Goal: Complete application form

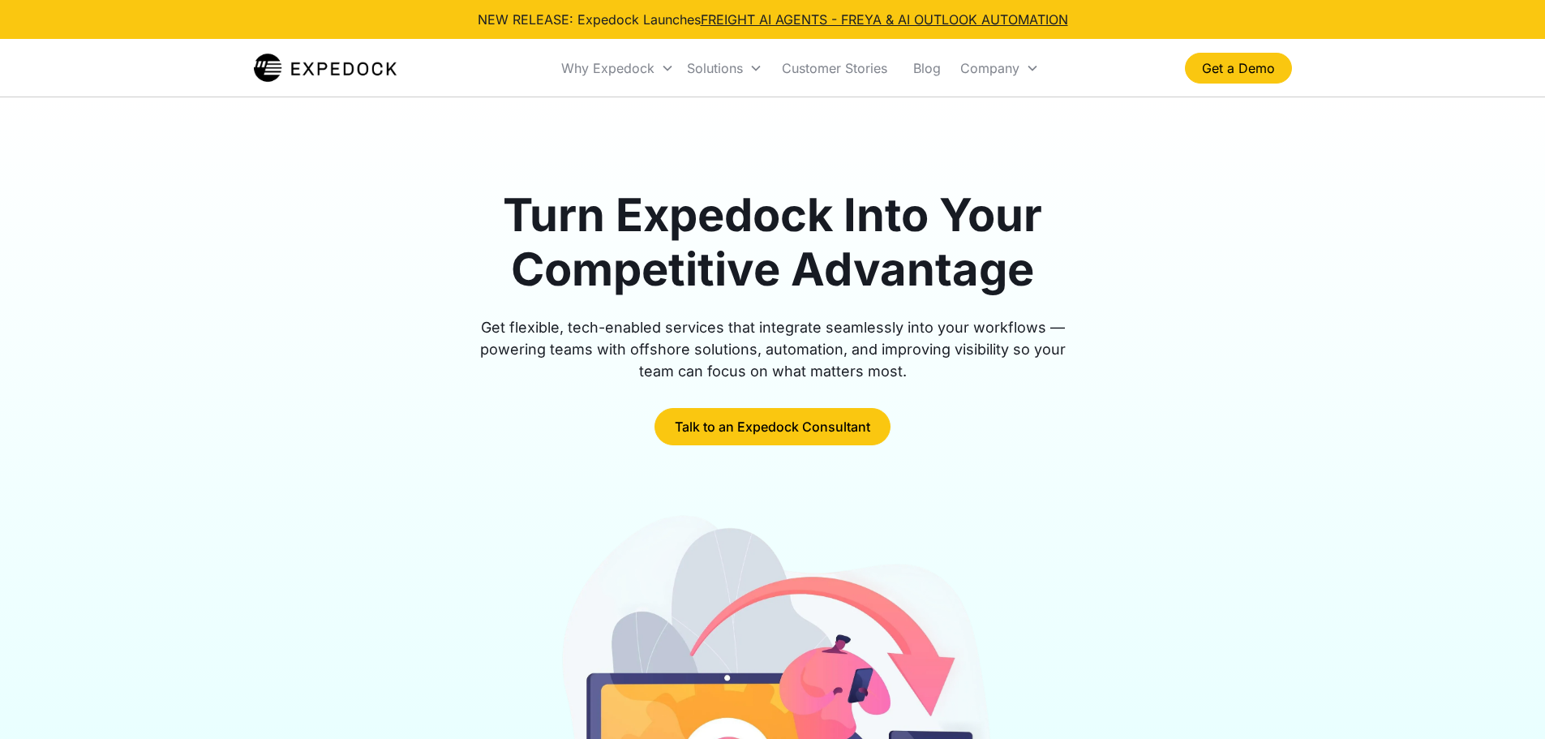
click at [1264, 406] on div "Turn Expedock Into Your Competitive Advantage Get flexible, tech-enabled servic…" at bounding box center [773, 316] width 1038 height 257
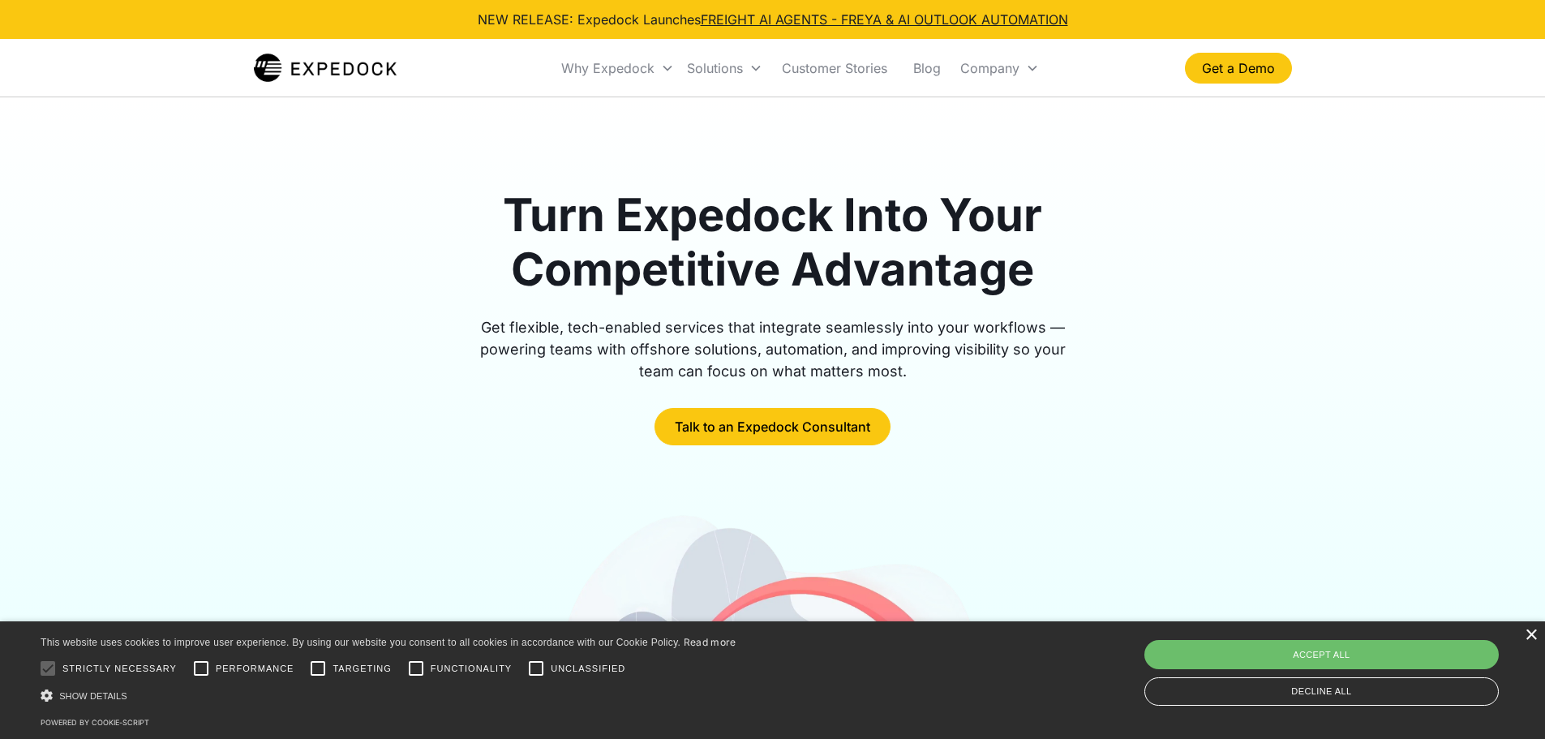
click at [1531, 633] on div "×" at bounding box center [1531, 635] width 12 height 12
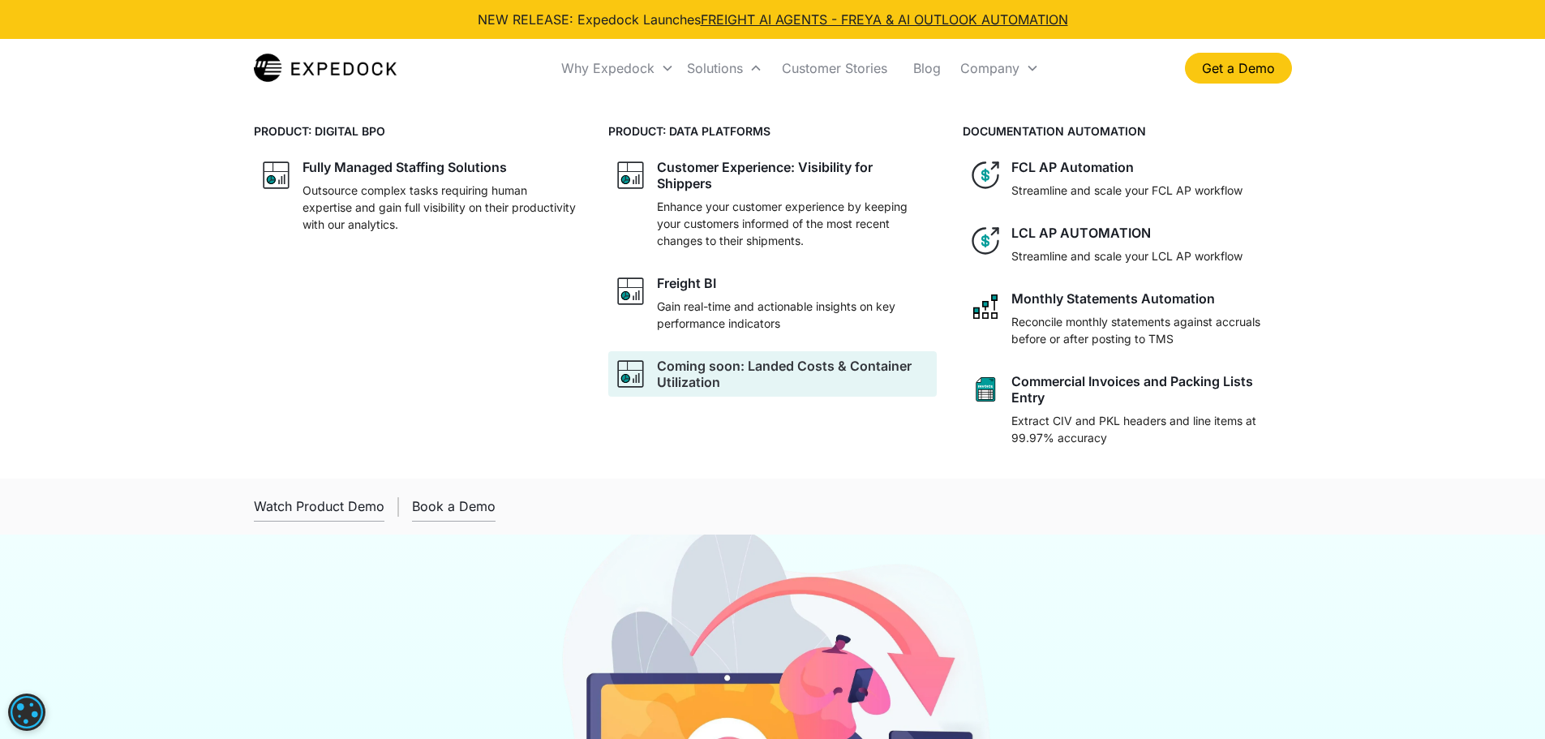
click at [805, 389] on div "Coming soon: Landed Costs & Container Utilization" at bounding box center [793, 374] width 273 height 32
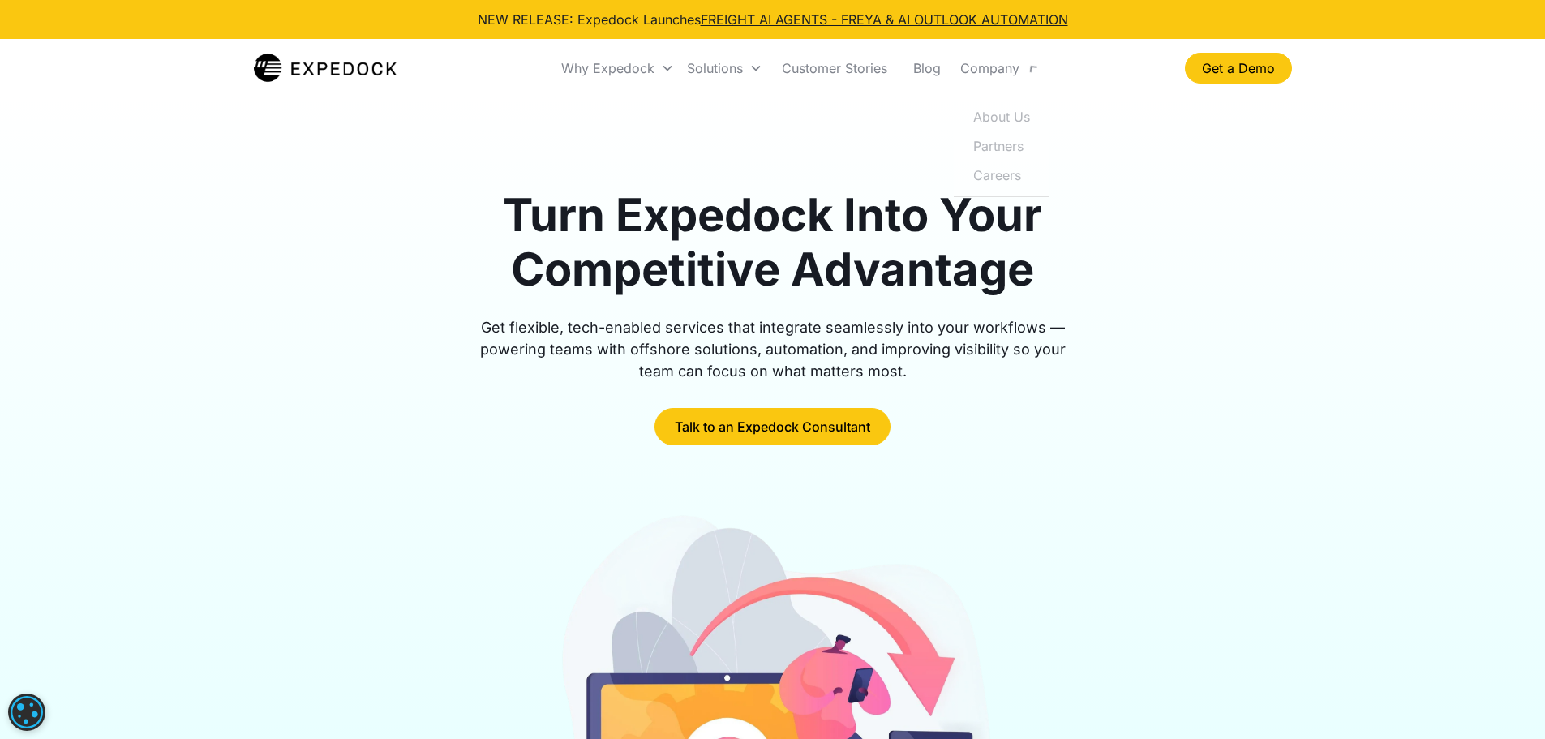
click at [1358, 222] on div "Turn Expedock Into Your Competitive Advantage Get flexible, tech-enabled servic…" at bounding box center [772, 568] width 1545 height 943
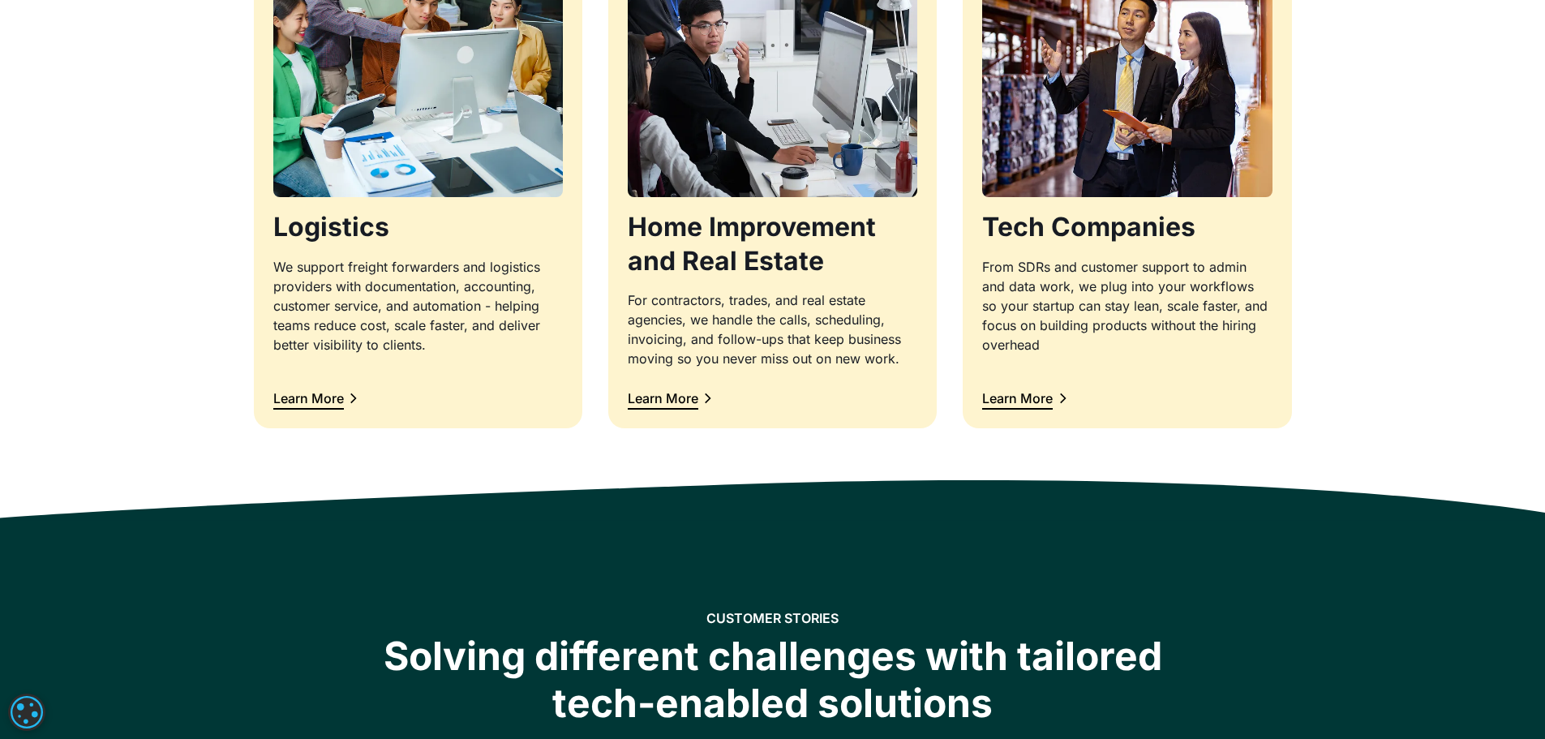
scroll to position [1784, 0]
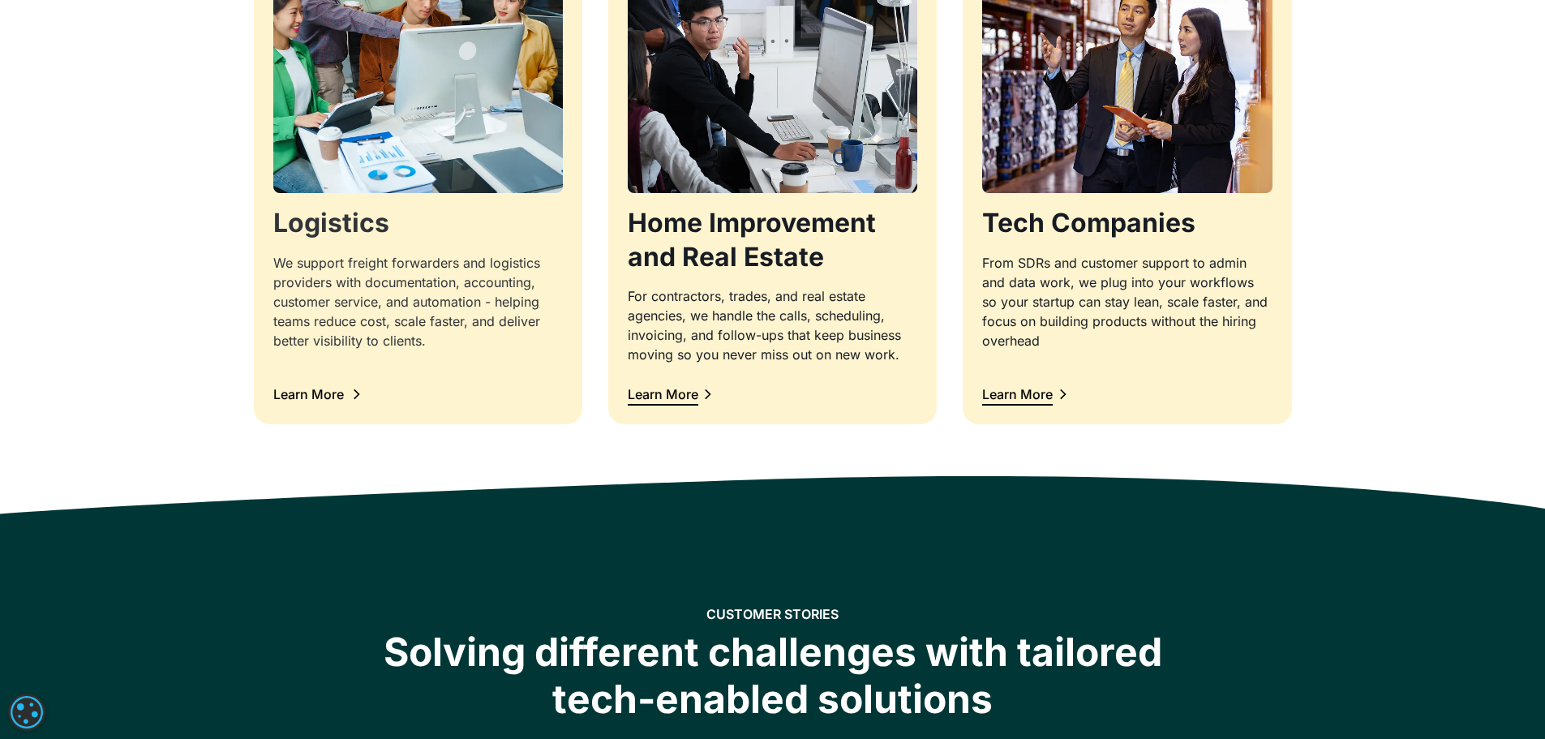
click at [356, 402] on icon at bounding box center [356, 394] width 15 height 15
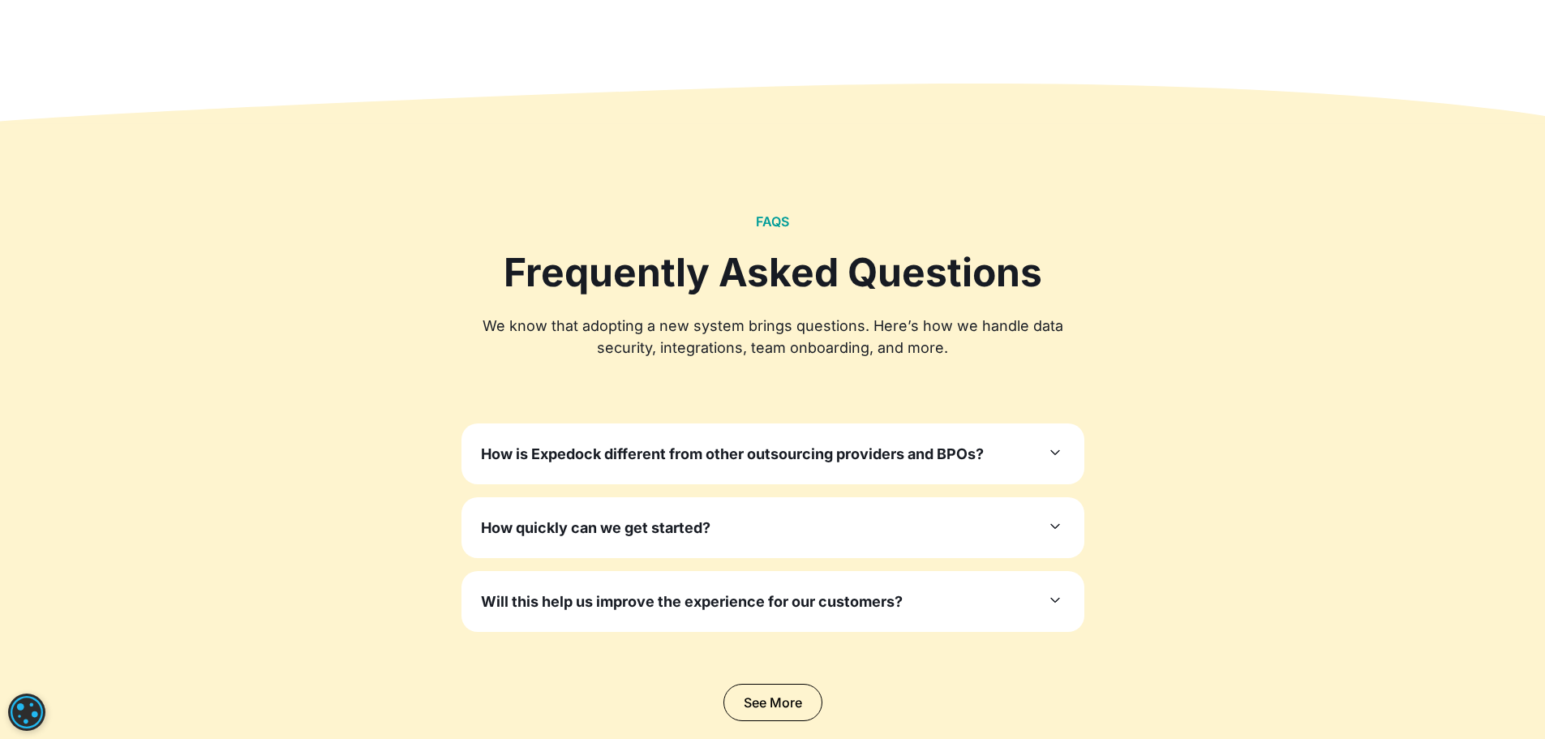
scroll to position [4948, 0]
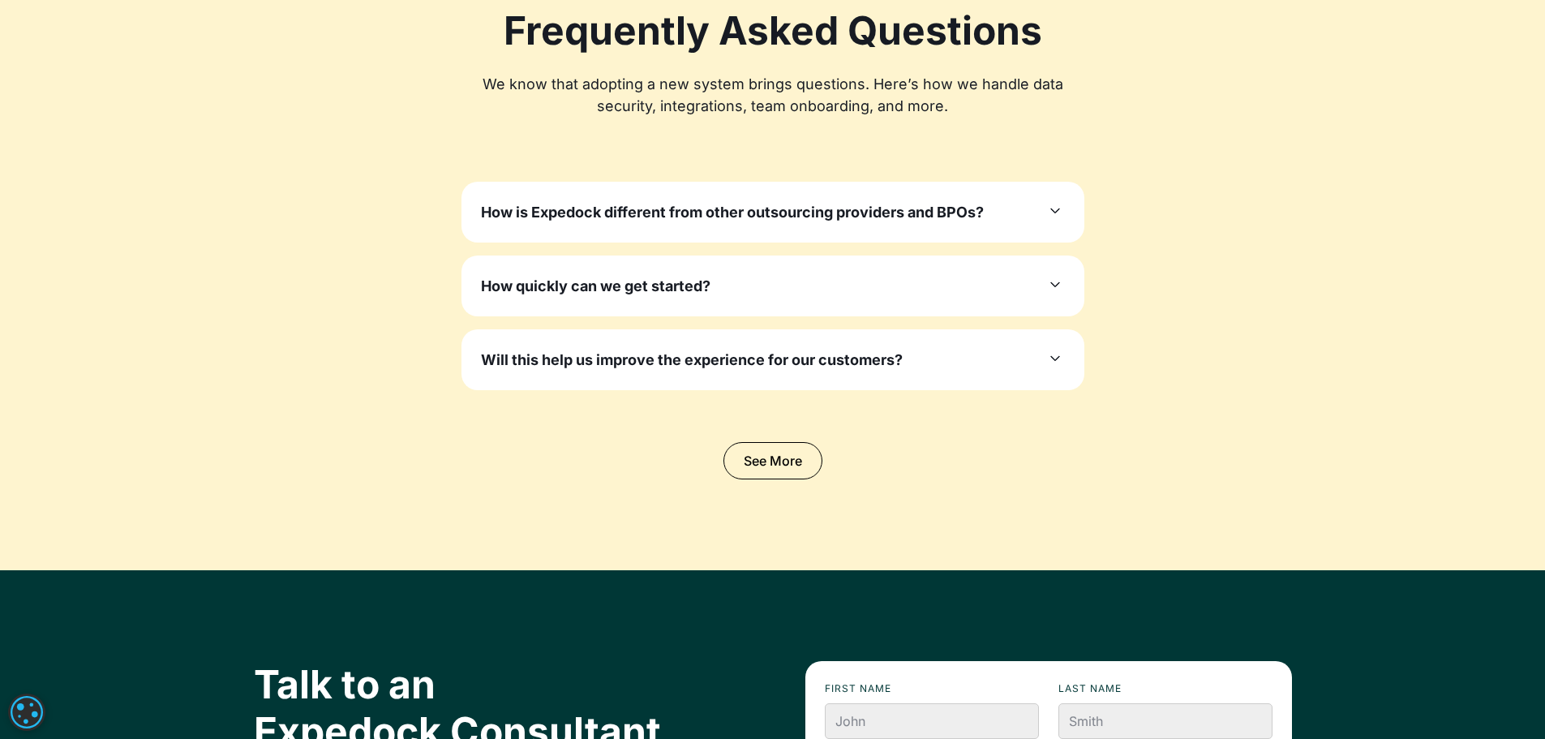
click at [1064, 219] on icon at bounding box center [1055, 210] width 19 height 19
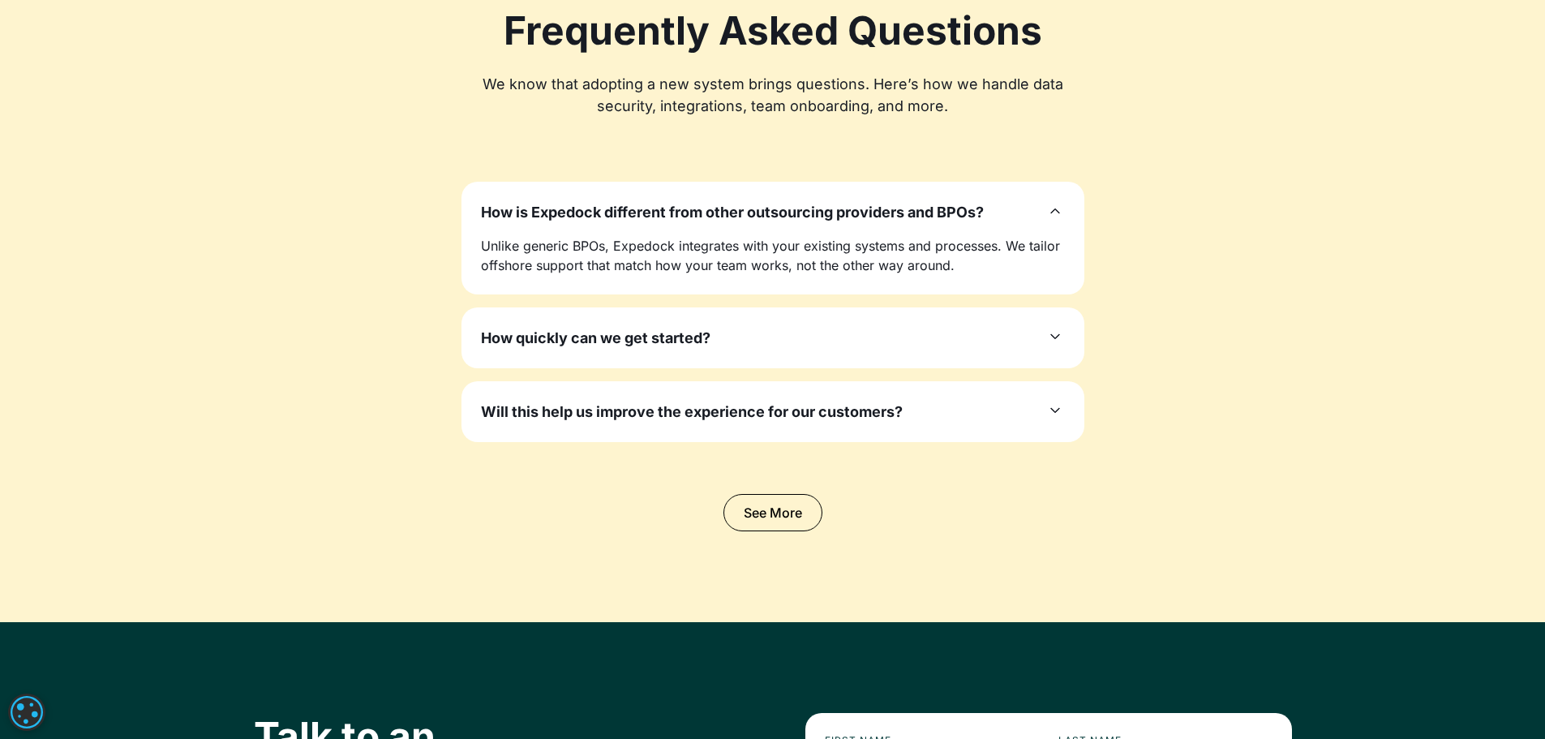
click at [1051, 338] on icon at bounding box center [1055, 336] width 19 height 19
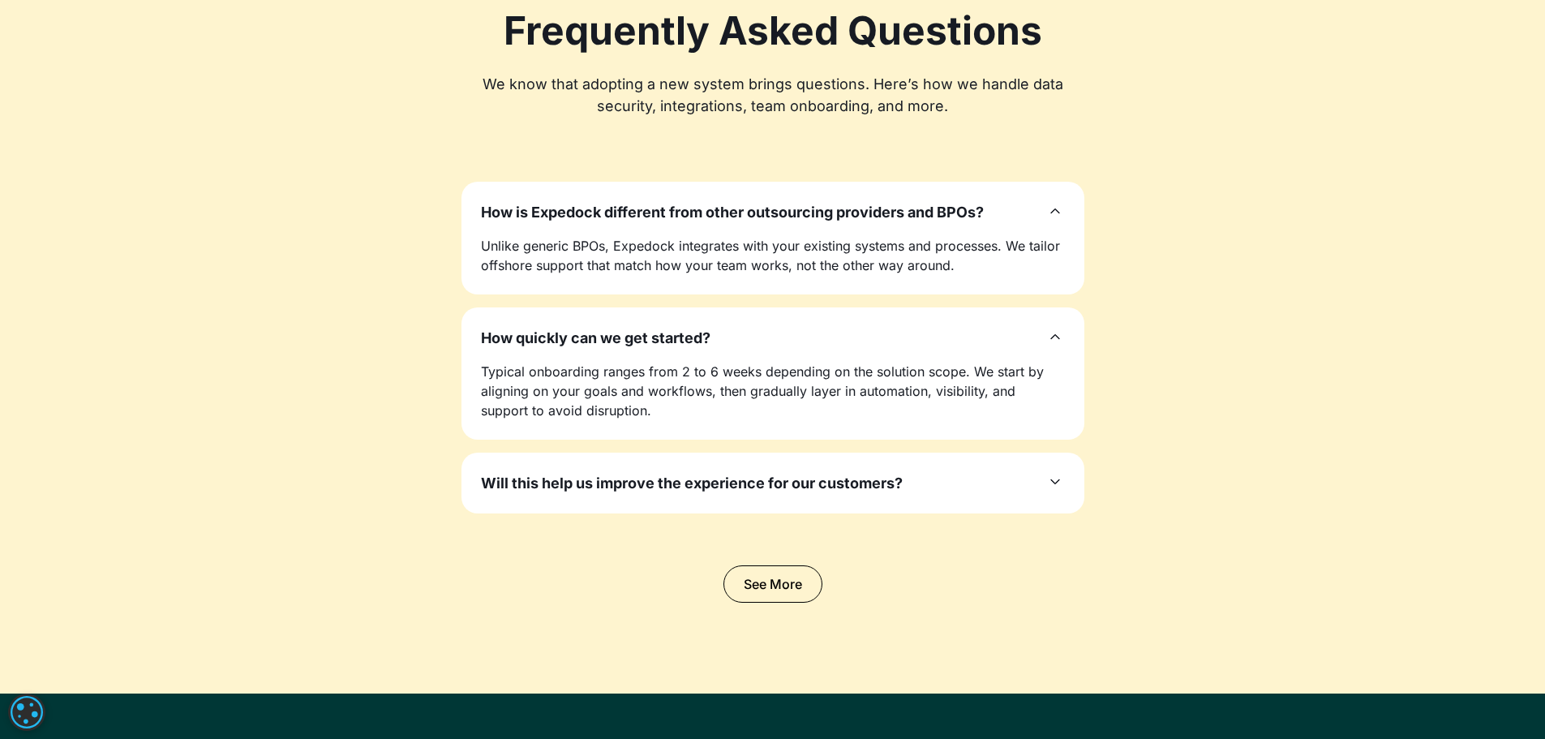
click at [1046, 493] on div "Will this help us improve the experience for our customers?" at bounding box center [773, 483] width 584 height 22
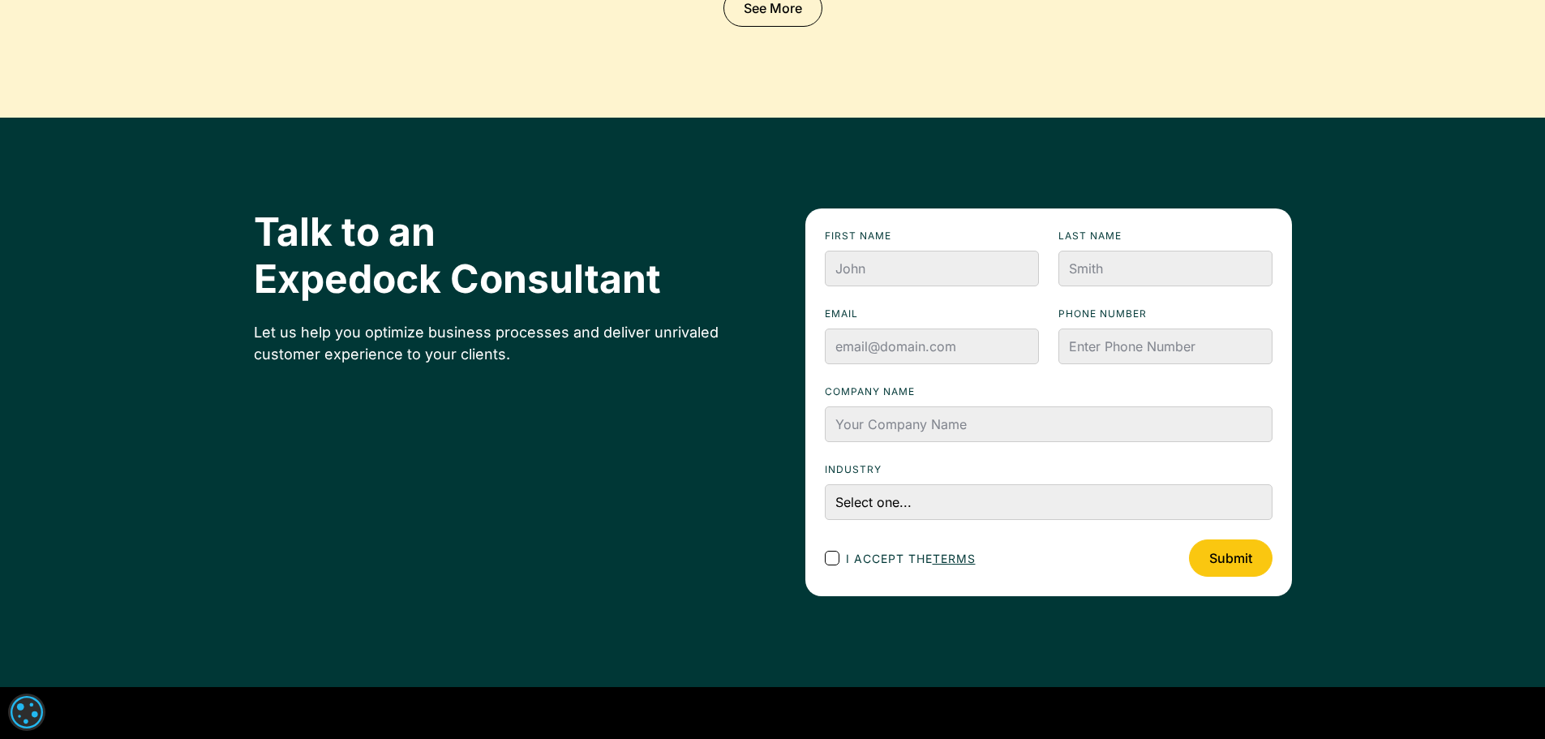
scroll to position [5597, 0]
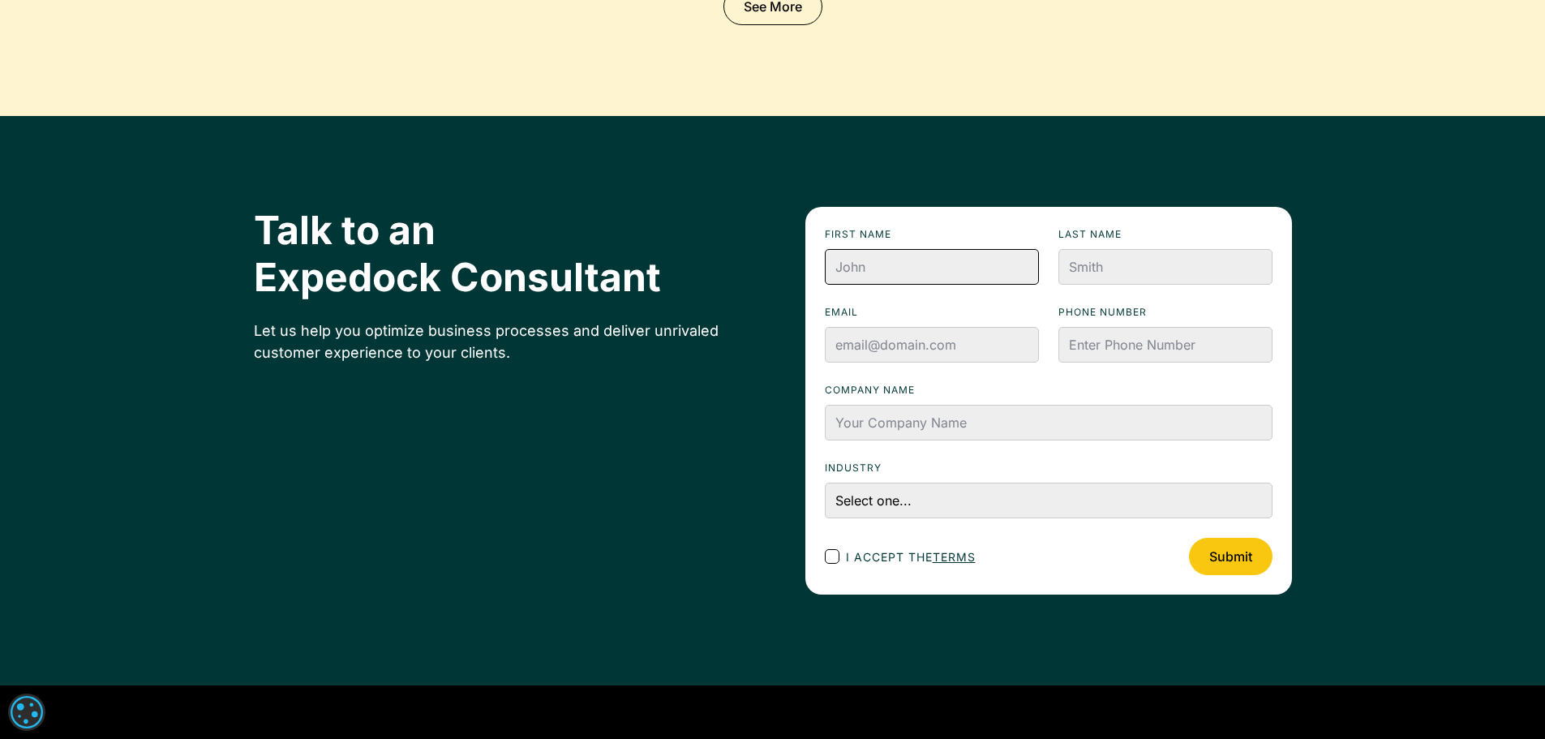
click at [943, 259] on input "First name" at bounding box center [932, 267] width 214 height 36
type input "12312312"
click at [1142, 269] on input "3" at bounding box center [1166, 267] width 214 height 36
type input "321312312"
click at [947, 350] on input "3" at bounding box center [932, 345] width 214 height 36
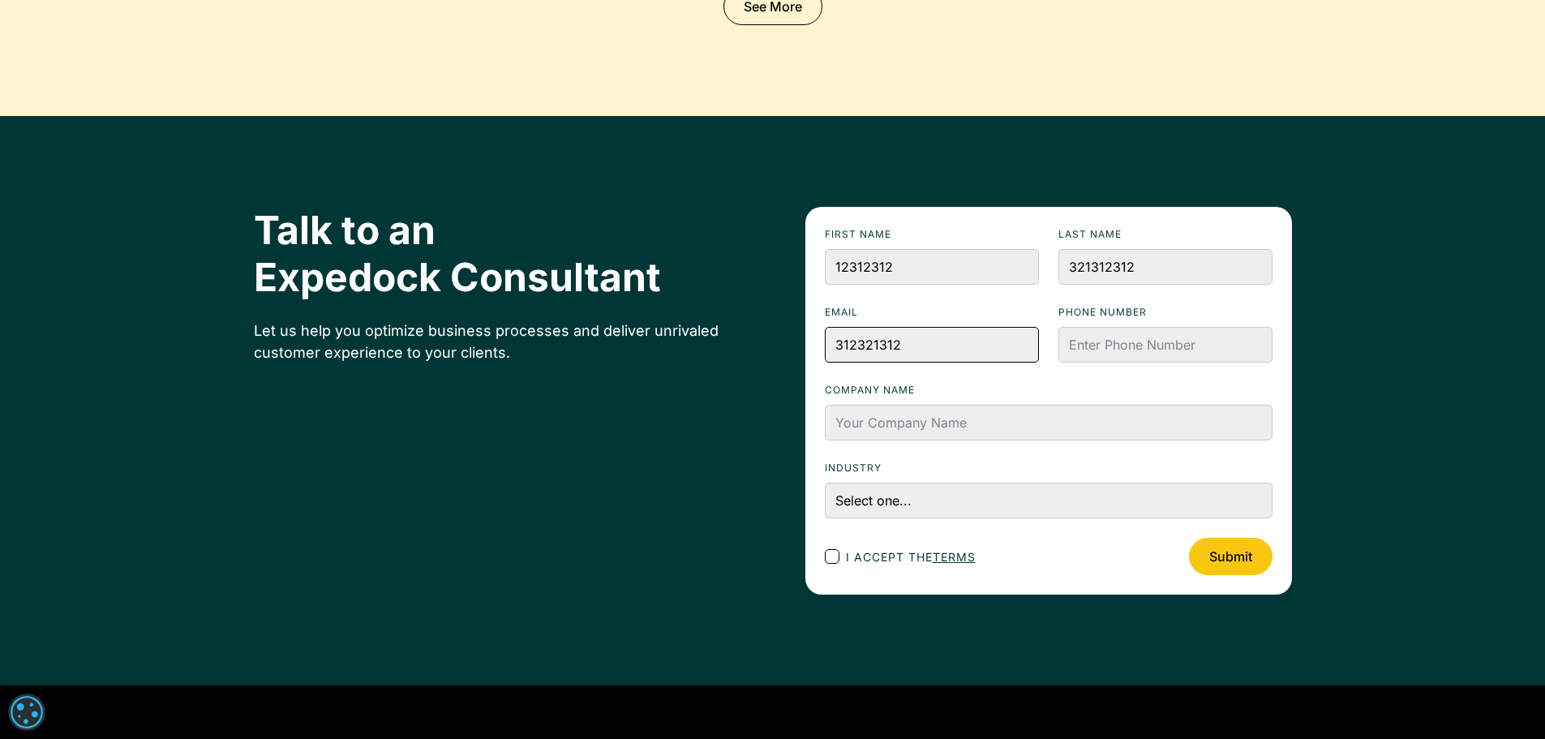
type input "312321312"
click at [1140, 341] on input "123" at bounding box center [1166, 345] width 214 height 36
type input "12312321321312"
click at [910, 434] on input "3" at bounding box center [1049, 423] width 448 height 36
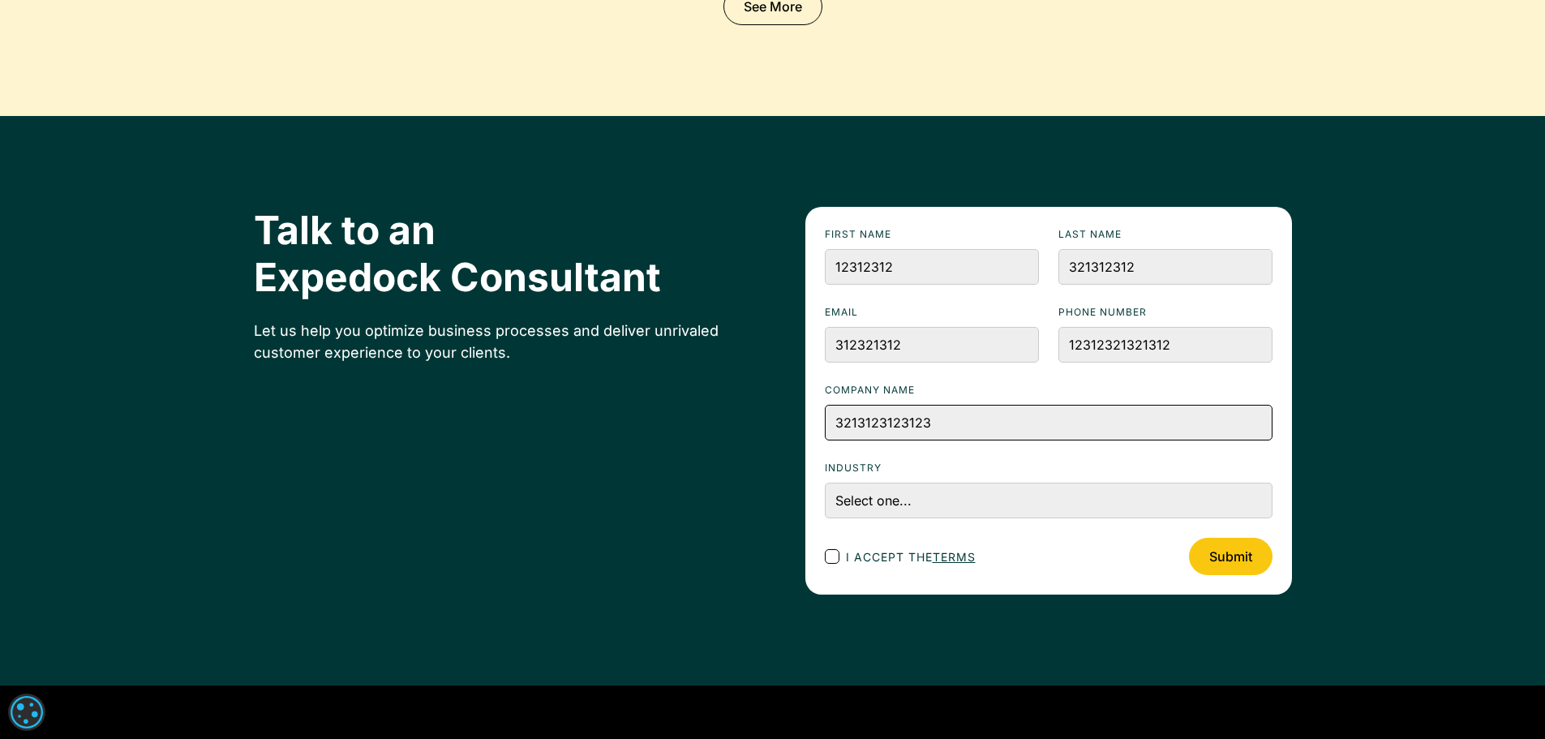
type input "3213123123123"
drag, startPoint x: 918, startPoint y: 505, endPoint x: 916, endPoint y: 562, distance: 57.6
click at [916, 562] on span "I accept the terms" at bounding box center [911, 556] width 130 height 17
click at [852, 562] on input "I accept the terms" at bounding box center [846, 557] width 11 height 11
checkbox input "true"
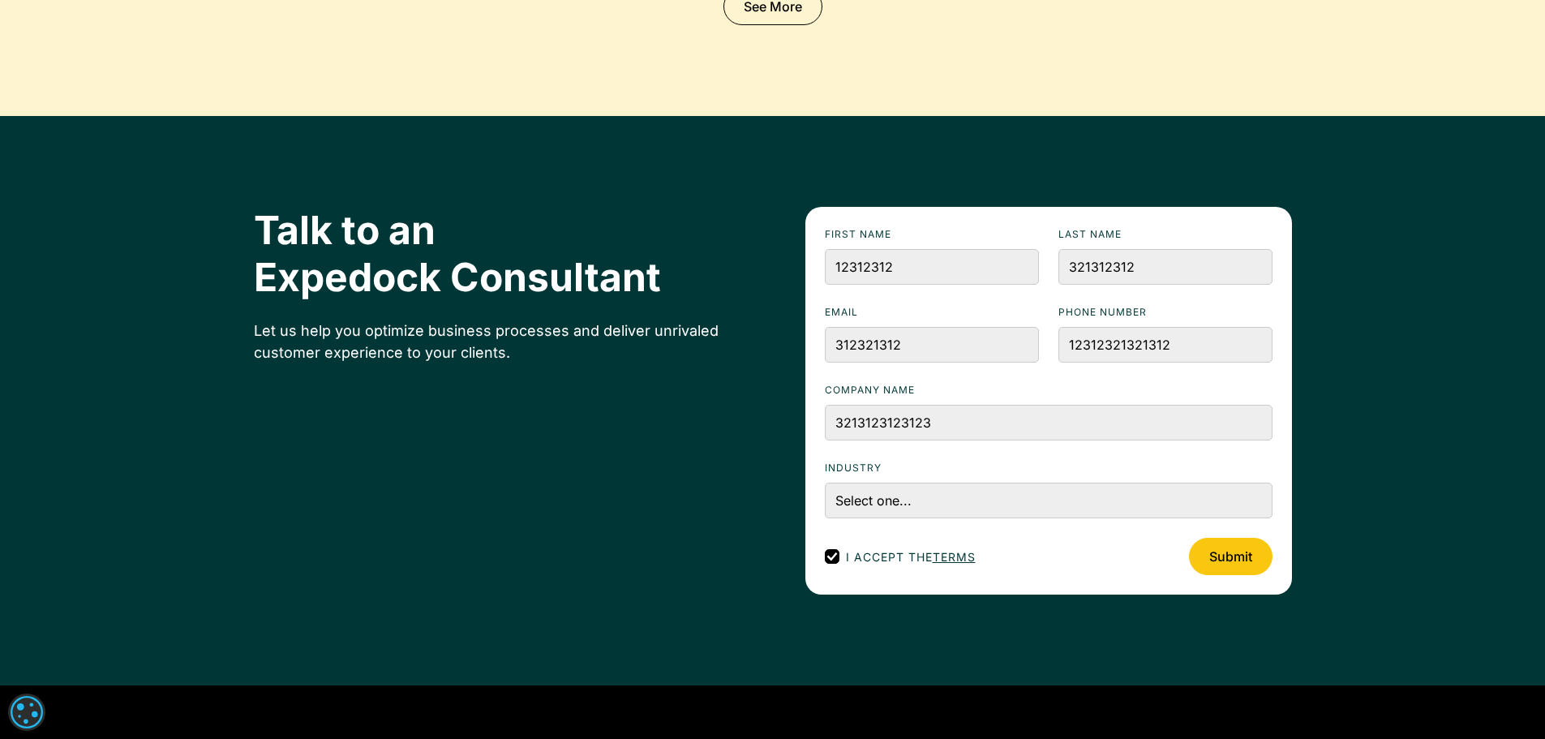
click at [1218, 559] on input "Submit" at bounding box center [1231, 556] width 84 height 37
click at [955, 350] on input "312321312" at bounding box center [932, 345] width 214 height 36
click at [652, 501] on div "Talk to an Expedock Consultant Let us help you optimize business processes and …" at bounding box center [773, 401] width 1038 height 388
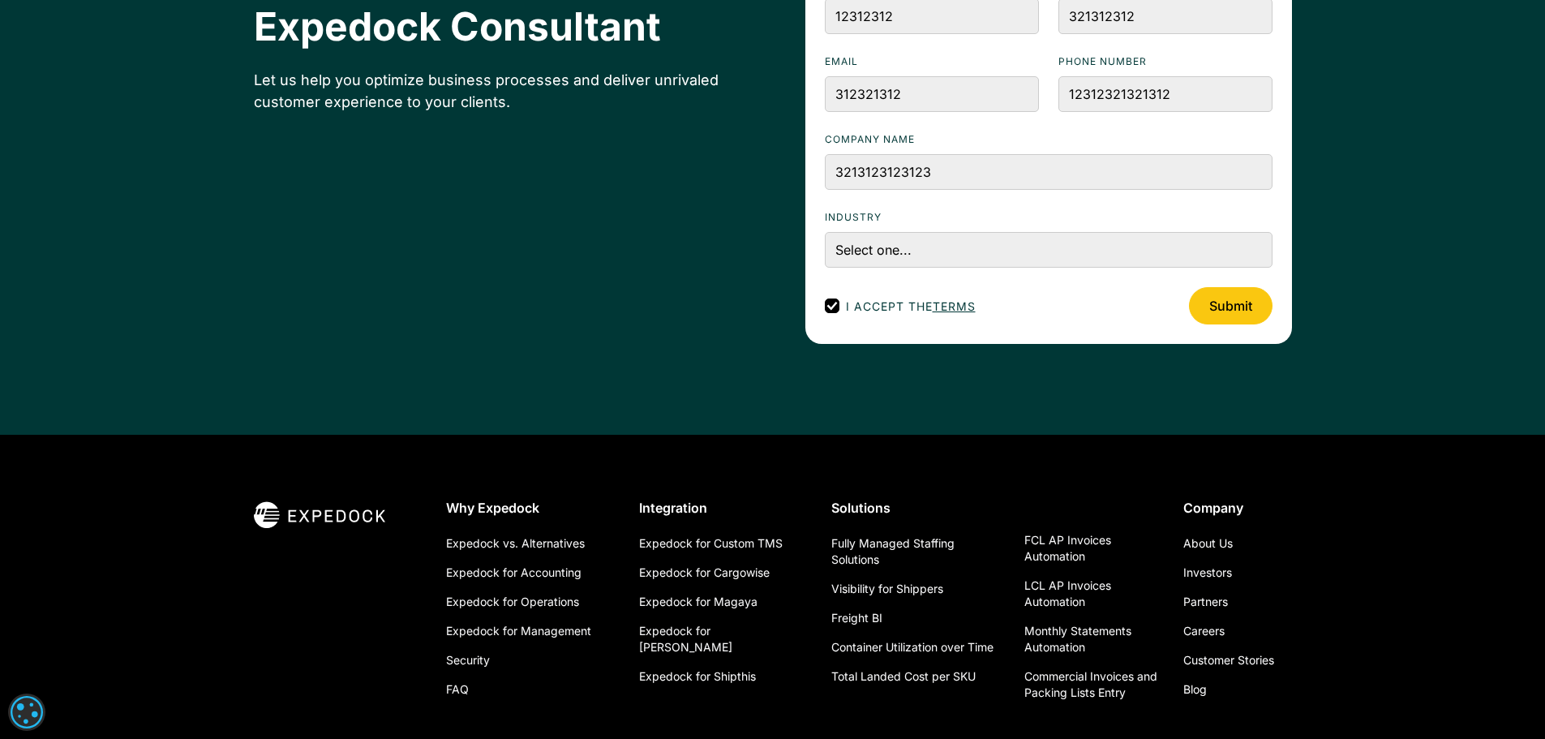
scroll to position [5993, 0]
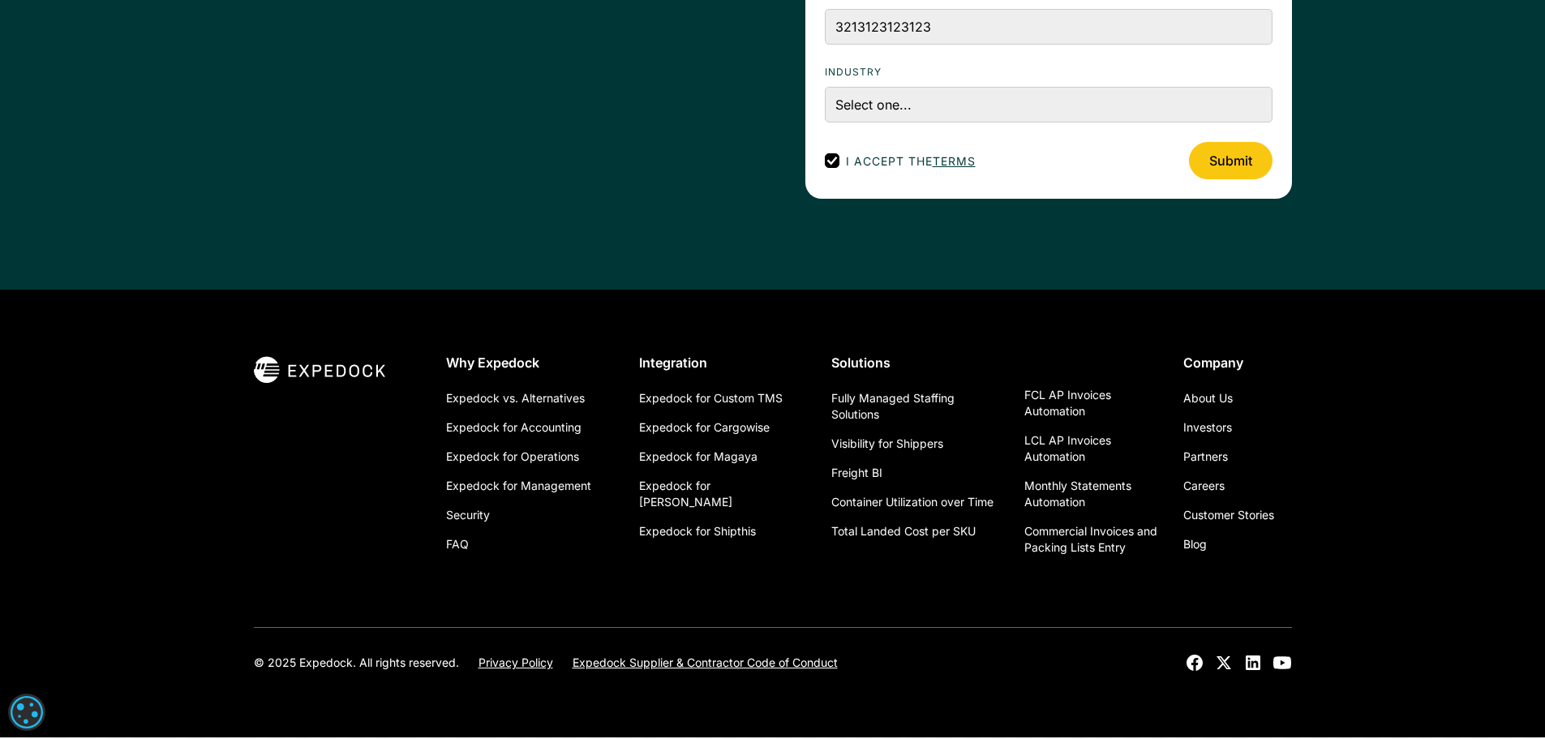
click at [1363, 157] on div "Talk to an Expedock Consultant Let us help you optimize business processes and …" at bounding box center [772, 4] width 1545 height 569
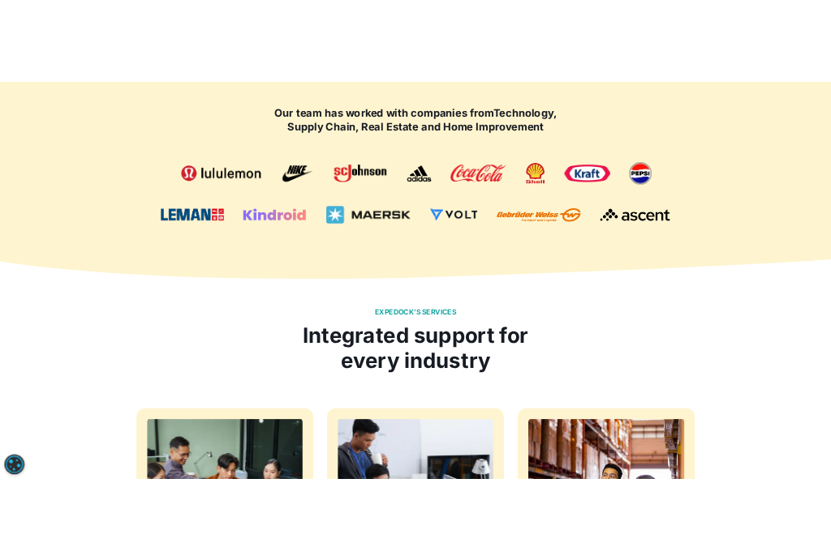
scroll to position [0, 0]
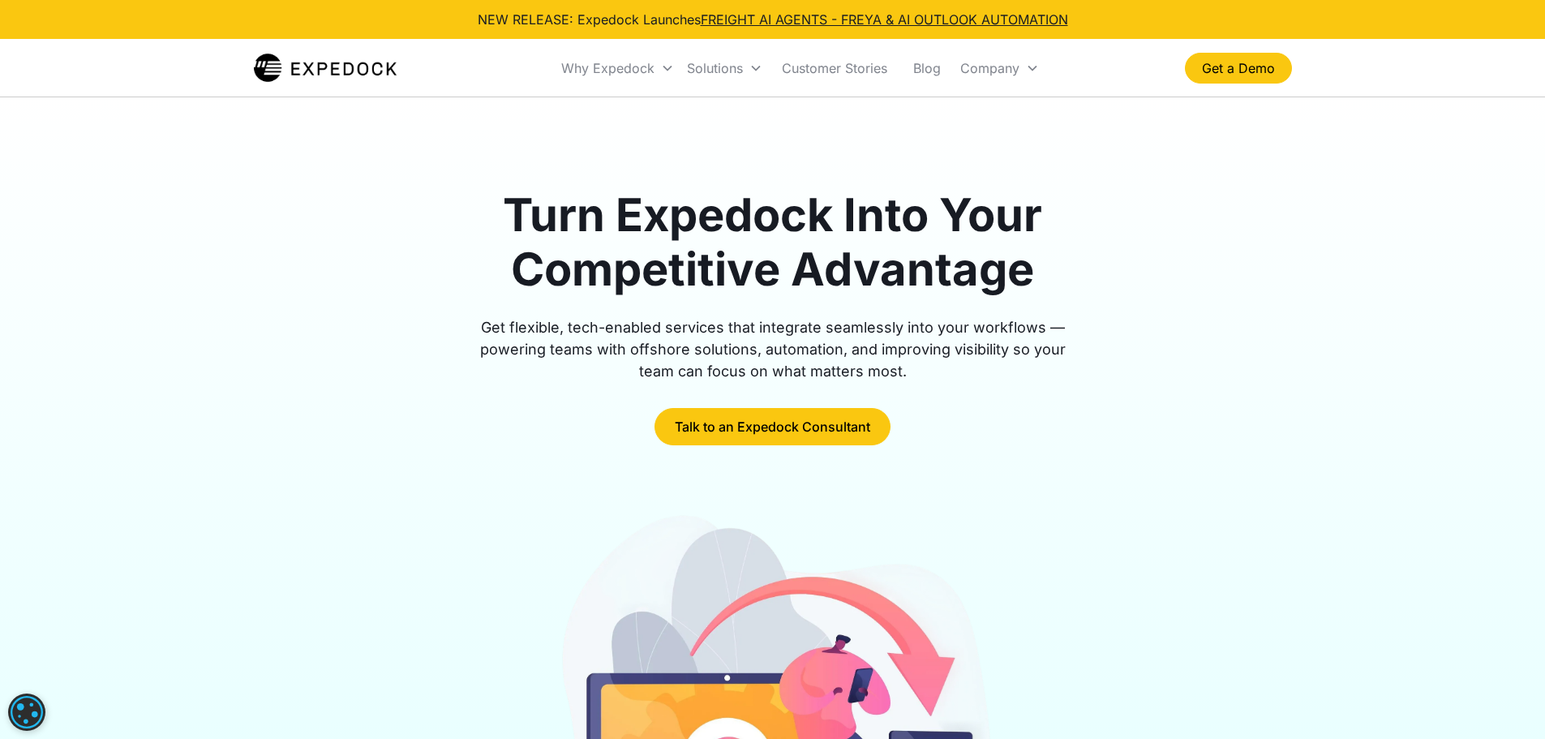
click at [1066, 206] on h1 "Turn Expedock Into Your Competitive Advantage" at bounding box center [773, 242] width 623 height 109
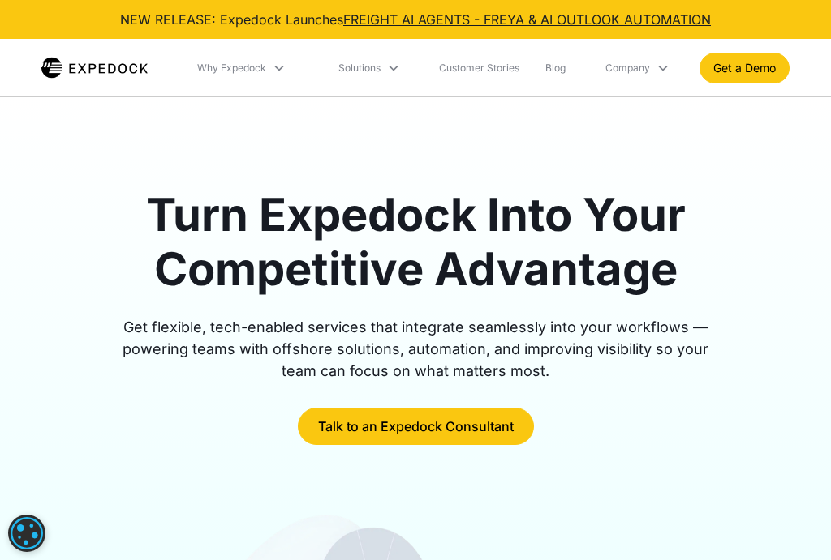
click at [281, 69] on icon at bounding box center [279, 68] width 9 height 6
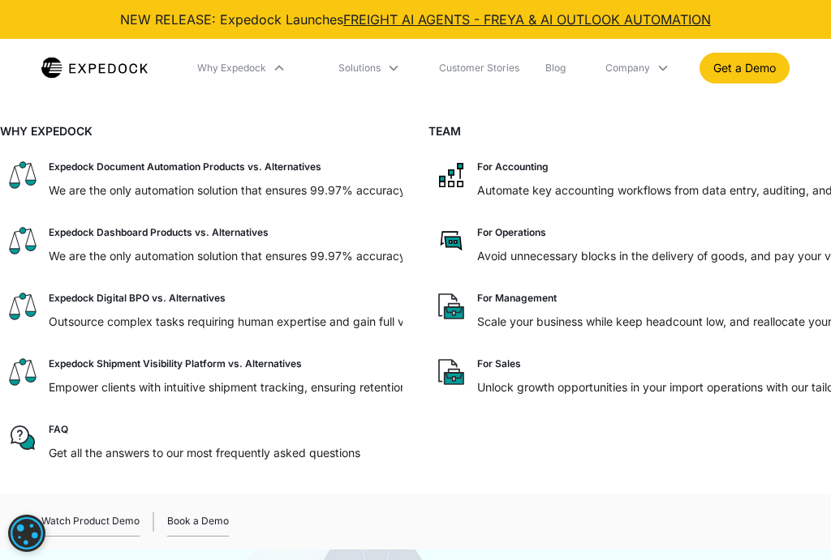
click at [395, 67] on icon at bounding box center [393, 68] width 9 height 6
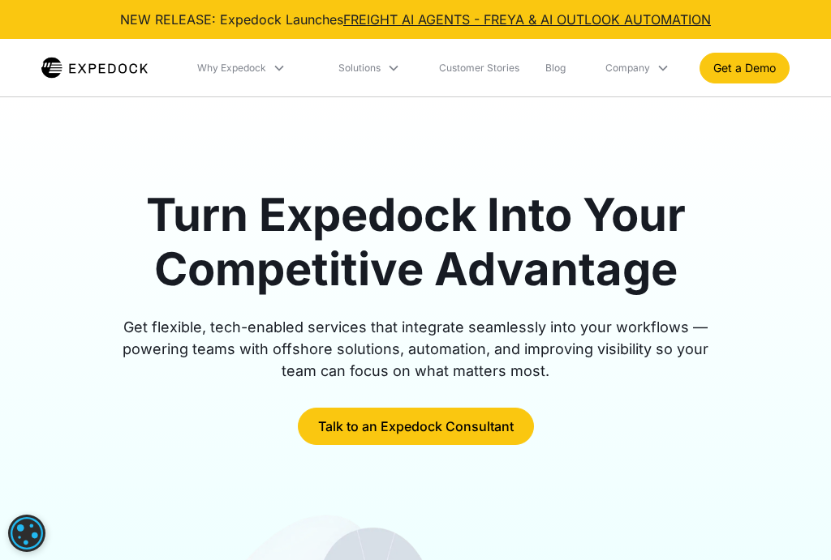
click at [395, 67] on icon at bounding box center [393, 68] width 9 height 6
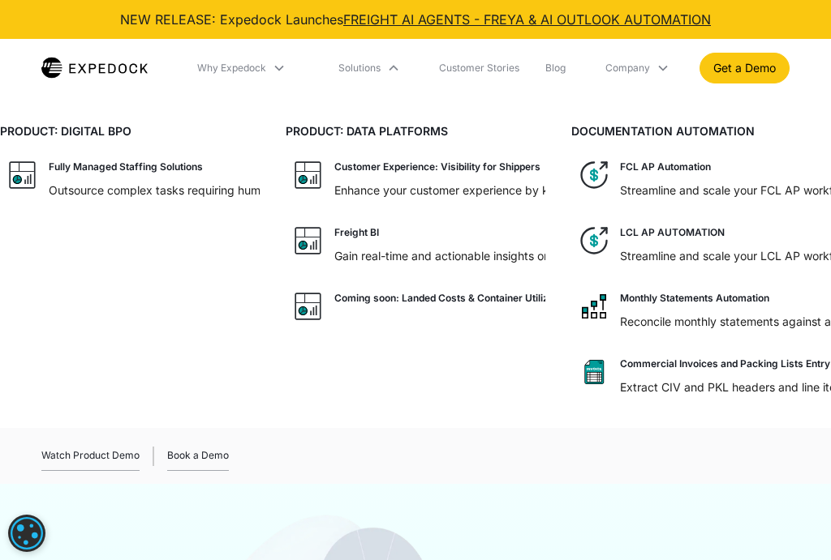
click at [665, 70] on icon at bounding box center [662, 68] width 13 height 13
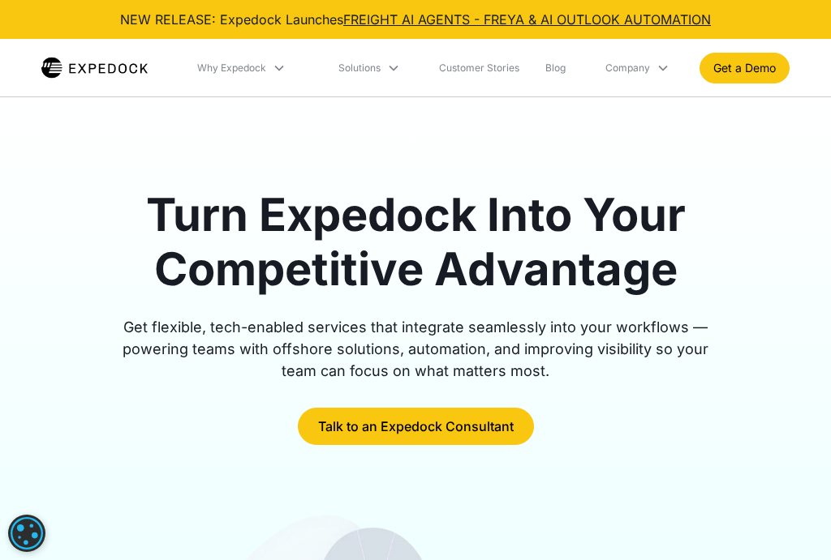
click at [665, 69] on icon at bounding box center [662, 68] width 13 height 13
click at [771, 171] on div "Turn Expedock Into Your Competitive Advantage Get flexible, tech-enabled servic…" at bounding box center [415, 568] width 748 height 943
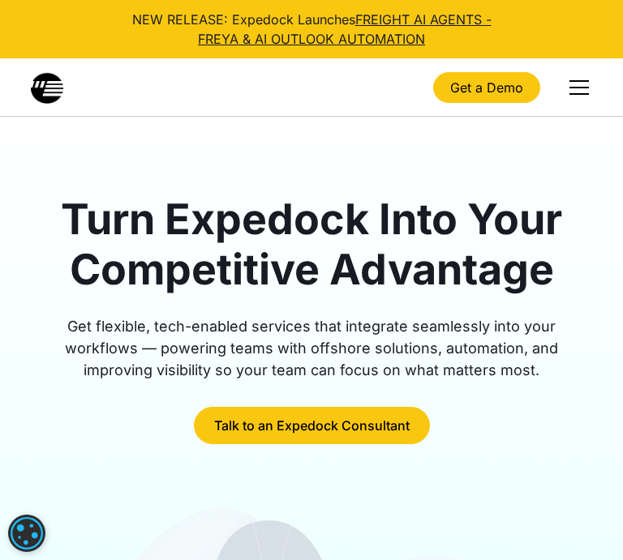
click at [576, 93] on div "menu" at bounding box center [578, 94] width 19 height 2
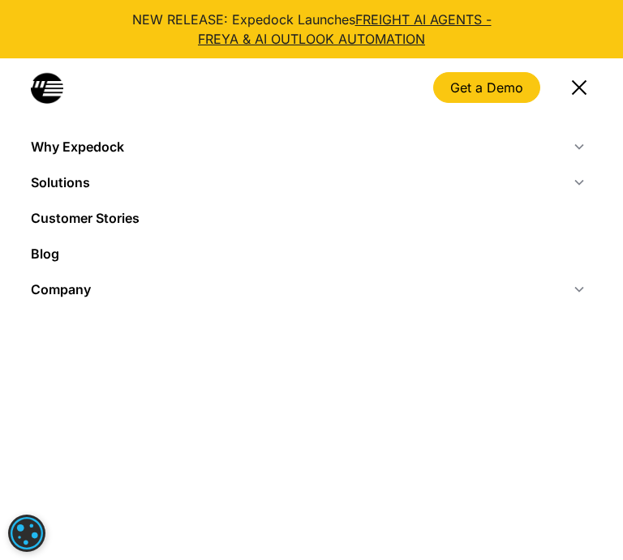
click at [579, 147] on icon at bounding box center [579, 146] width 13 height 13
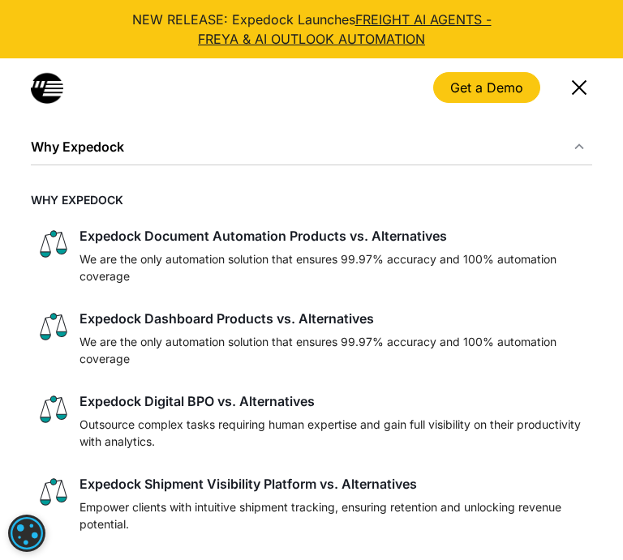
click at [579, 147] on icon at bounding box center [579, 146] width 13 height 13
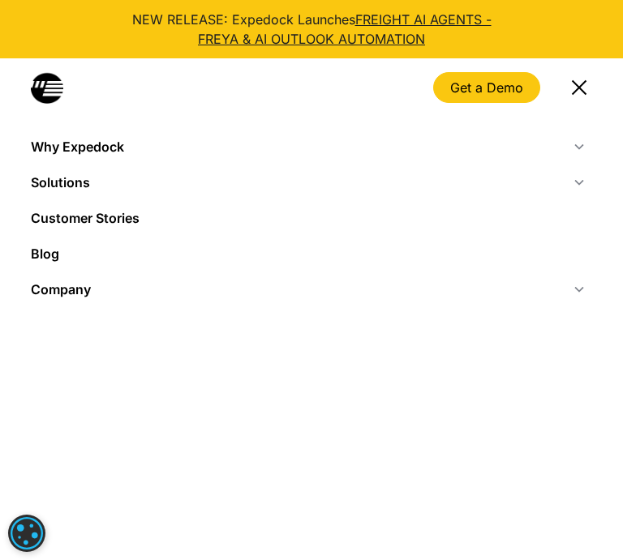
click at [579, 187] on icon at bounding box center [579, 182] width 13 height 13
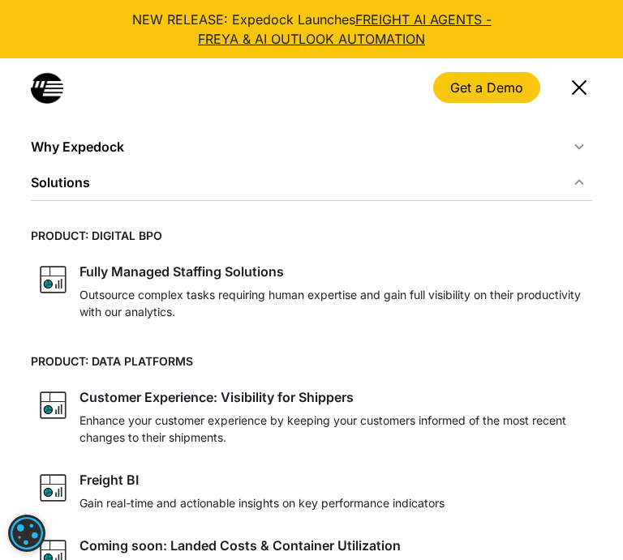
click at [587, 185] on div "Solutions" at bounding box center [311, 183] width 560 height 36
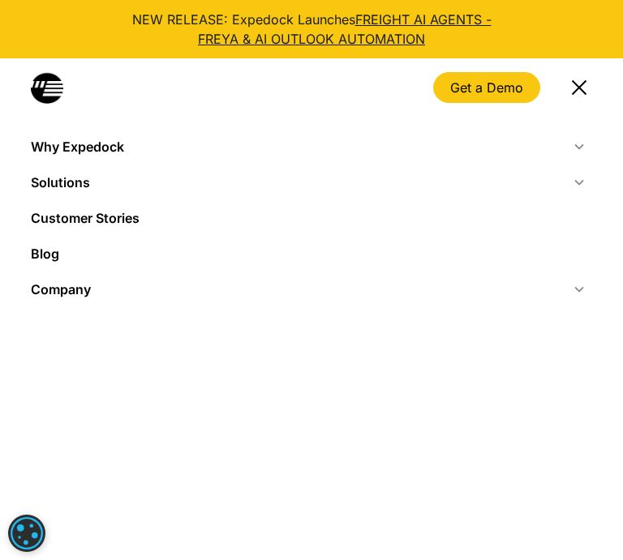
click at [579, 290] on icon at bounding box center [579, 289] width 13 height 13
click at [578, 292] on icon at bounding box center [579, 289] width 13 height 13
click at [580, 295] on icon at bounding box center [579, 289] width 13 height 13
click at [576, 88] on div "menu" at bounding box center [578, 86] width 15 height 15
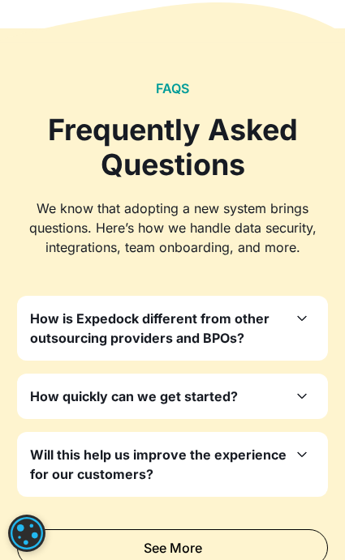
scroll to position [6491, 0]
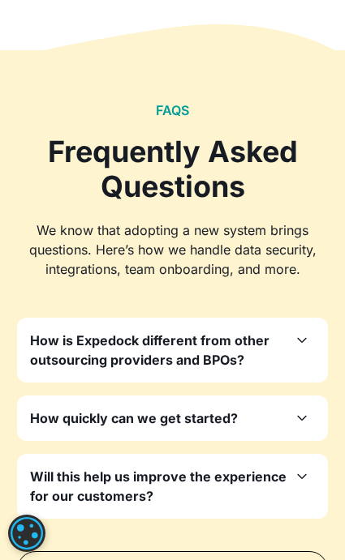
click at [310, 467] on icon at bounding box center [301, 476] width 19 height 19
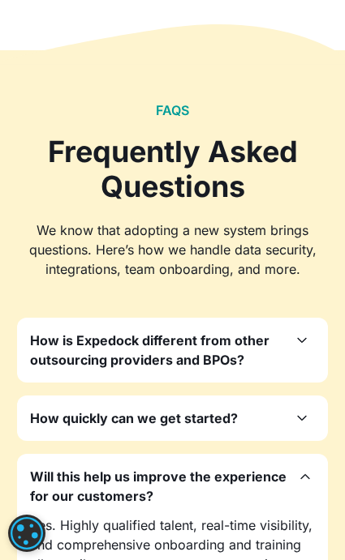
click at [307, 409] on icon at bounding box center [301, 418] width 19 height 19
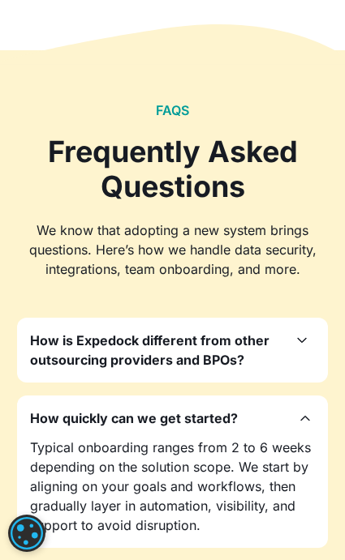
click at [308, 331] on icon at bounding box center [301, 340] width 19 height 19
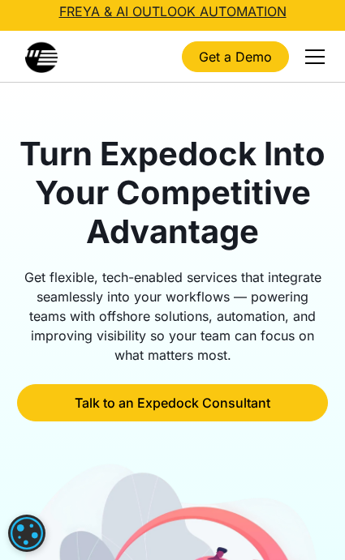
scroll to position [0, 0]
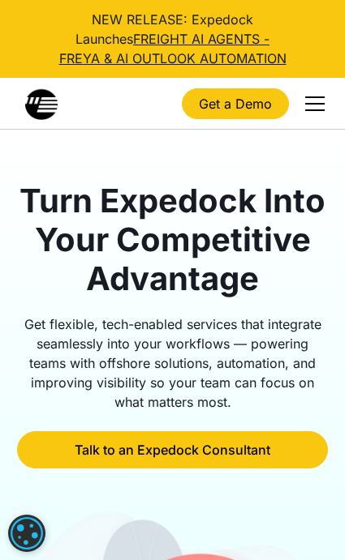
click at [318, 103] on div "menu" at bounding box center [314, 104] width 19 height 2
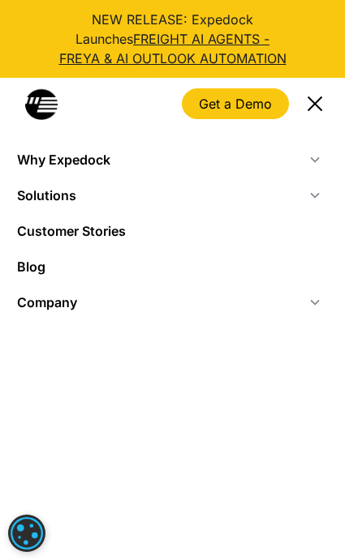
click at [313, 157] on icon at bounding box center [314, 159] width 13 height 13
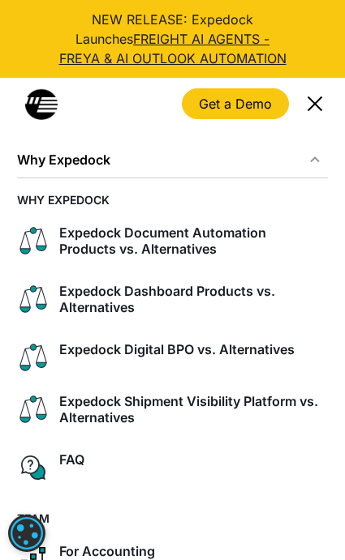
click at [313, 157] on icon at bounding box center [314, 159] width 13 height 13
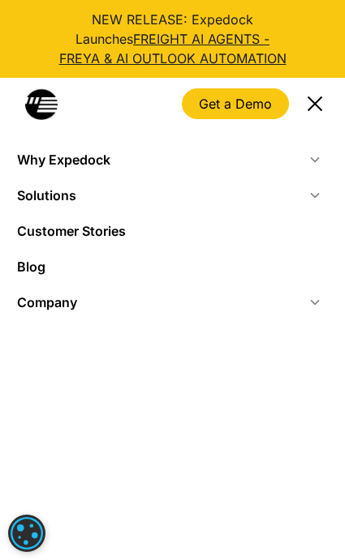
click at [322, 200] on div "Solutions" at bounding box center [172, 196] width 311 height 36
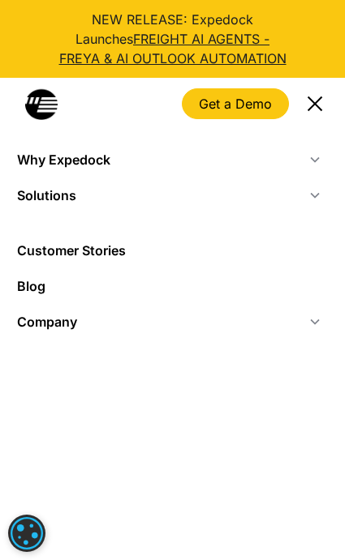
click at [317, 200] on icon at bounding box center [314, 195] width 13 height 13
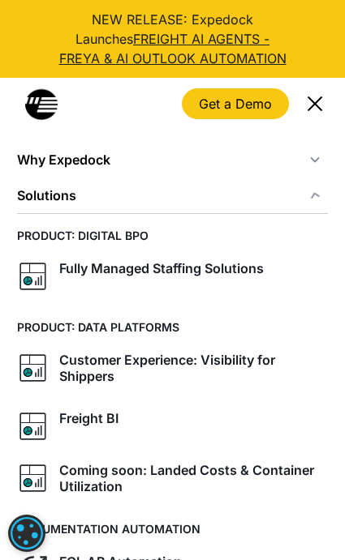
click at [317, 200] on icon at bounding box center [314, 194] width 15 height 15
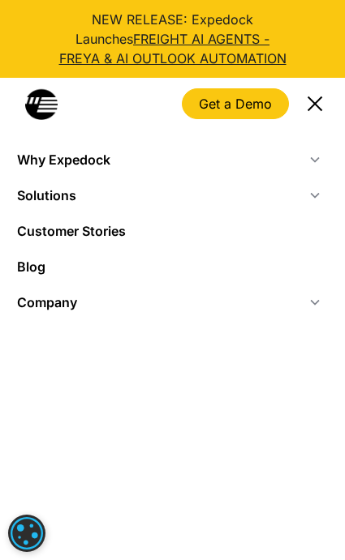
click at [319, 162] on icon at bounding box center [314, 159] width 13 height 13
click at [316, 161] on icon at bounding box center [314, 160] width 9 height 6
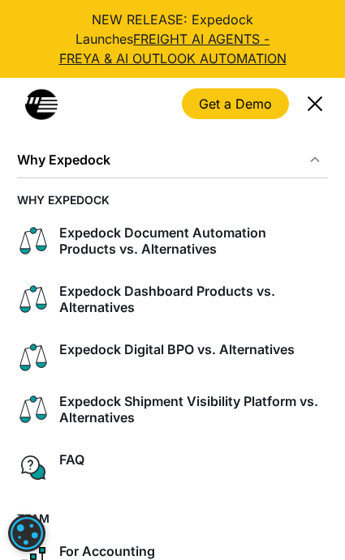
click at [316, 161] on icon at bounding box center [314, 159] width 13 height 13
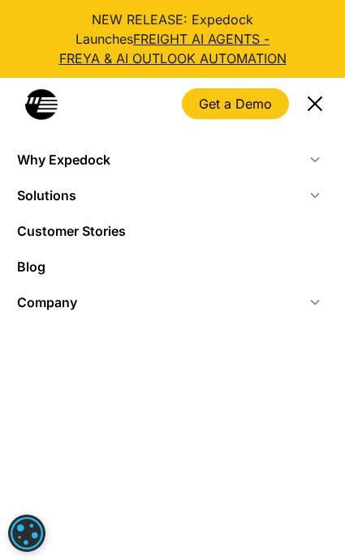
click at [316, 161] on icon at bounding box center [314, 160] width 9 height 6
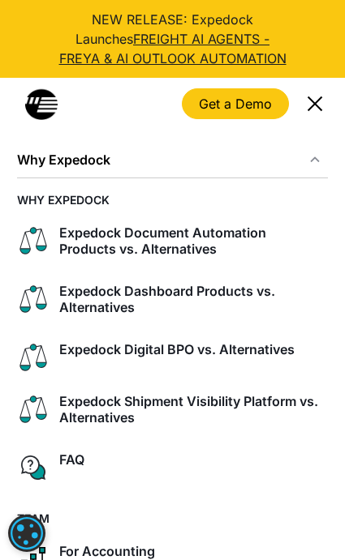
click at [316, 161] on icon at bounding box center [314, 159] width 13 height 13
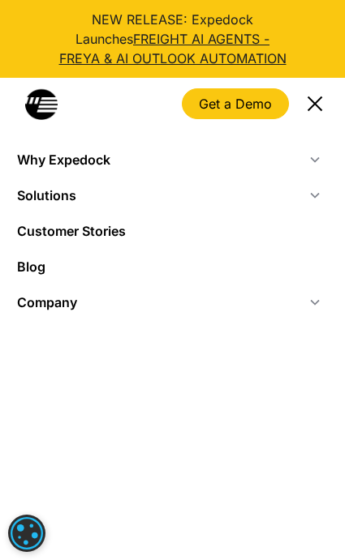
click at [315, 195] on icon at bounding box center [314, 195] width 13 height 13
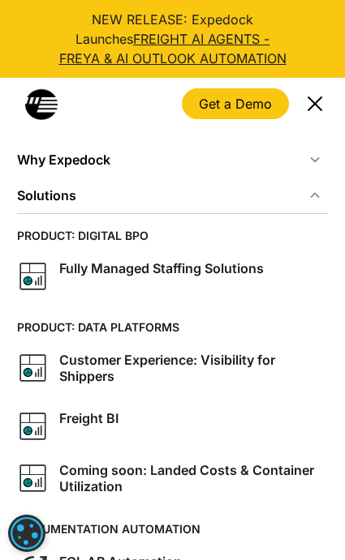
click at [315, 195] on icon at bounding box center [314, 195] width 13 height 13
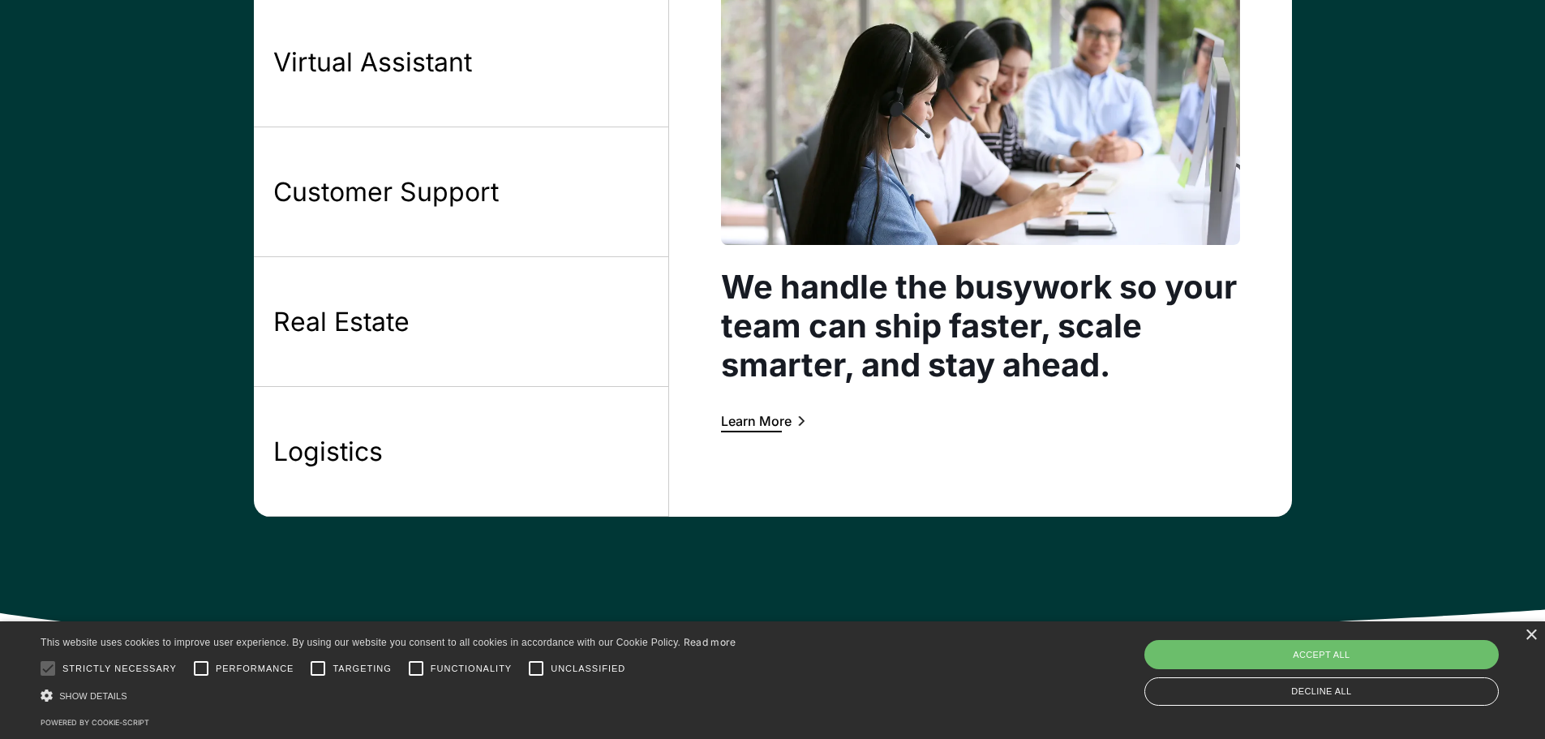
scroll to position [1379, 0]
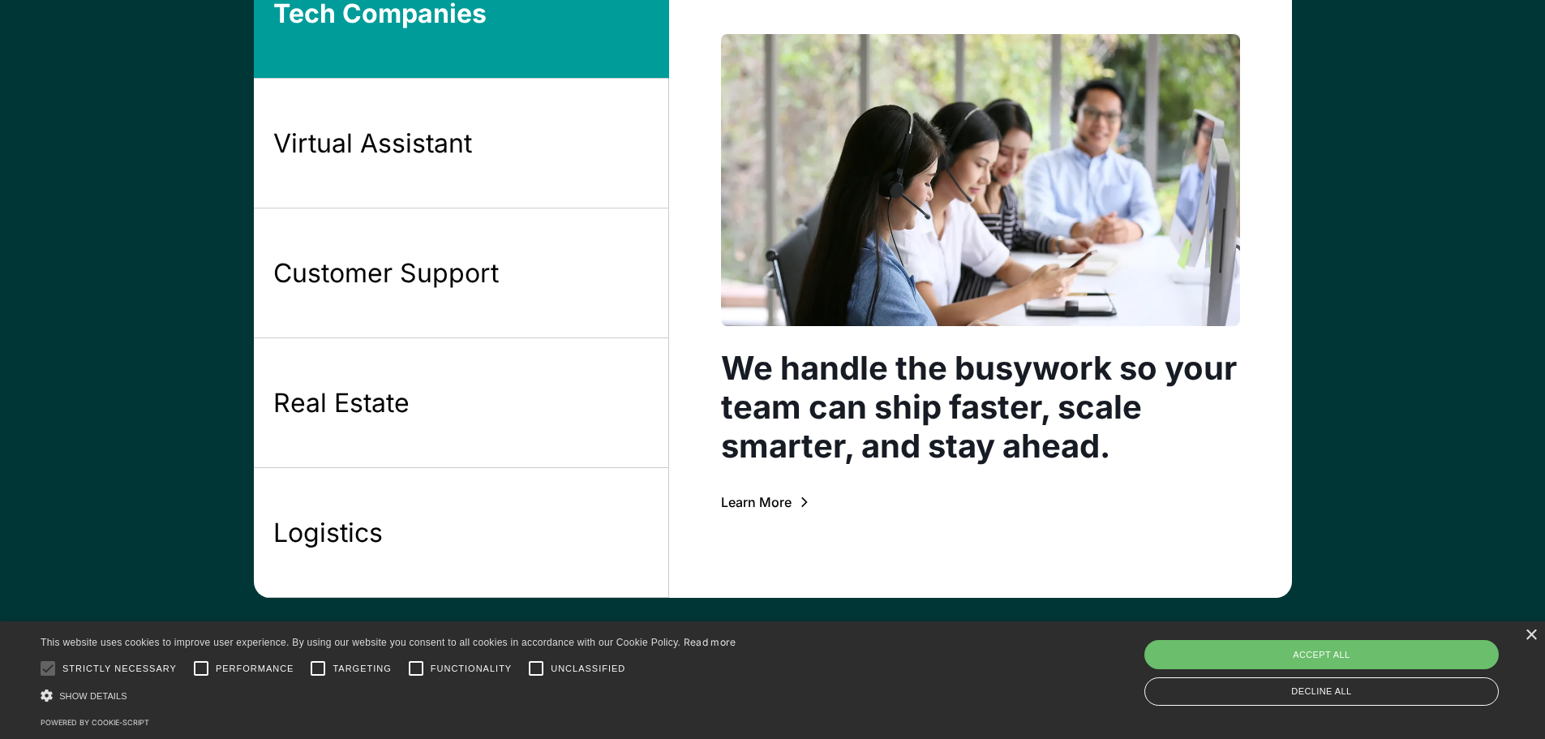
click at [763, 503] on div "Learn More" at bounding box center [756, 502] width 71 height 13
click at [453, 167] on link "Virtual Assistant" at bounding box center [461, 144] width 415 height 130
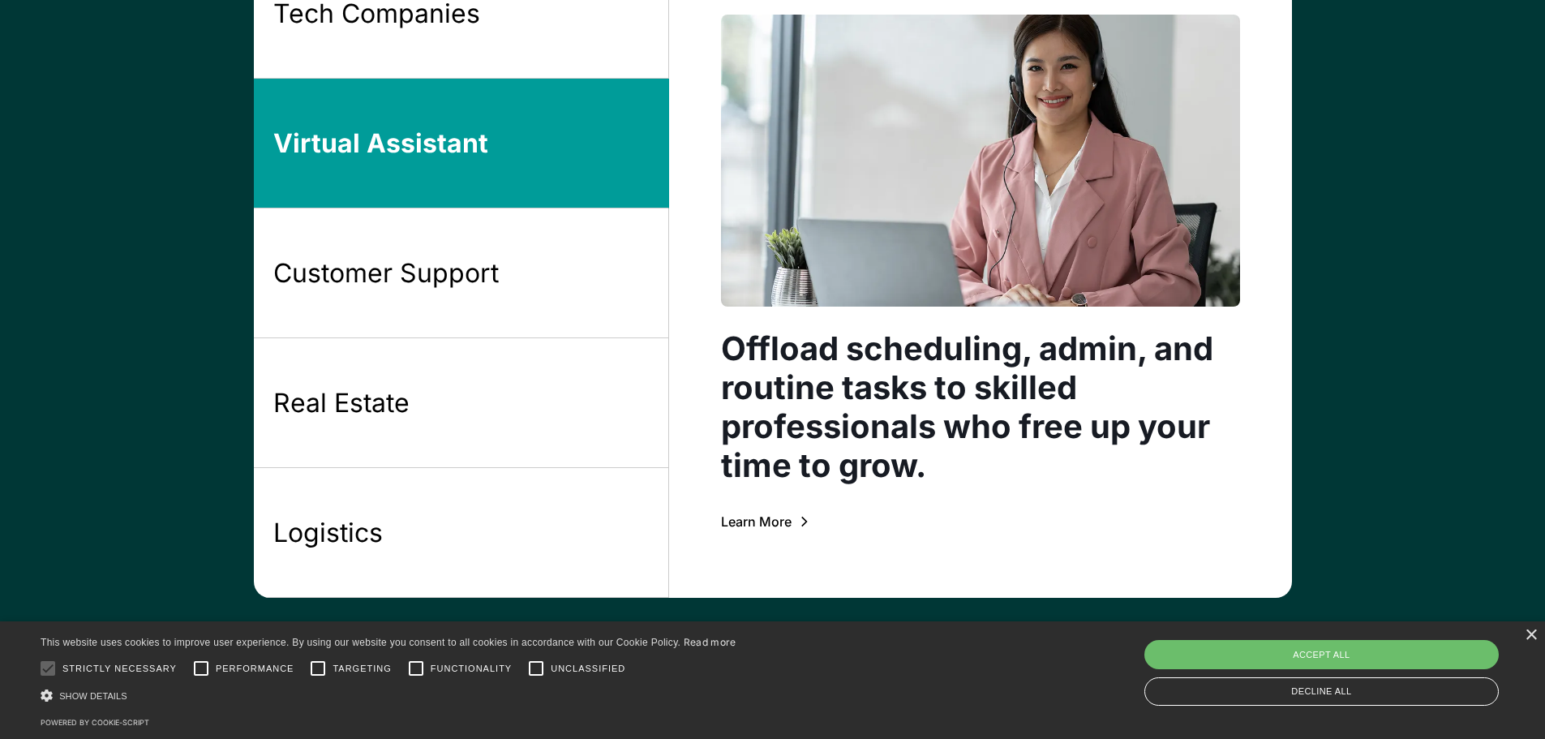
click at [760, 521] on div "Learn More" at bounding box center [756, 521] width 71 height 13
click at [466, 289] on div "Customer Support" at bounding box center [385, 273] width 225 height 34
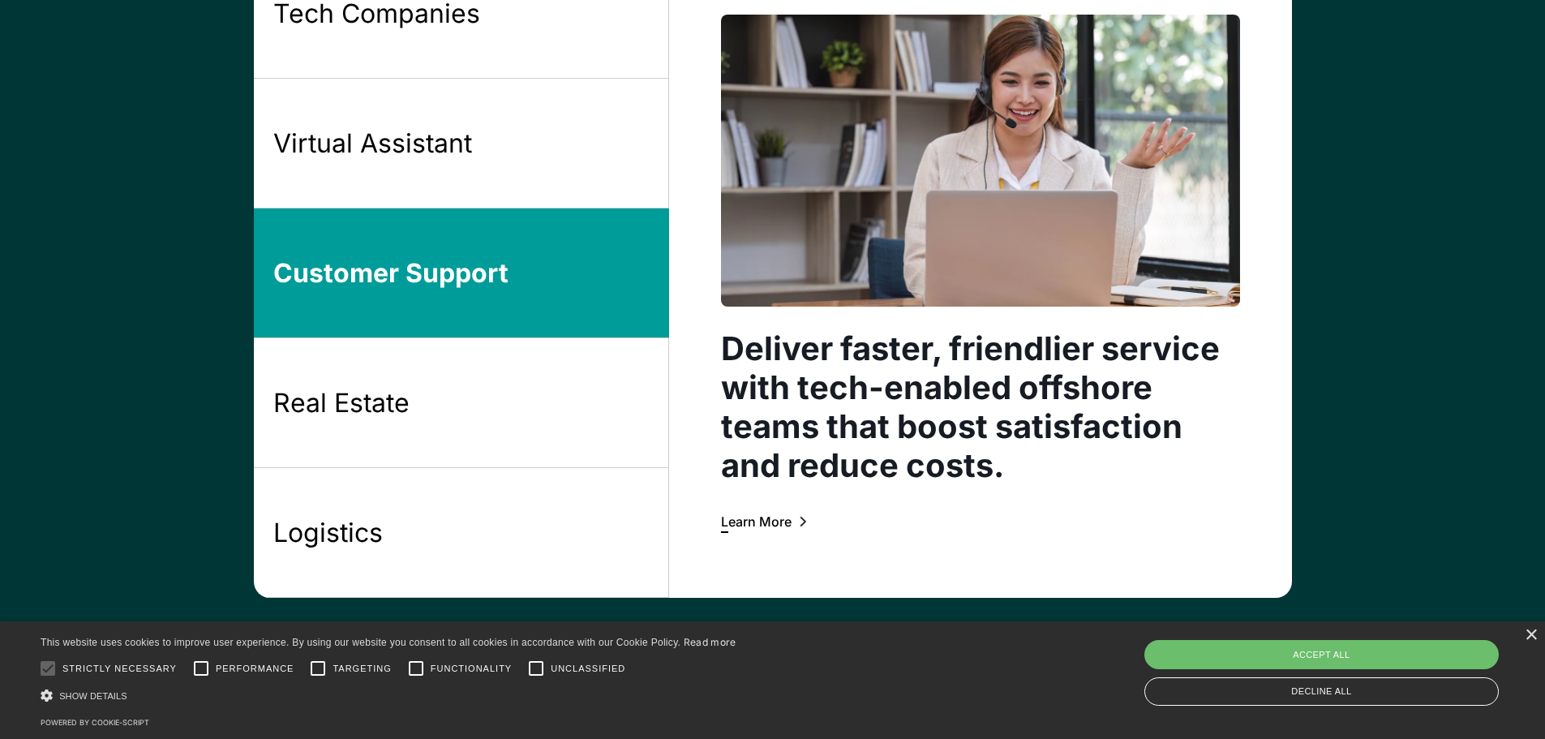
click at [765, 521] on div "Learn More" at bounding box center [756, 521] width 71 height 13
click at [441, 405] on link "Real Estate" at bounding box center [461, 403] width 415 height 130
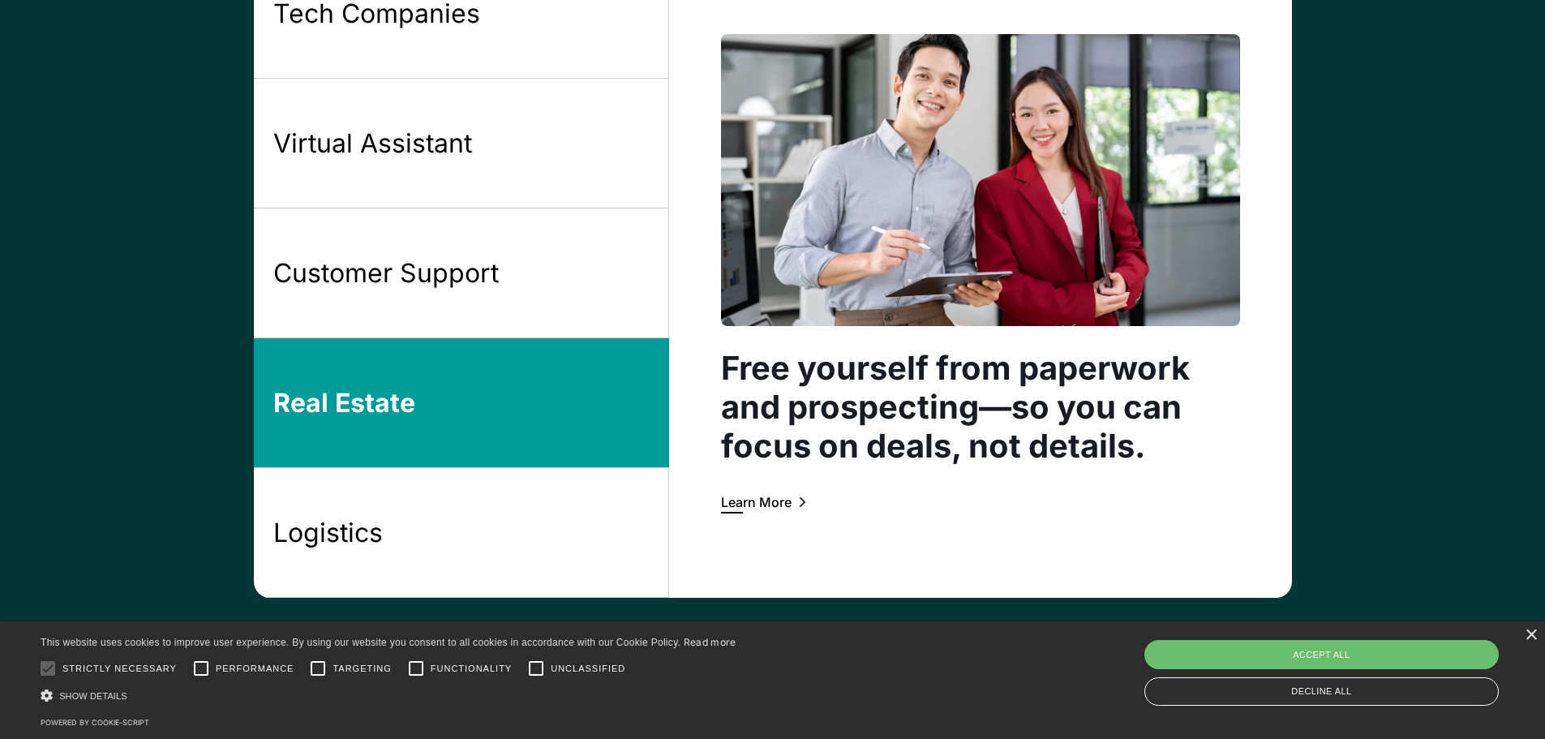
click at [764, 509] on div "Learn More" at bounding box center [756, 502] width 71 height 13
click at [447, 536] on link "Logistics" at bounding box center [461, 533] width 415 height 130
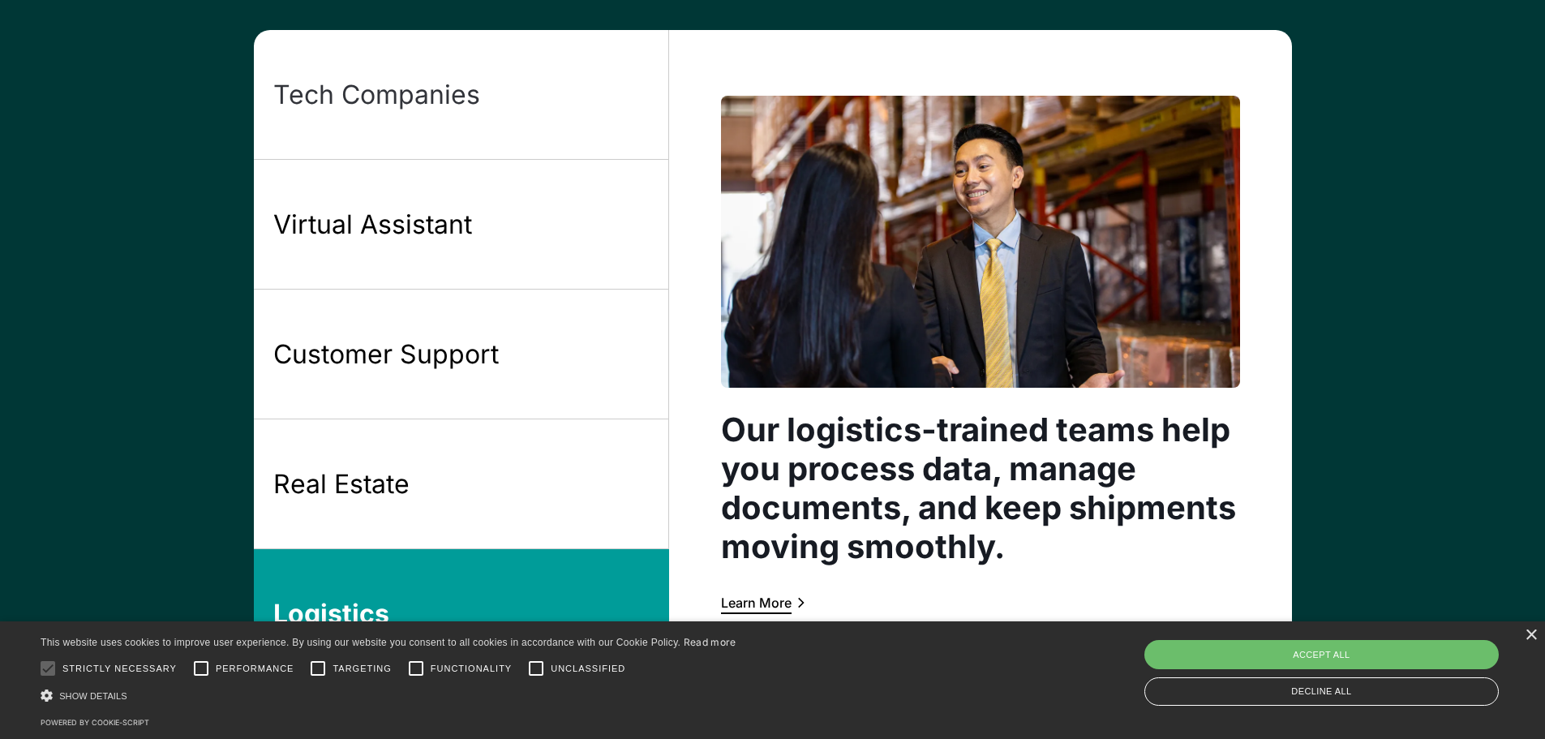
click at [526, 101] on link "Tech Companies" at bounding box center [461, 95] width 415 height 130
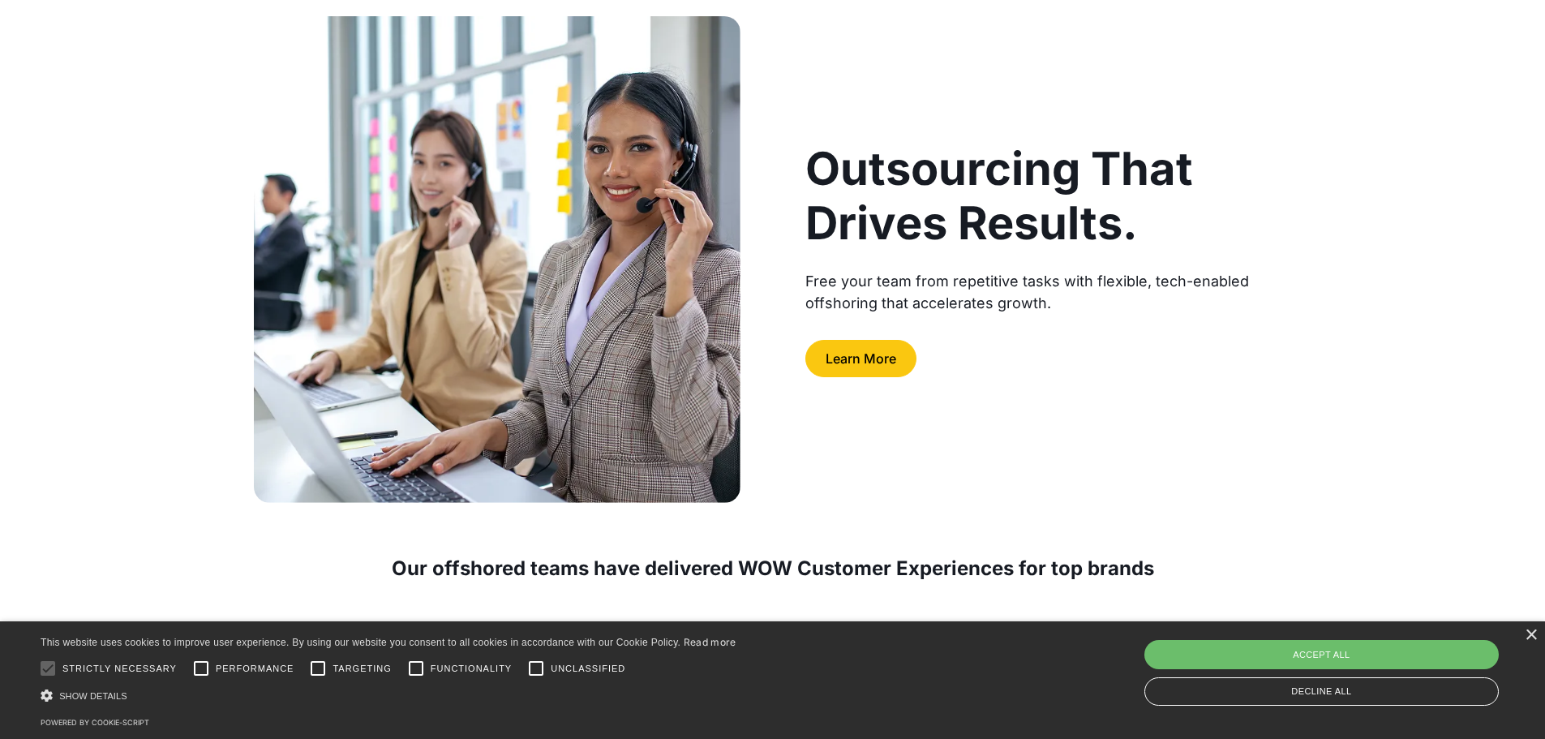
scroll to position [0, 0]
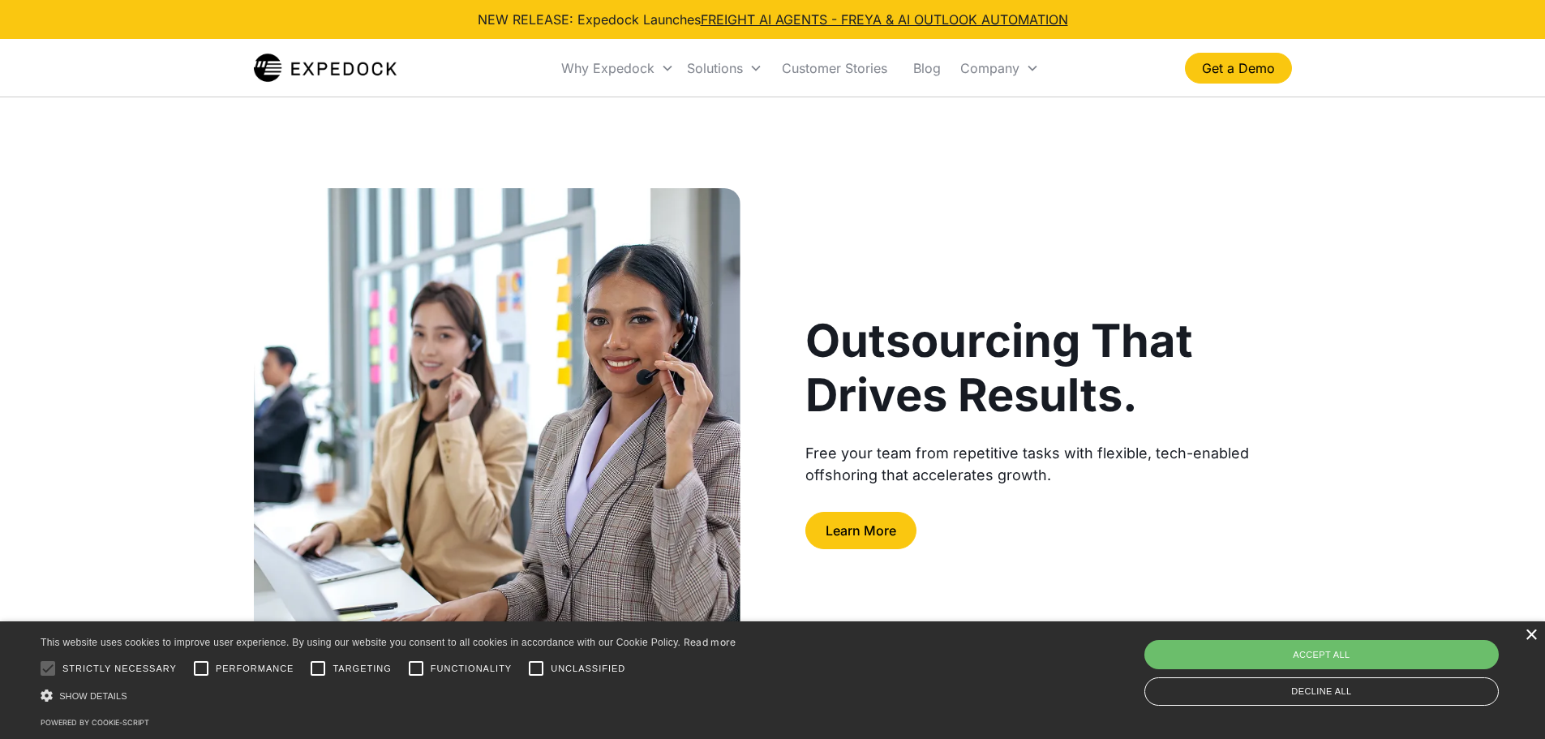
click at [1532, 633] on div "×" at bounding box center [1531, 635] width 12 height 12
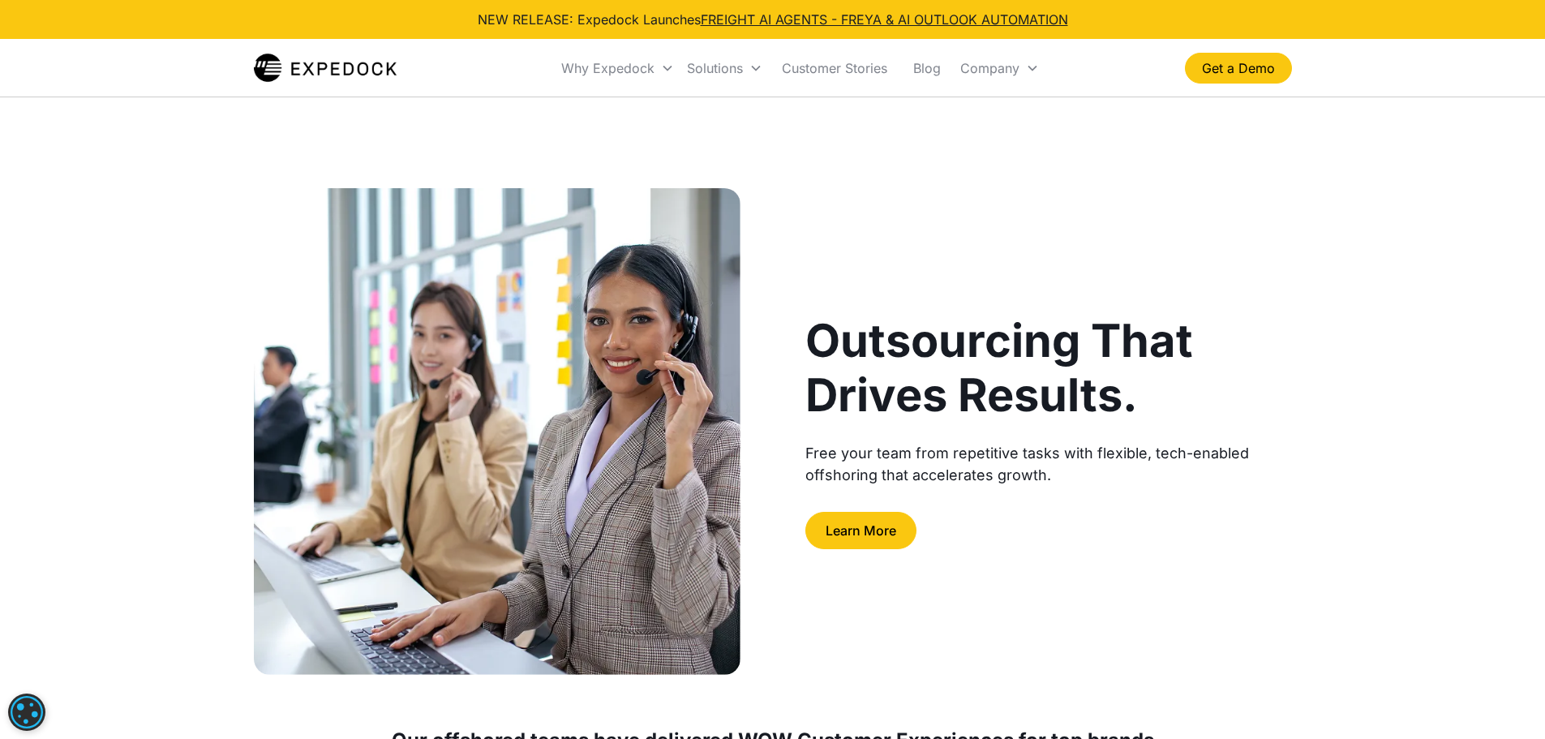
scroll to position [162, 0]
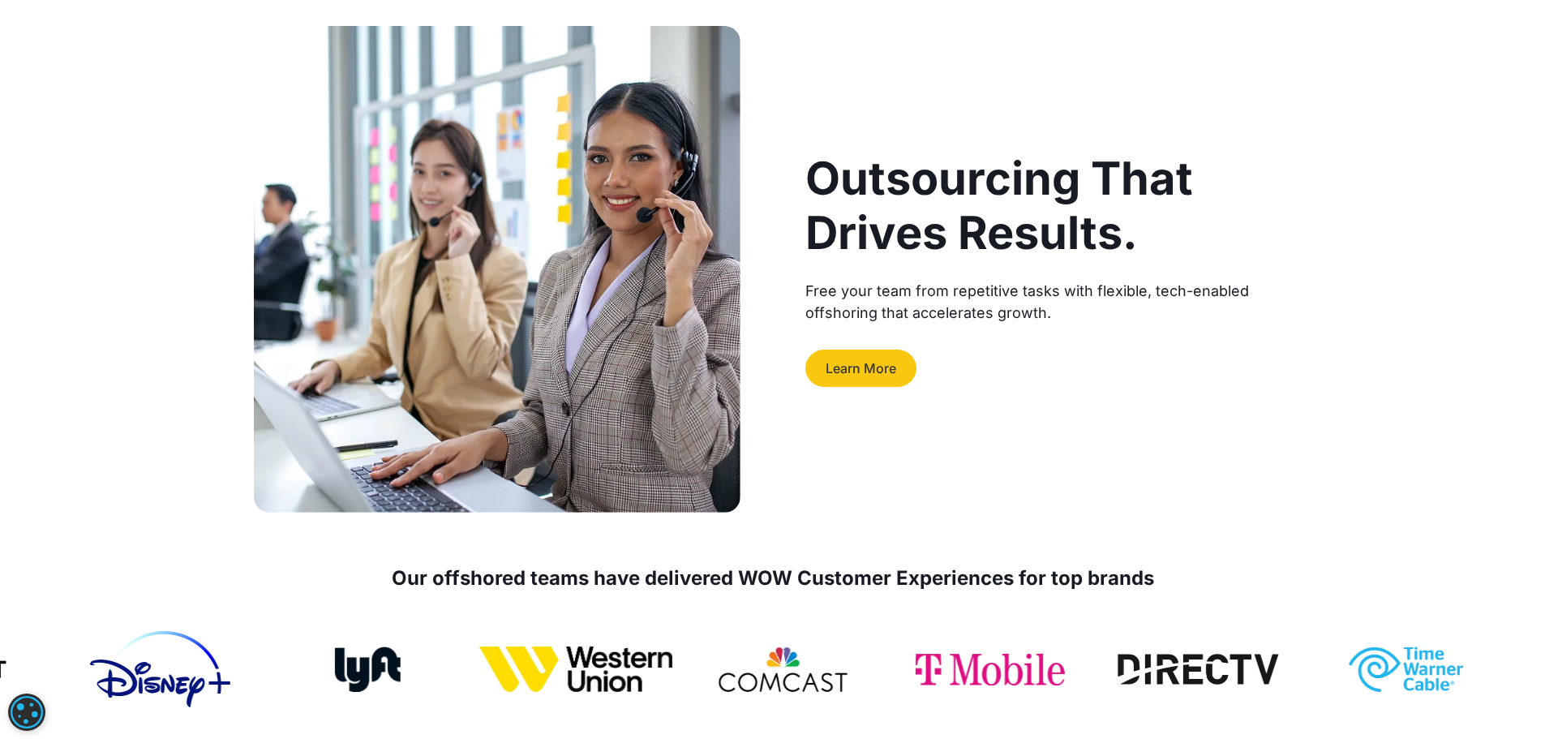
click at [857, 360] on link "Learn More" at bounding box center [860, 368] width 111 height 37
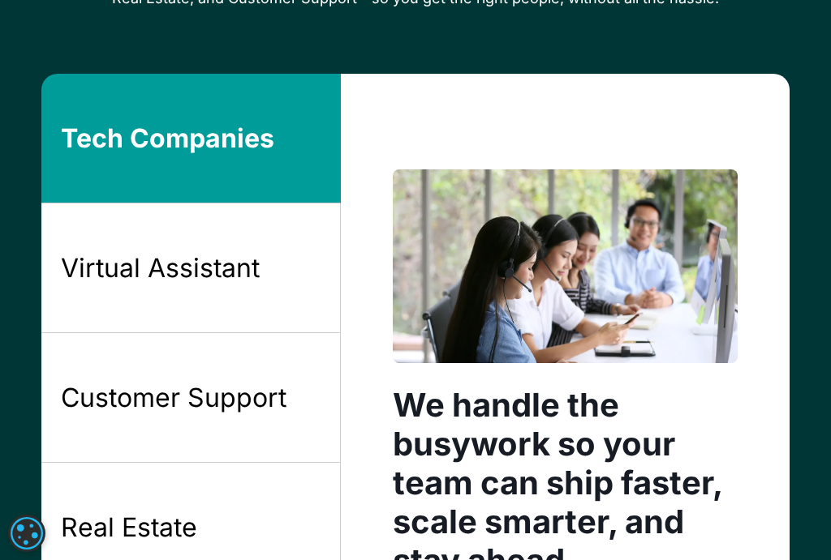
click at [285, 290] on link "Virtual Assistant" at bounding box center [190, 269] width 299 height 130
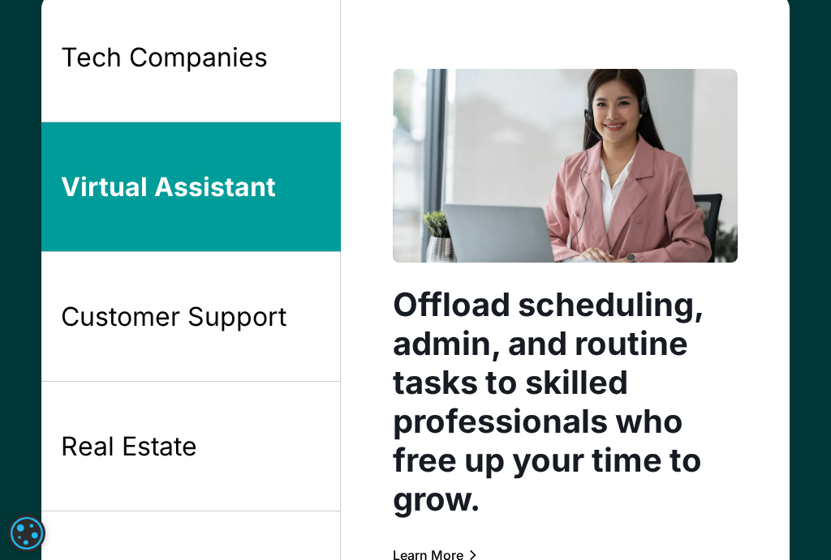
click at [247, 307] on div "Customer Support" at bounding box center [173, 317] width 225 height 34
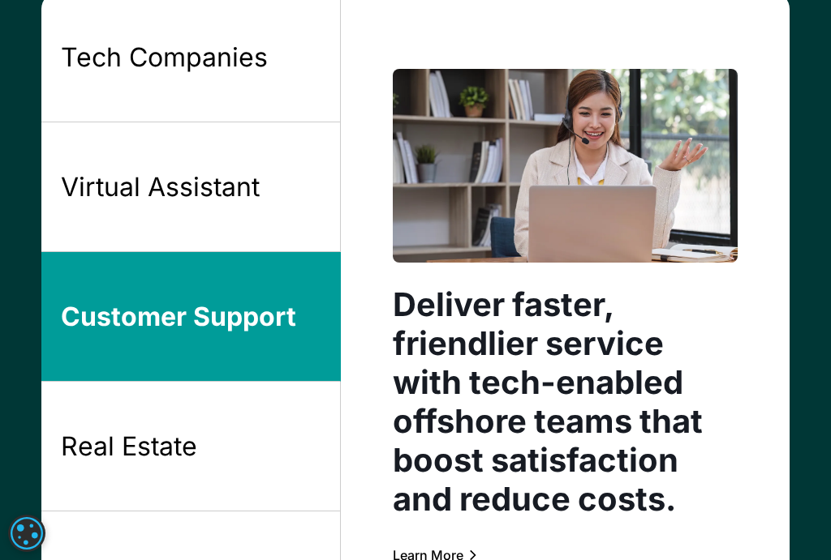
scroll to position [1379, 0]
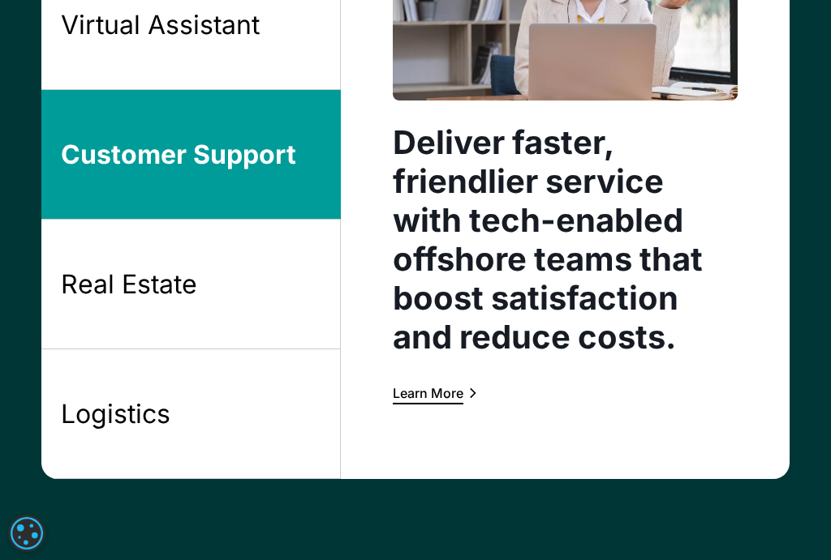
click at [227, 289] on link "Real Estate" at bounding box center [190, 285] width 299 height 130
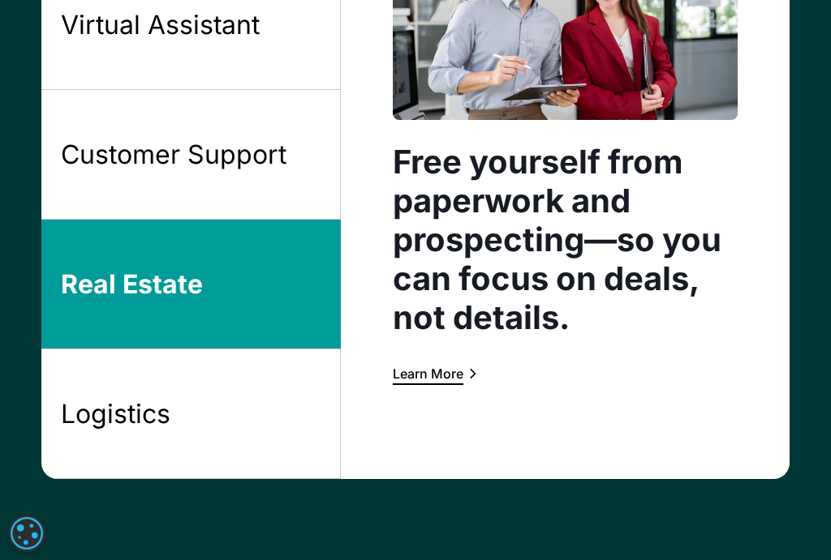
click at [274, 409] on link "Logistics" at bounding box center [190, 415] width 299 height 130
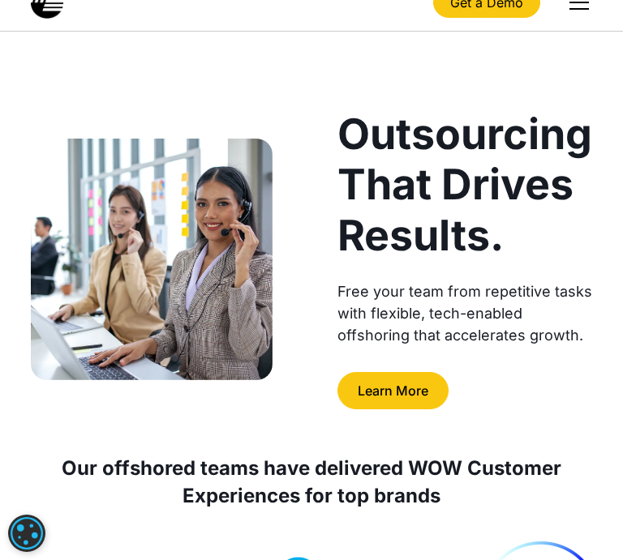
scroll to position [0, 0]
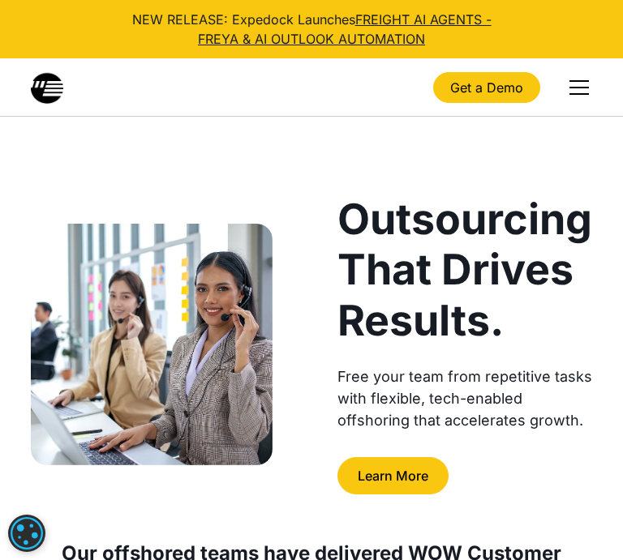
click at [586, 82] on div "menu" at bounding box center [579, 87] width 39 height 39
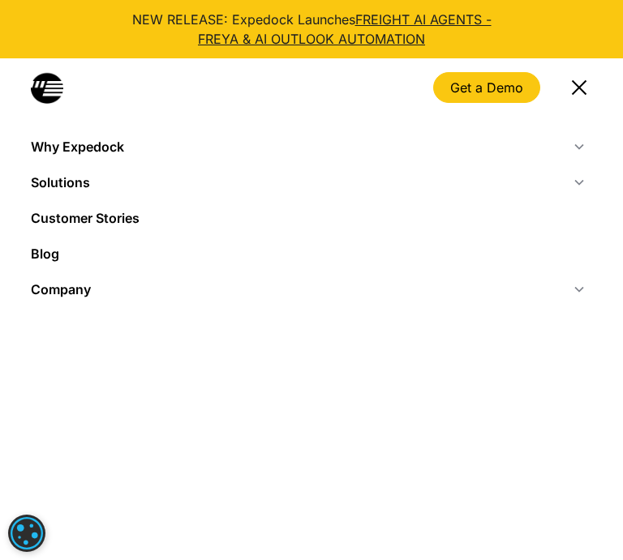
click at [584, 87] on div "menu" at bounding box center [579, 87] width 39 height 39
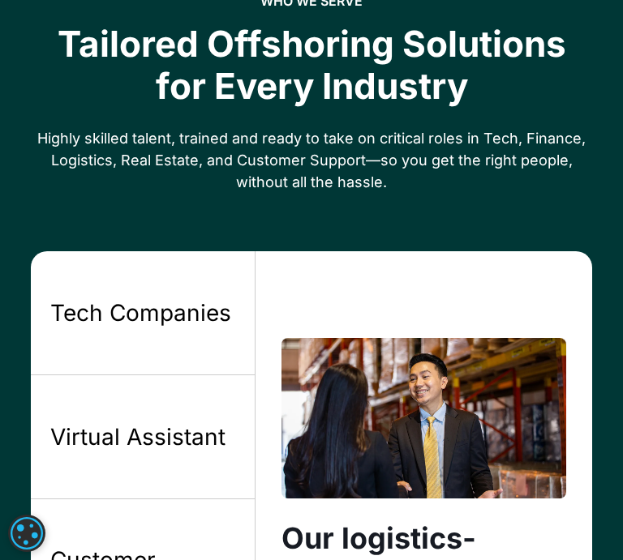
scroll to position [973, 0]
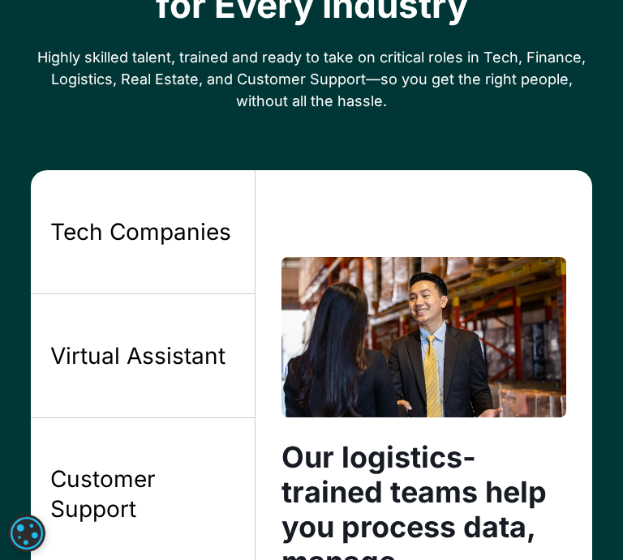
click at [140, 258] on link "Tech Companies" at bounding box center [143, 232] width 224 height 124
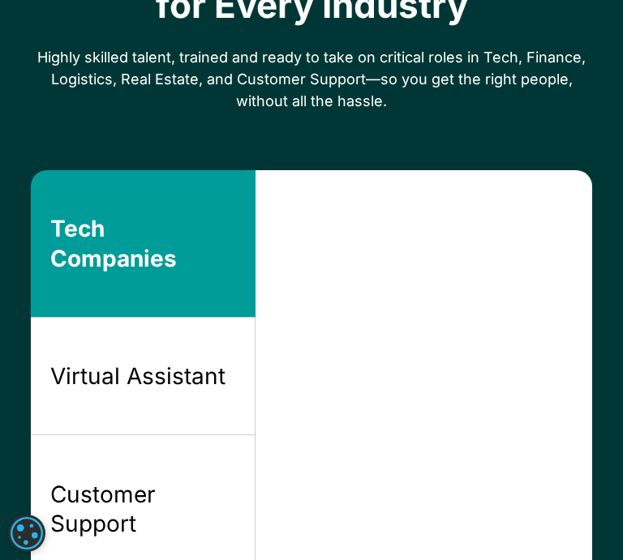
click at [158, 340] on link "Virtual Assistant" at bounding box center [143, 377] width 224 height 118
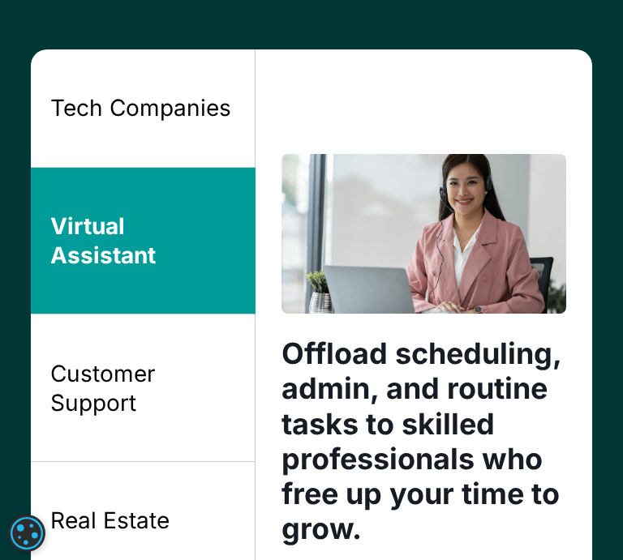
scroll to position [1298, 0]
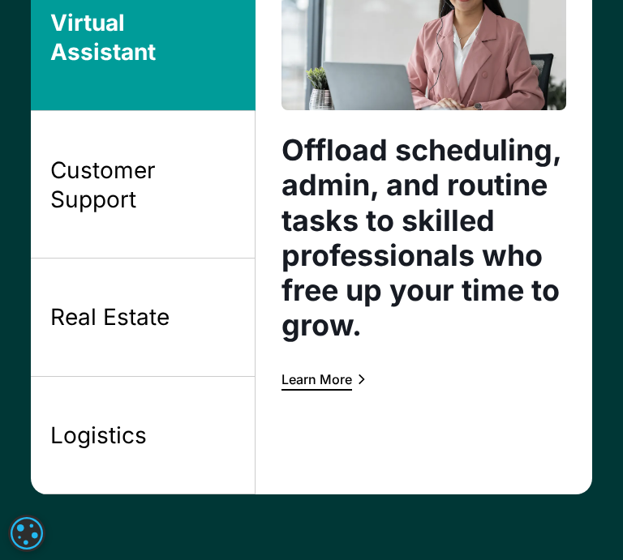
click at [174, 212] on div "Customer Support" at bounding box center [142, 185] width 184 height 59
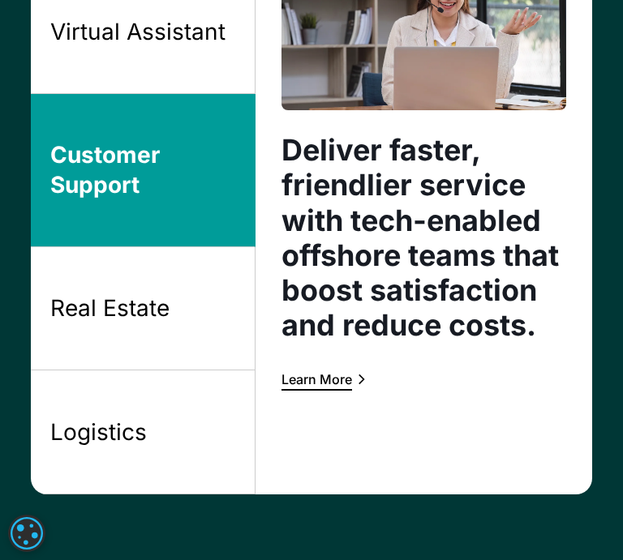
click at [175, 290] on link "Real Estate" at bounding box center [143, 309] width 224 height 124
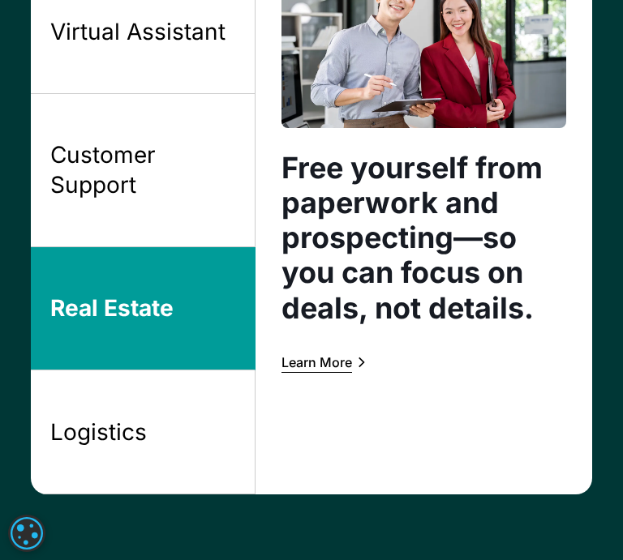
click at [165, 386] on link "Logistics" at bounding box center [143, 433] width 224 height 124
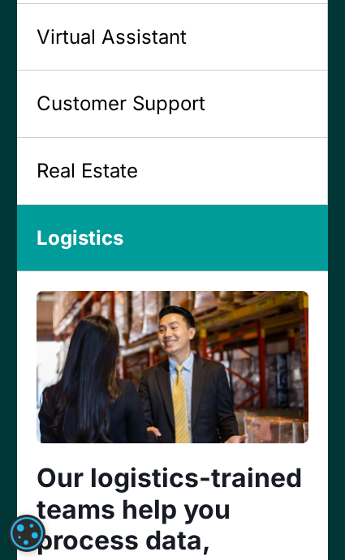
scroll to position [1374, 0]
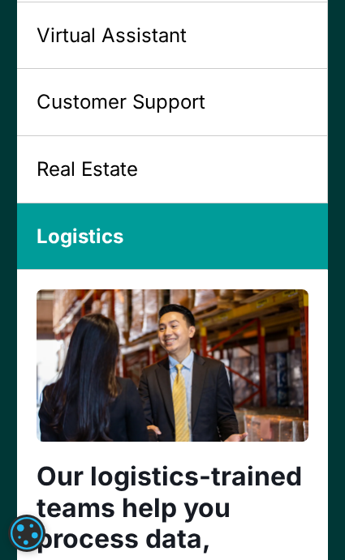
click at [191, 158] on link "Real Estate" at bounding box center [172, 169] width 311 height 67
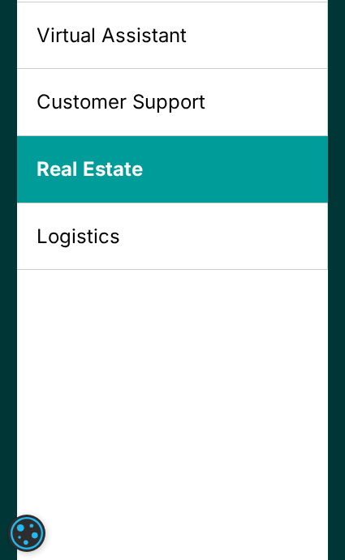
click at [187, 102] on div "Customer Support" at bounding box center [121, 102] width 169 height 28
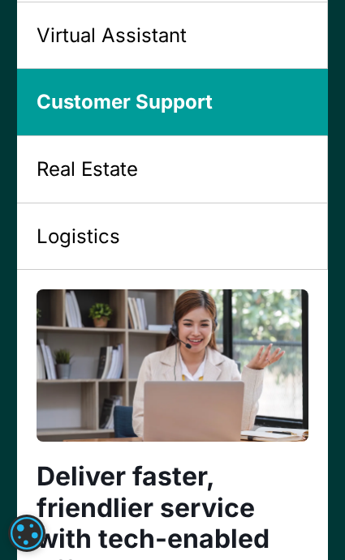
click at [215, 48] on link "Virtual Assistant" at bounding box center [172, 35] width 311 height 67
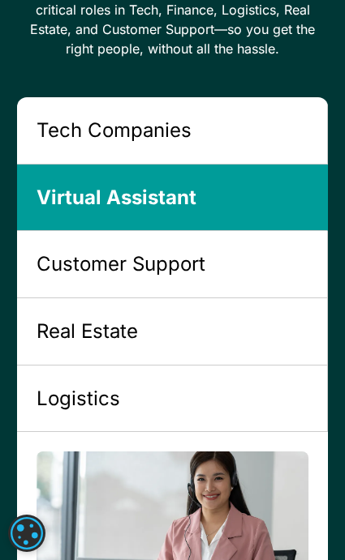
click at [200, 125] on link "Tech Companies" at bounding box center [172, 130] width 311 height 67
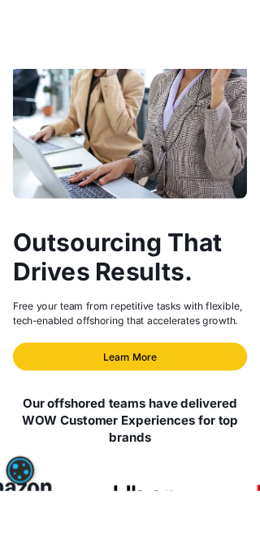
scroll to position [0, 0]
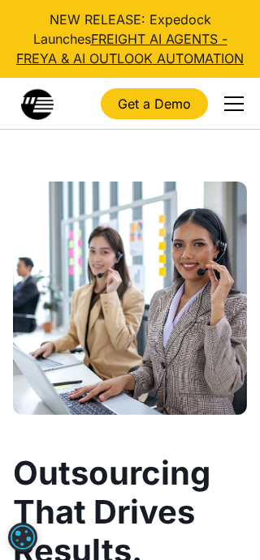
click at [239, 104] on div "menu" at bounding box center [233, 104] width 19 height 2
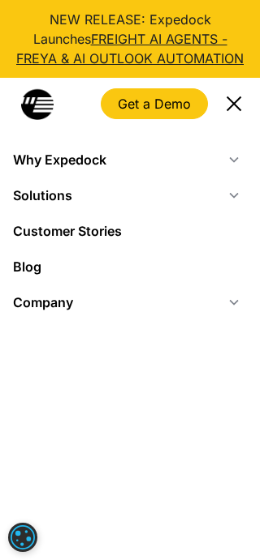
click at [236, 165] on icon at bounding box center [233, 159] width 13 height 13
click at [237, 110] on div "menu" at bounding box center [233, 103] width 39 height 39
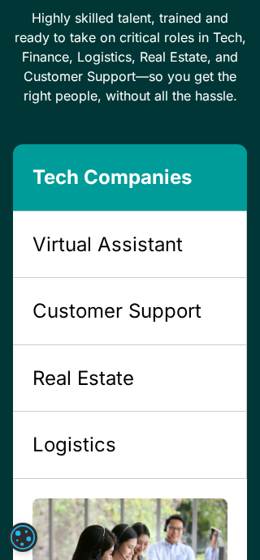
scroll to position [1217, 0]
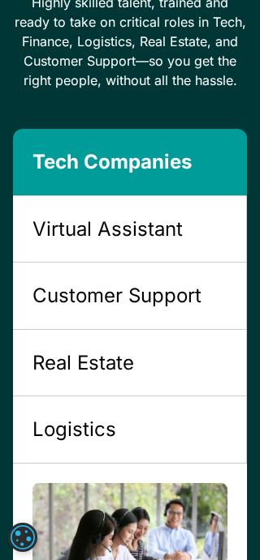
click at [162, 240] on div "Virtual Assistant" at bounding box center [107, 230] width 150 height 28
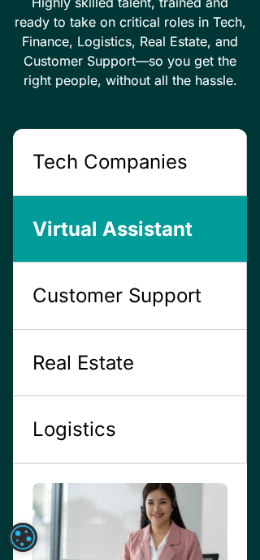
click at [144, 287] on div "Customer Support" at bounding box center [116, 296] width 169 height 28
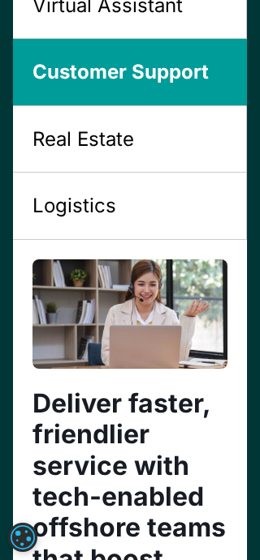
scroll to position [1460, 0]
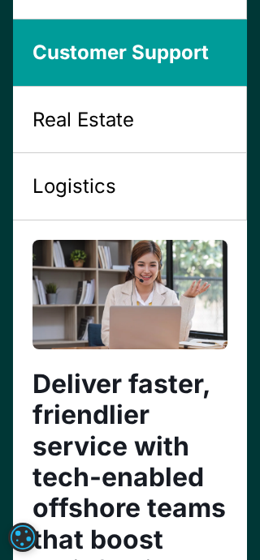
click at [136, 135] on link "Real Estate" at bounding box center [130, 120] width 234 height 67
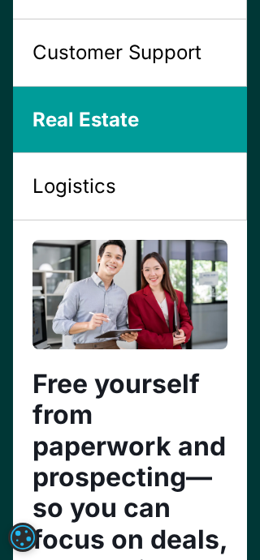
click at [115, 213] on link "Logistics" at bounding box center [130, 186] width 234 height 67
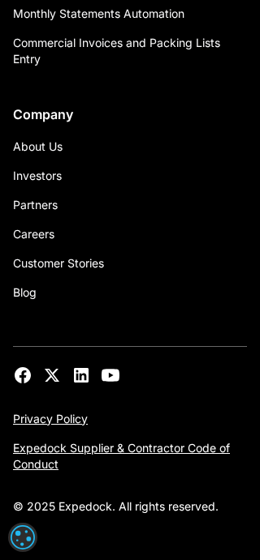
scroll to position [6315, 0]
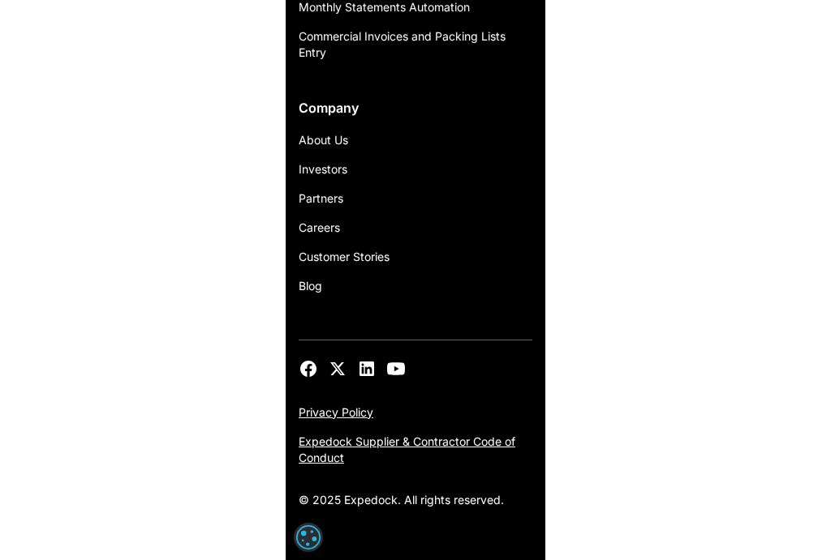
scroll to position [4528, 0]
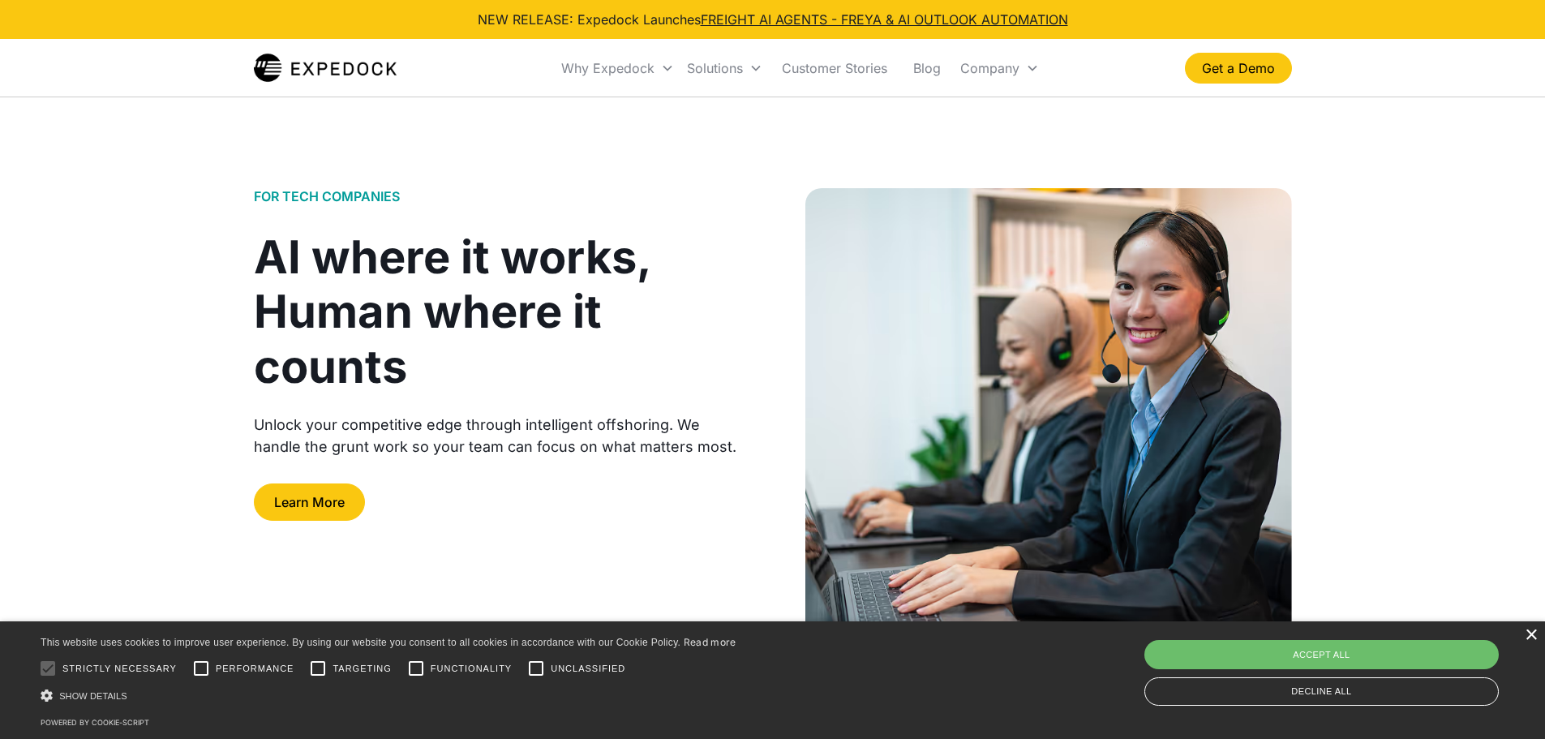
click at [1531, 640] on div "×" at bounding box center [1531, 635] width 12 height 12
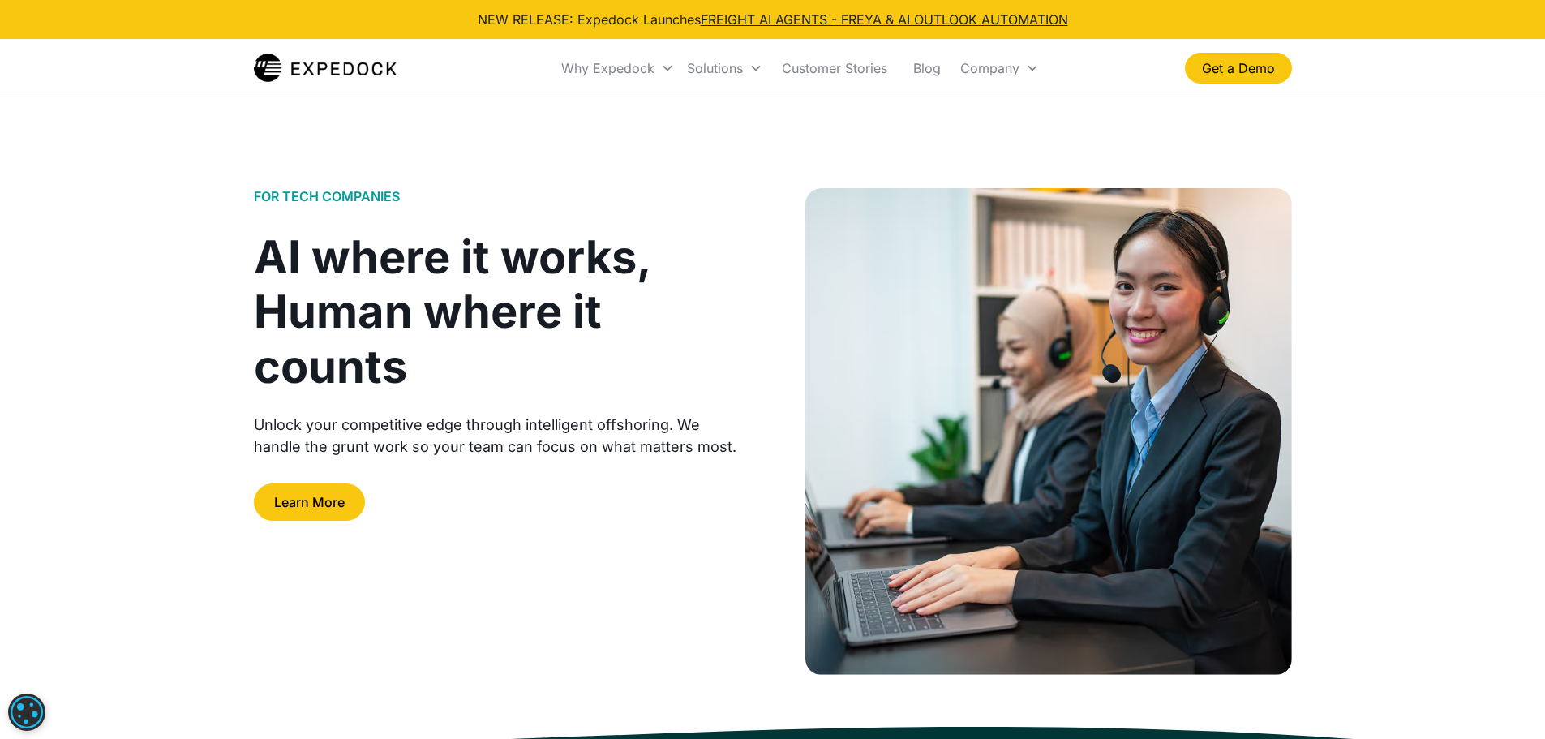
click at [1432, 302] on div "FOR TECH COMPANIES AI where it works, Human where it counts Unlock your competi…" at bounding box center [772, 431] width 1545 height 668
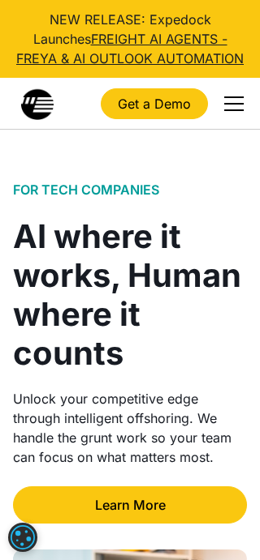
click at [227, 105] on div "menu" at bounding box center [233, 103] width 39 height 39
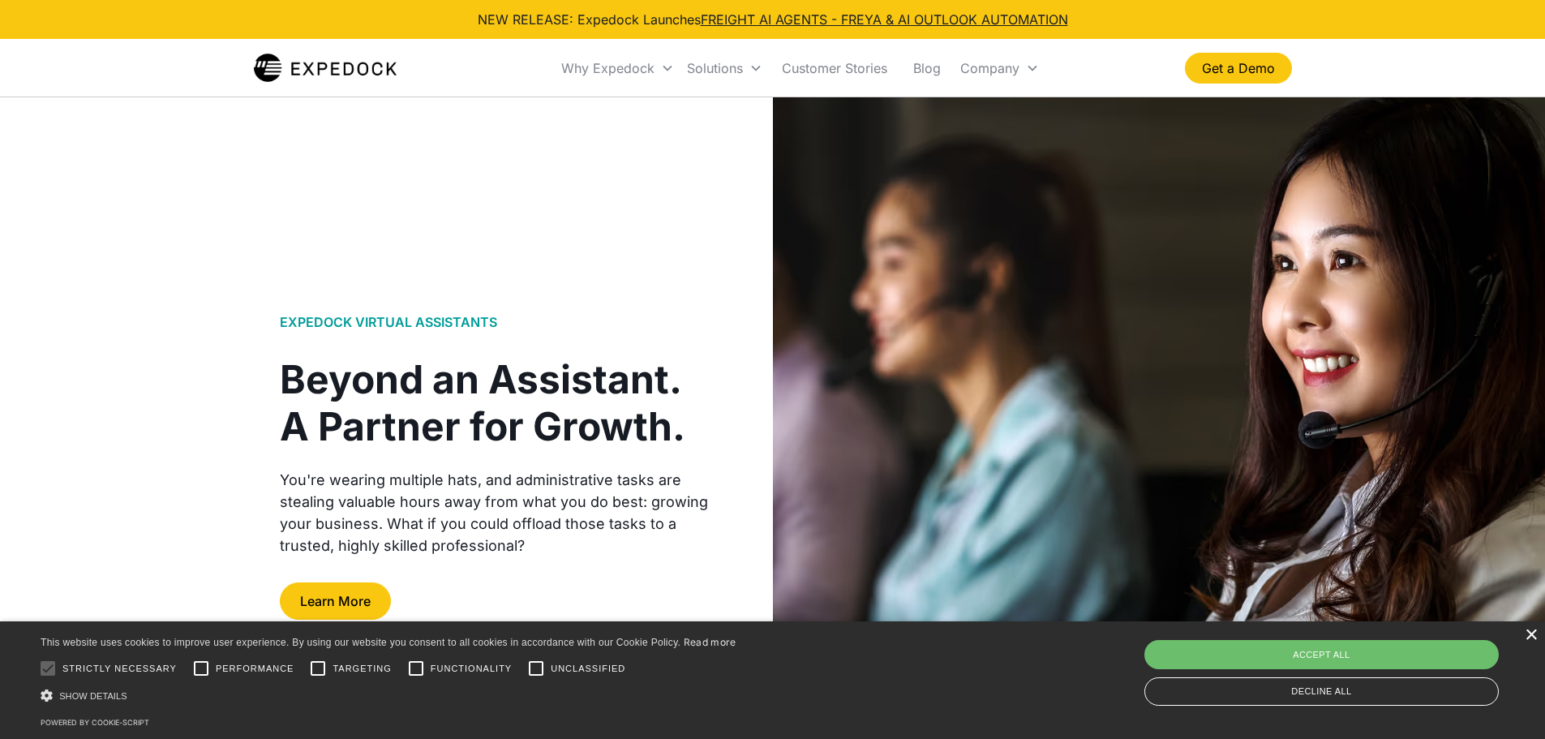
click at [1529, 636] on div "×" at bounding box center [1531, 635] width 12 height 12
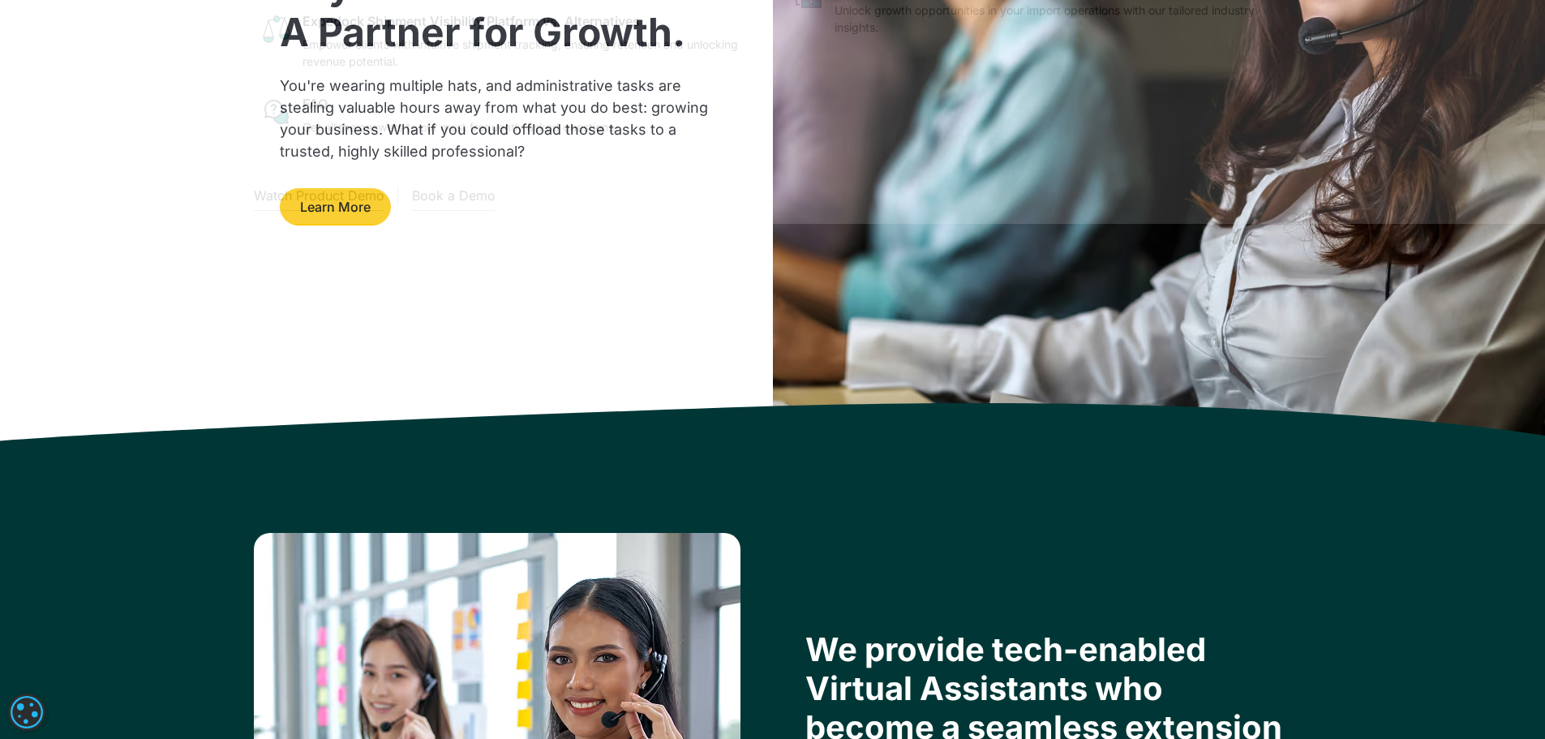
scroll to position [406, 0]
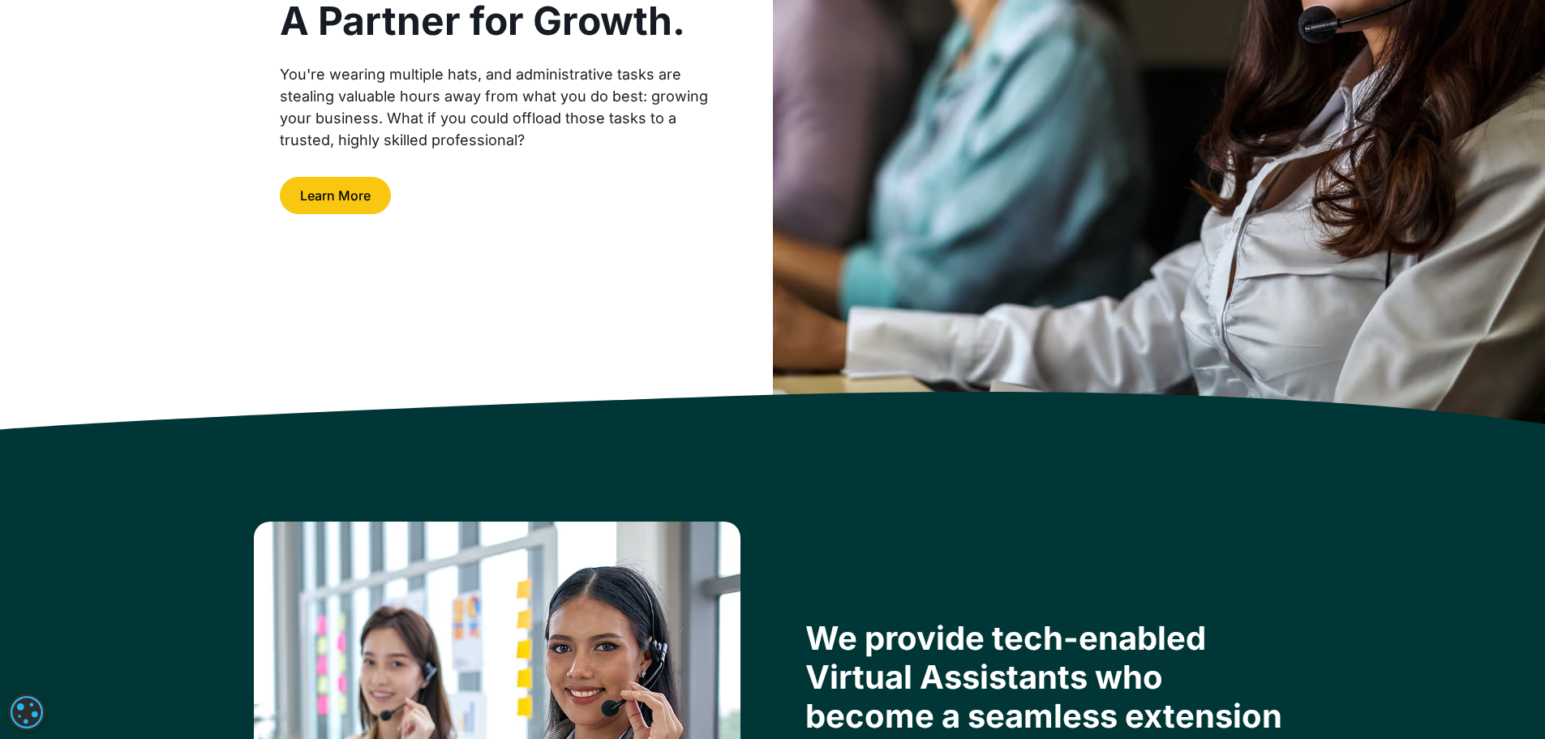
click at [600, 264] on div "EXPEDOCK VIRTUAL ASSISTANTS Beyond an Assistant. A Partner for Growth. You're w…" at bounding box center [772, 61] width 1545 height 739
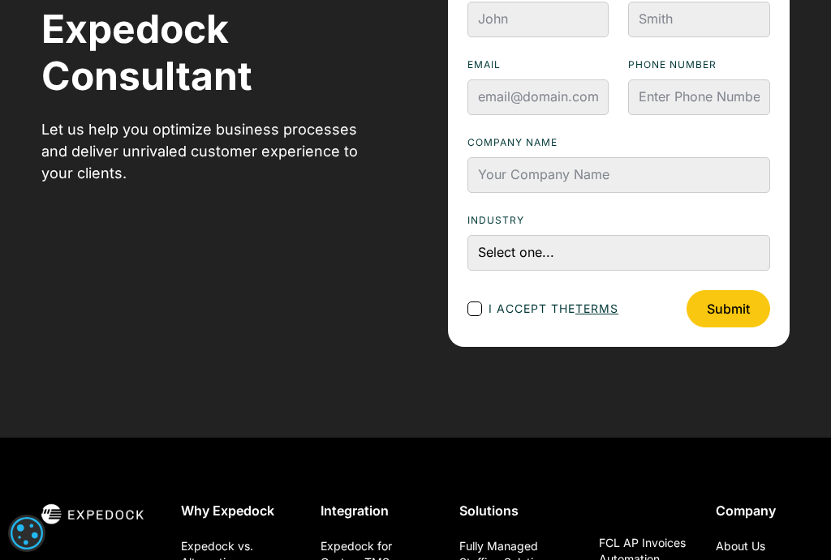
scroll to position [2677, 0]
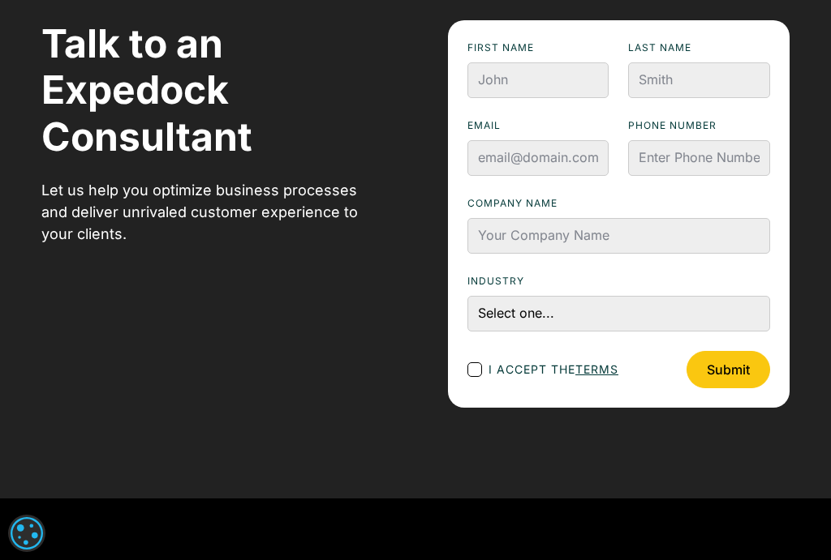
click at [559, 470] on div "Talk to an Expedock Consultant Let us help you optimize business processes and …" at bounding box center [415, 213] width 748 height 569
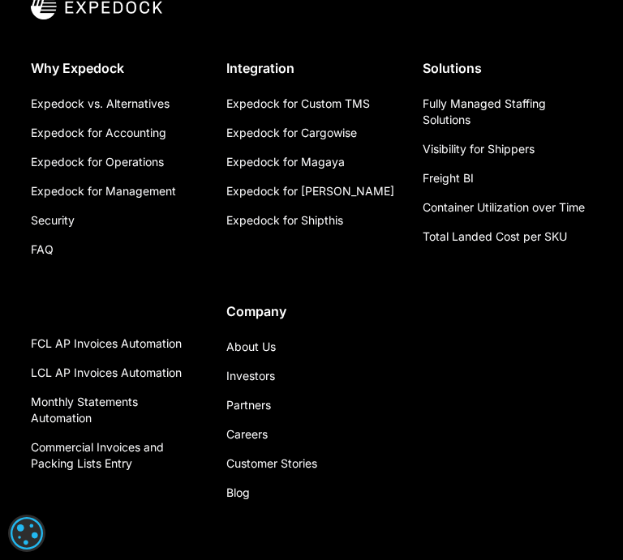
scroll to position [4056, 0]
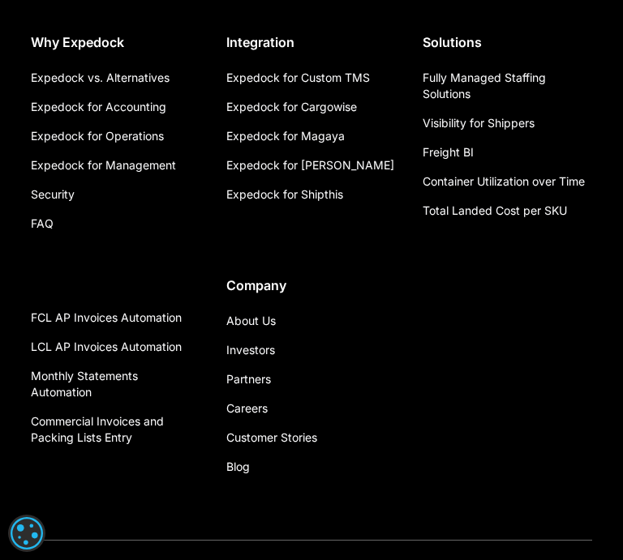
click at [500, 218] on div "Why Expedock Expedock vs. Alternatives Expedock for Accounting Expedock for Ope…" at bounding box center [311, 223] width 560 height 517
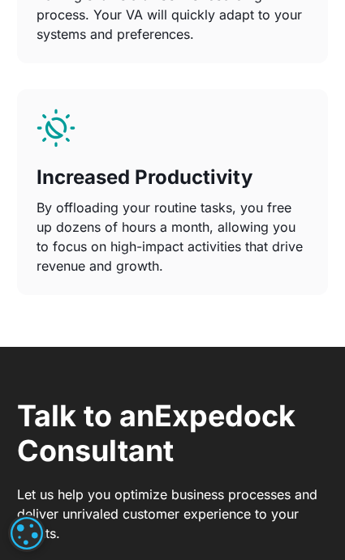
scroll to position [3812, 0]
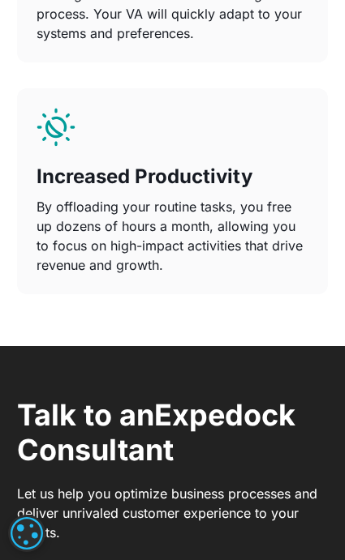
click at [282, 238] on div "Increased Productivity By offloading your routine tasks, you free up dozens of …" at bounding box center [172, 191] width 311 height 206
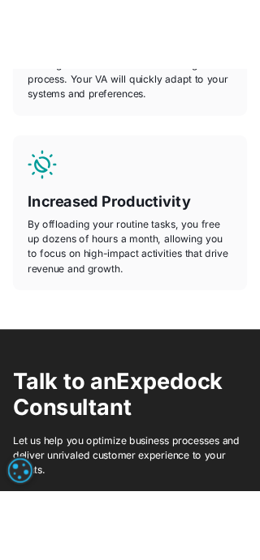
scroll to position [0, 0]
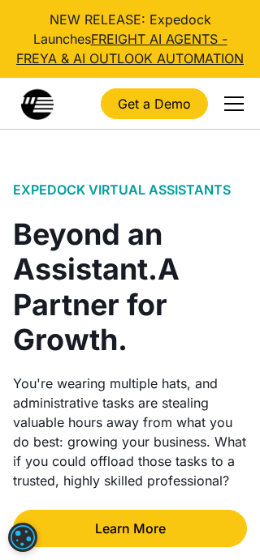
click at [178, 245] on div "Beyond an Assistant. A Partner for Growth." at bounding box center [130, 287] width 234 height 140
click at [162, 191] on h1 "EXPEDOCK VIRTUAL ASSISTANTS" at bounding box center [121, 190] width 217 height 15
click at [165, 251] on span "A Partner for Growth." at bounding box center [96, 303] width 166 height 105
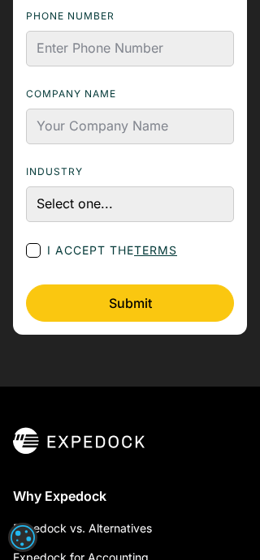
scroll to position [5110, 0]
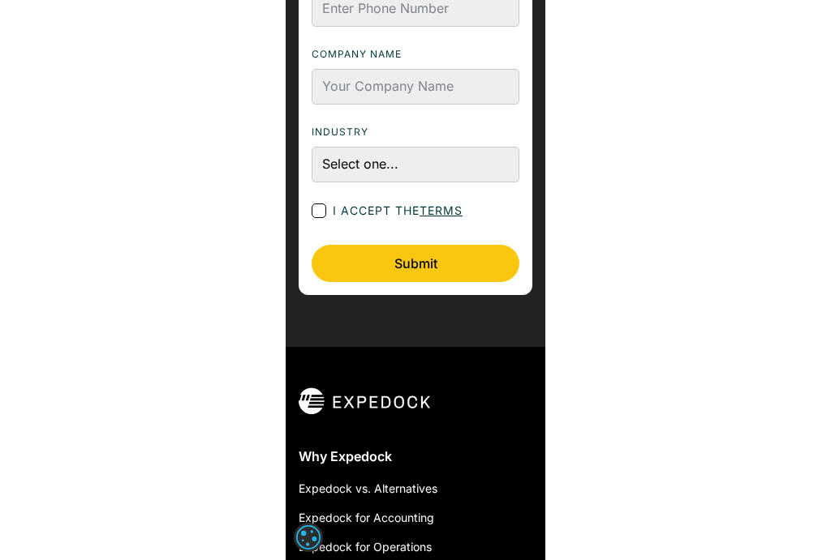
scroll to position [0, 0]
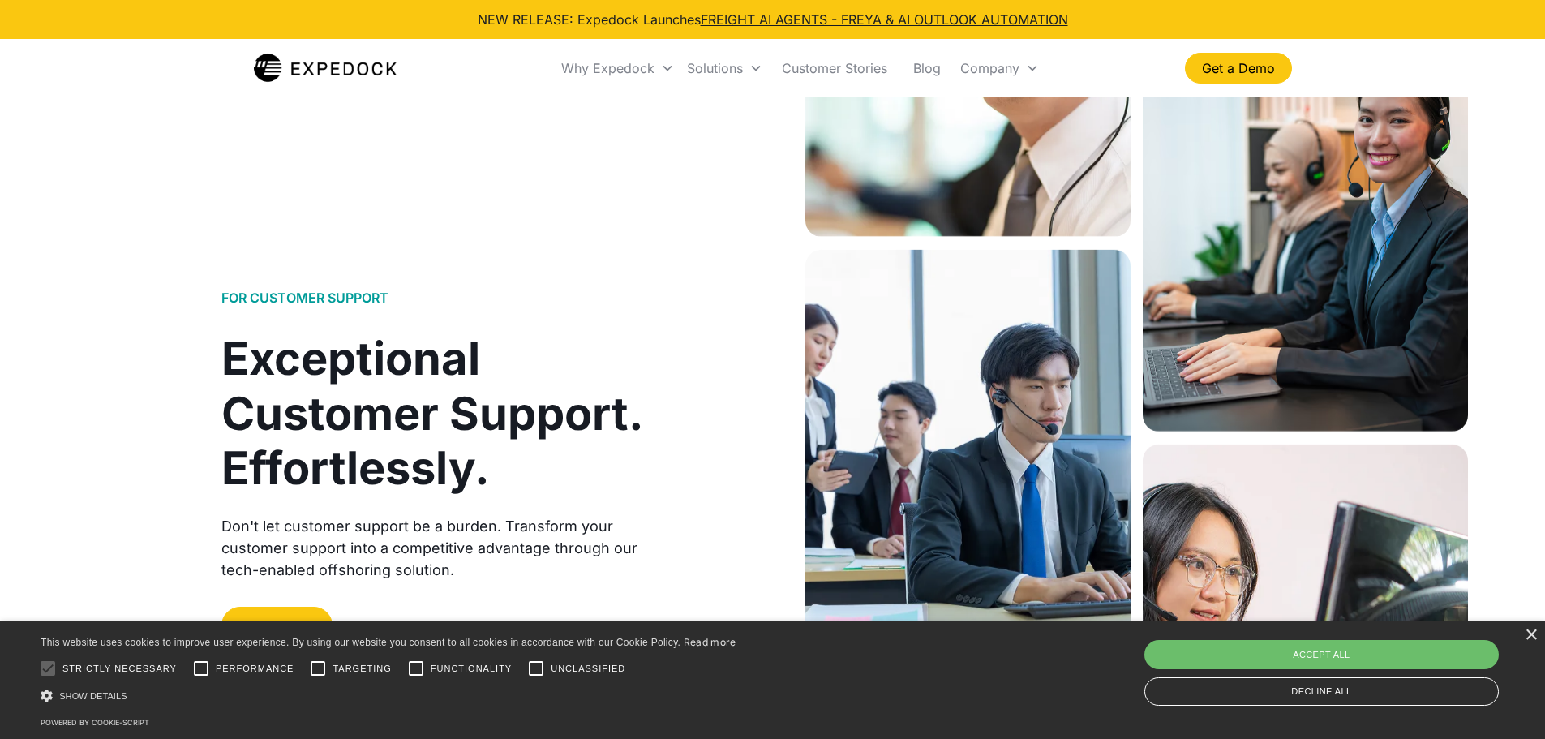
click at [681, 255] on div "FOR CUSTOMER SUPPORT Exceptional Customer Support. Effortlessly. Don't let cust…" at bounding box center [772, 466] width 1545 height 739
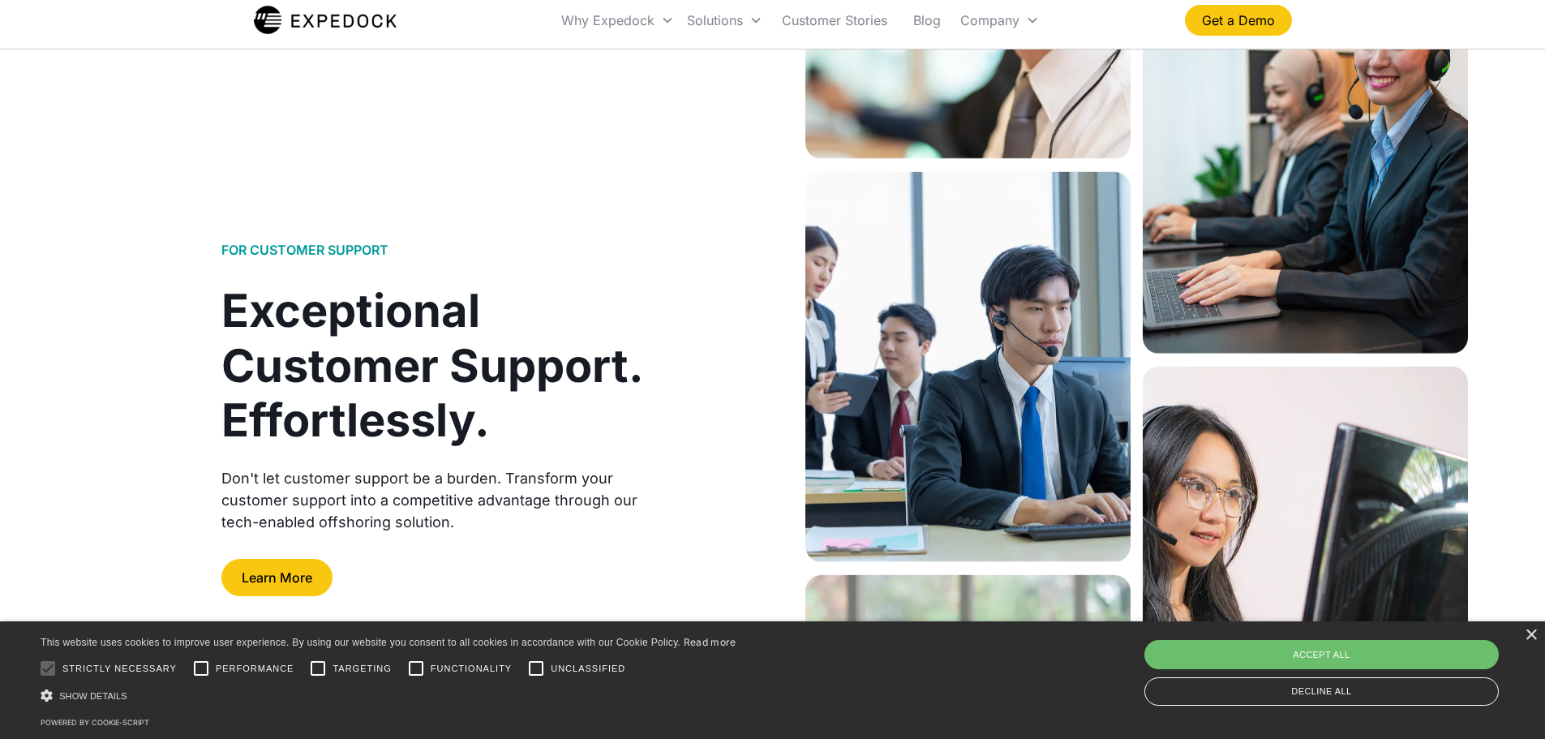
scroll to position [81, 0]
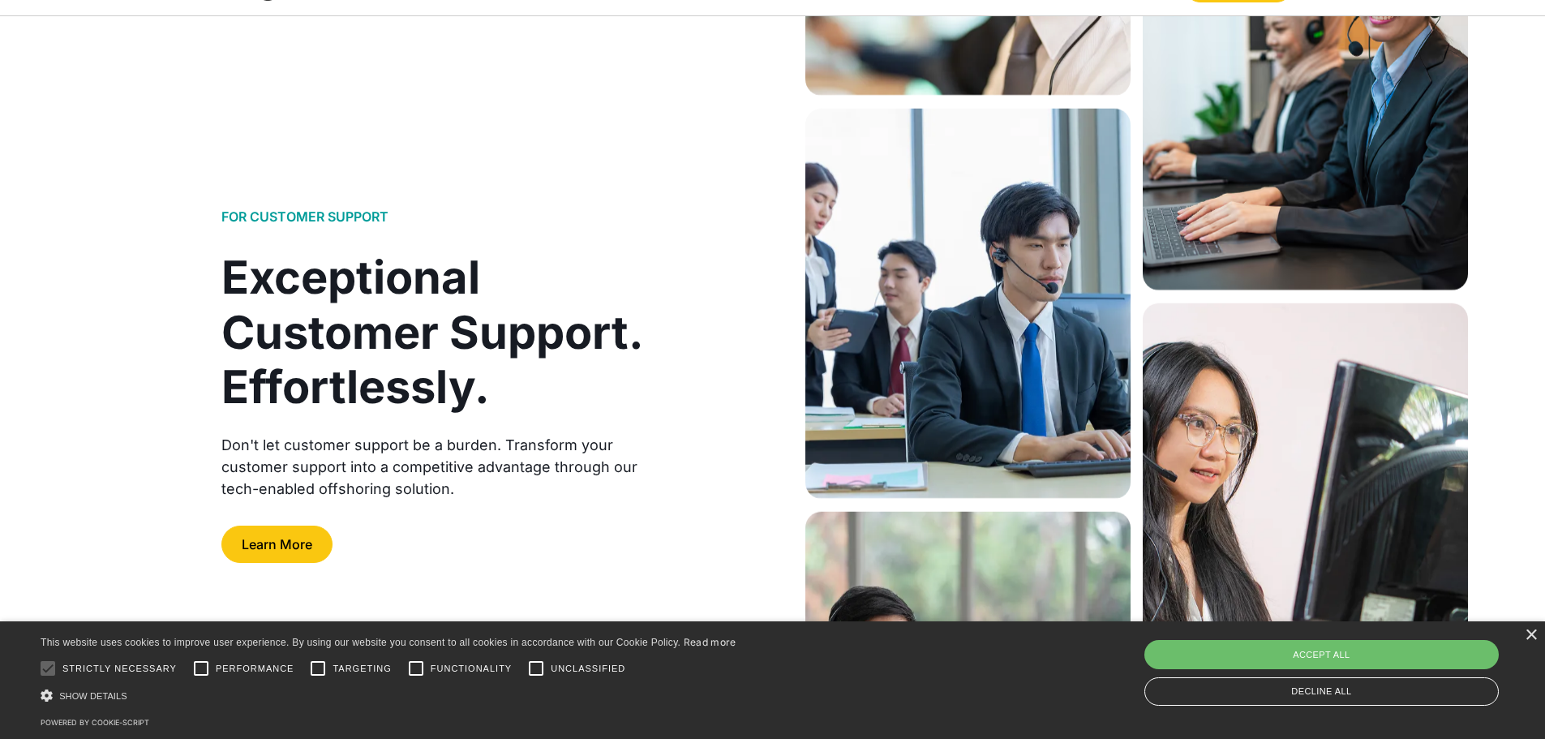
click at [1536, 629] on div "× This website uses cookies to improve user experience. By using our website yo…" at bounding box center [772, 680] width 1545 height 118
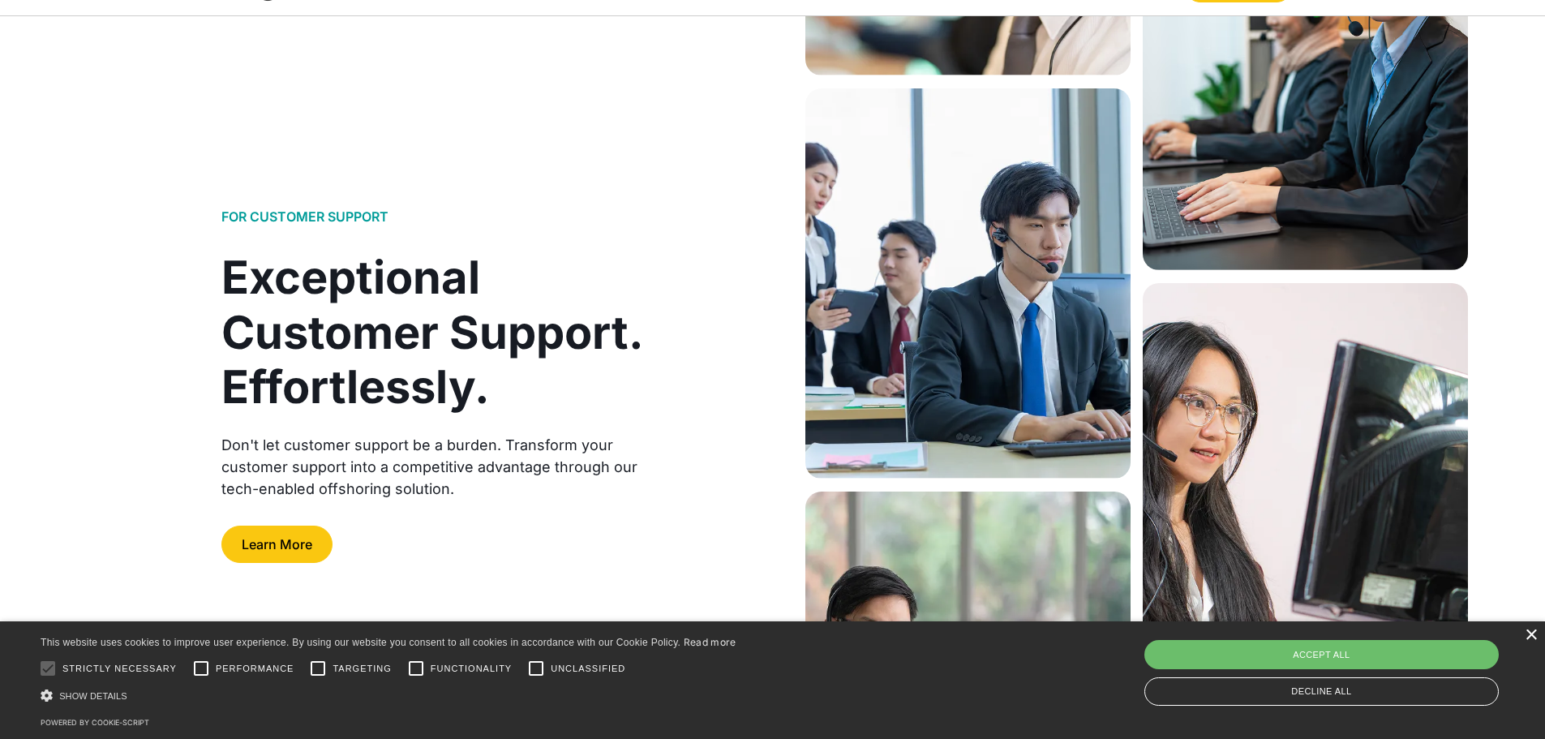
click at [1534, 630] on div "×" at bounding box center [1531, 635] width 12 height 12
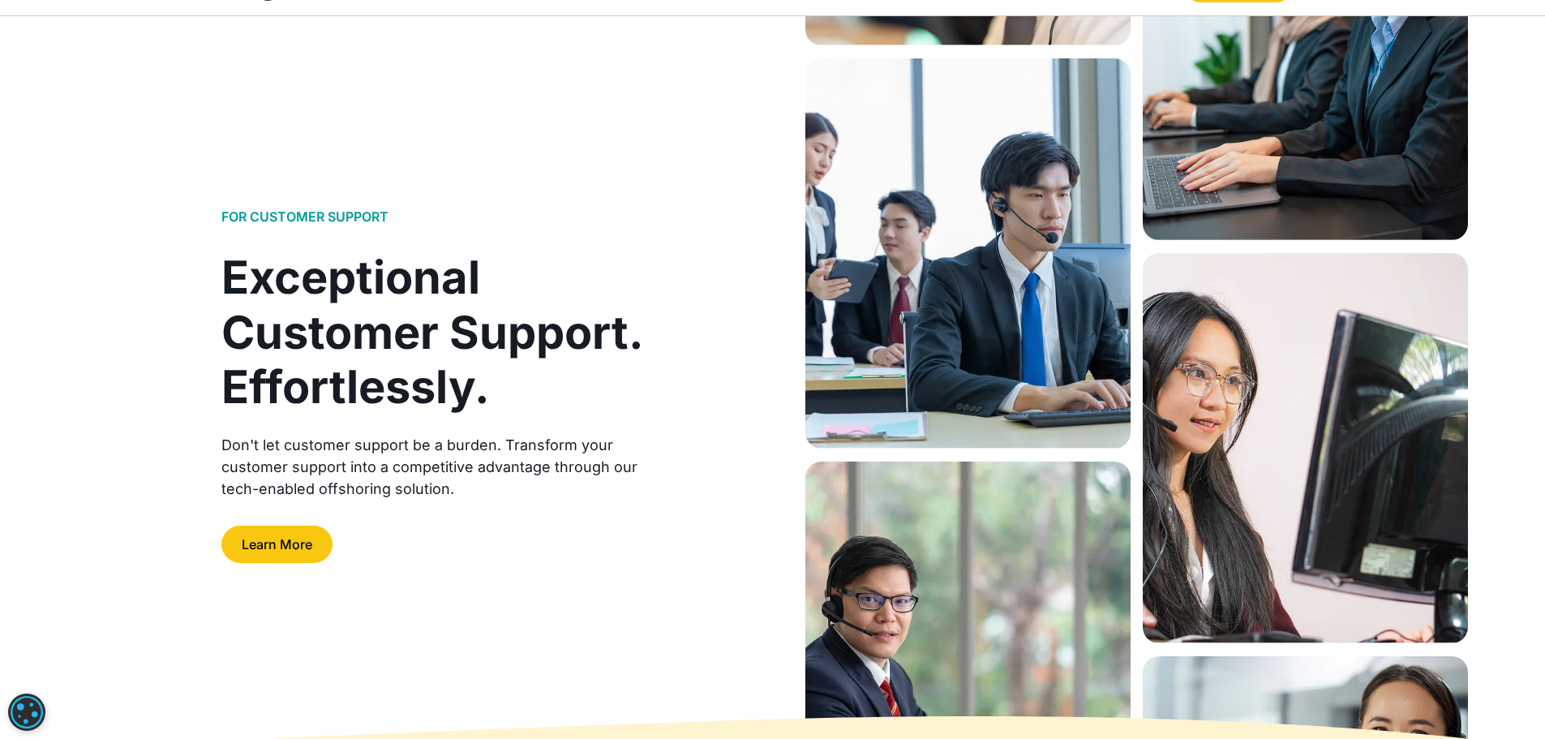
click at [1200, 484] on img at bounding box center [1305, 448] width 325 height 390
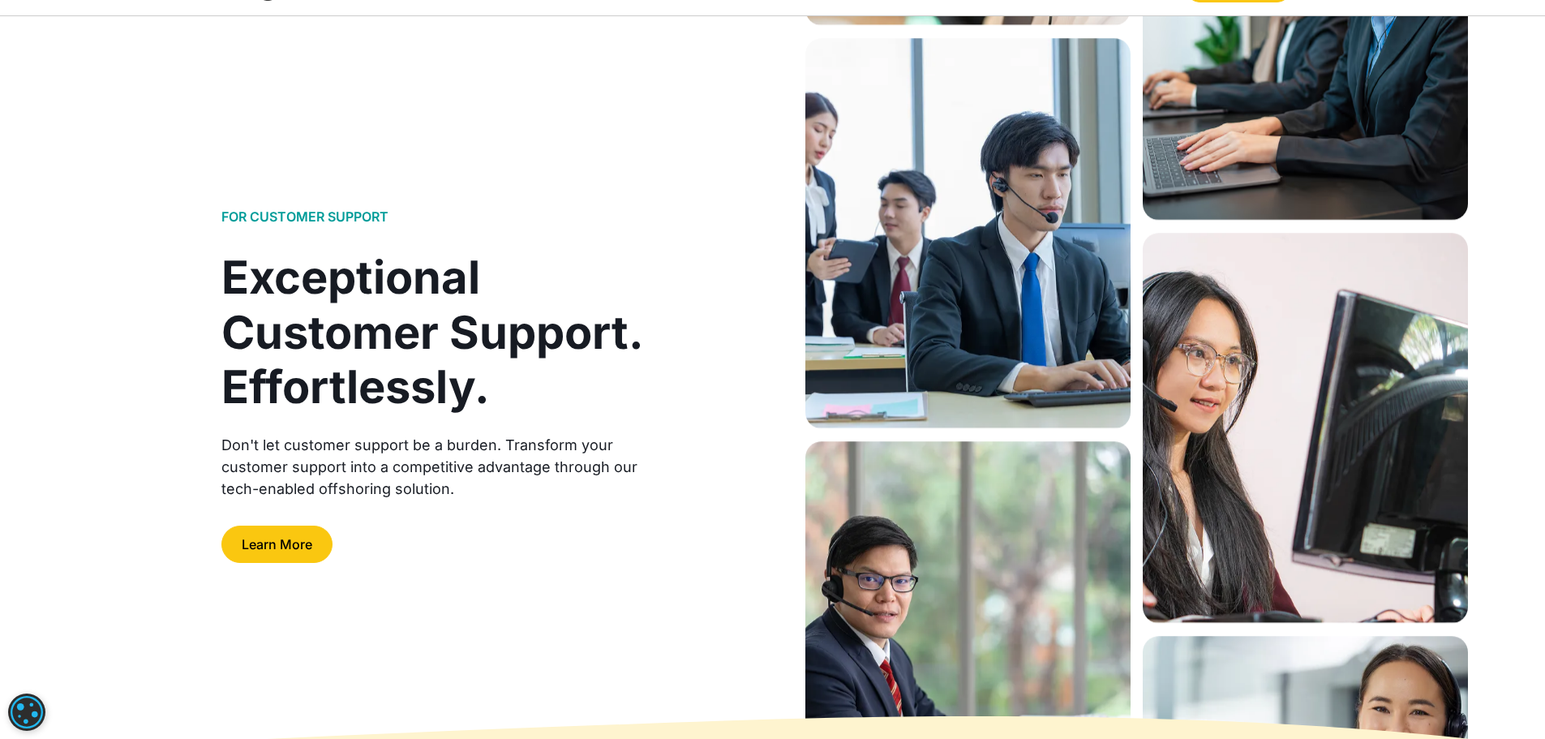
click at [1025, 376] on img at bounding box center [967, 233] width 325 height 390
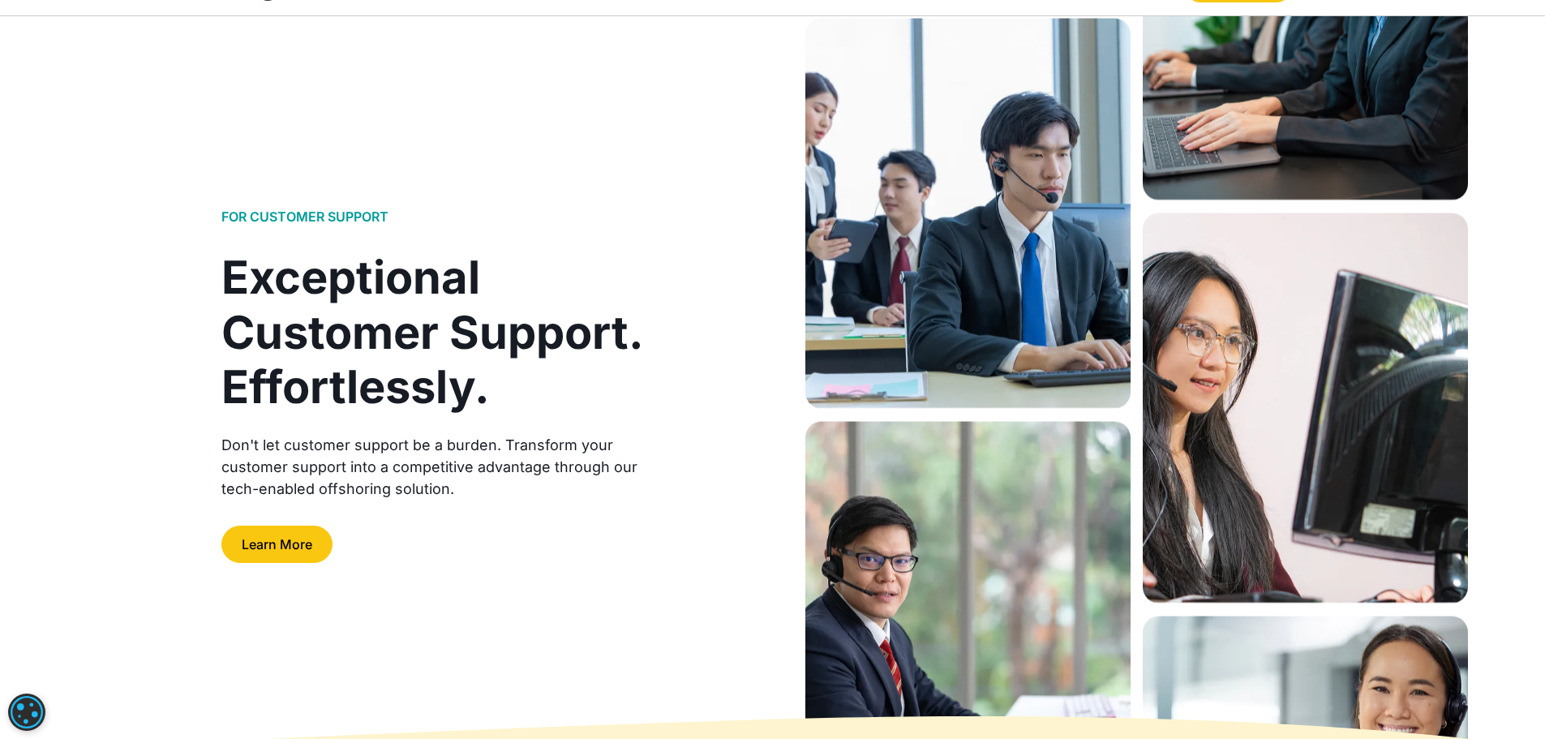
click at [1063, 484] on img at bounding box center [967, 616] width 325 height 390
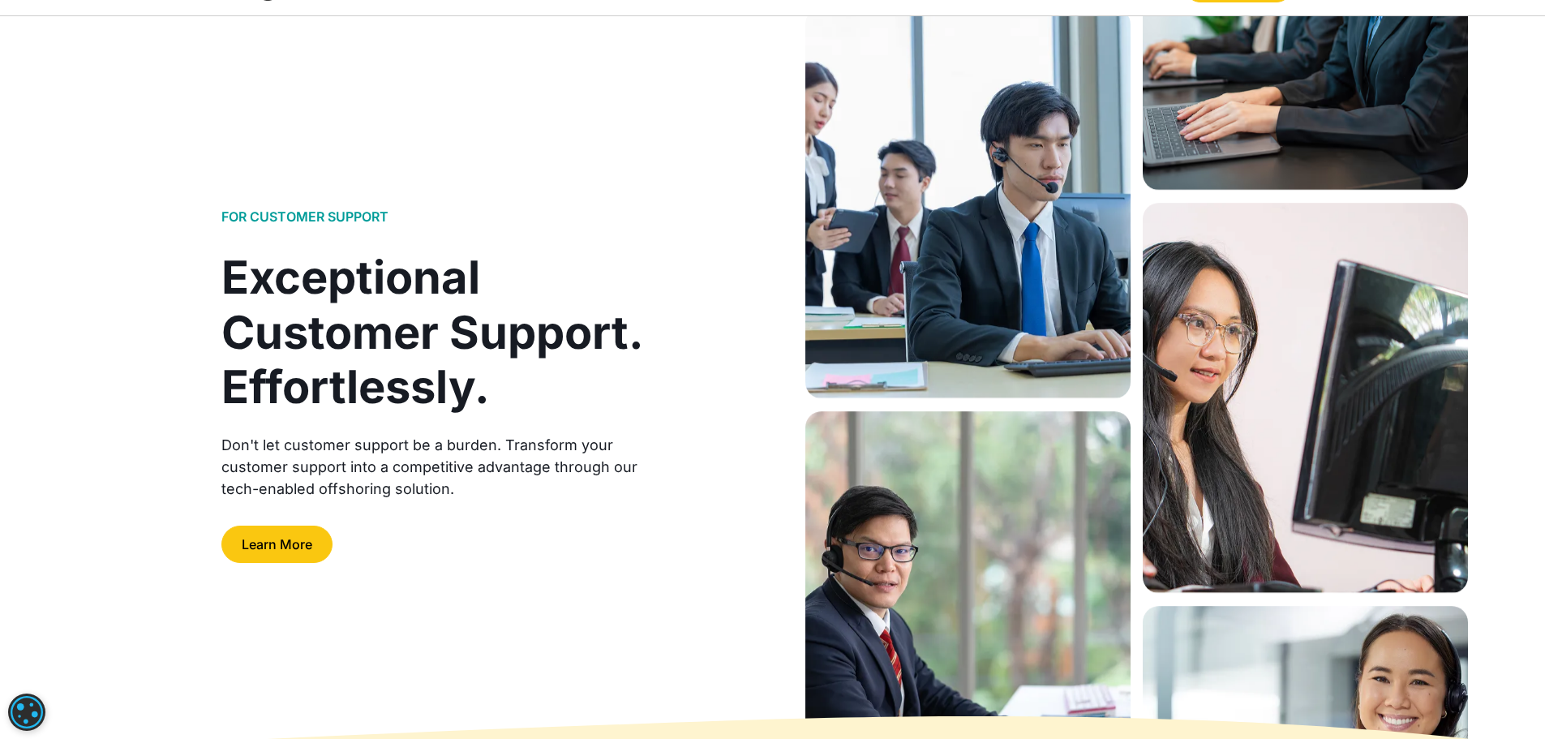
click at [1200, 456] on img at bounding box center [1305, 398] width 325 height 390
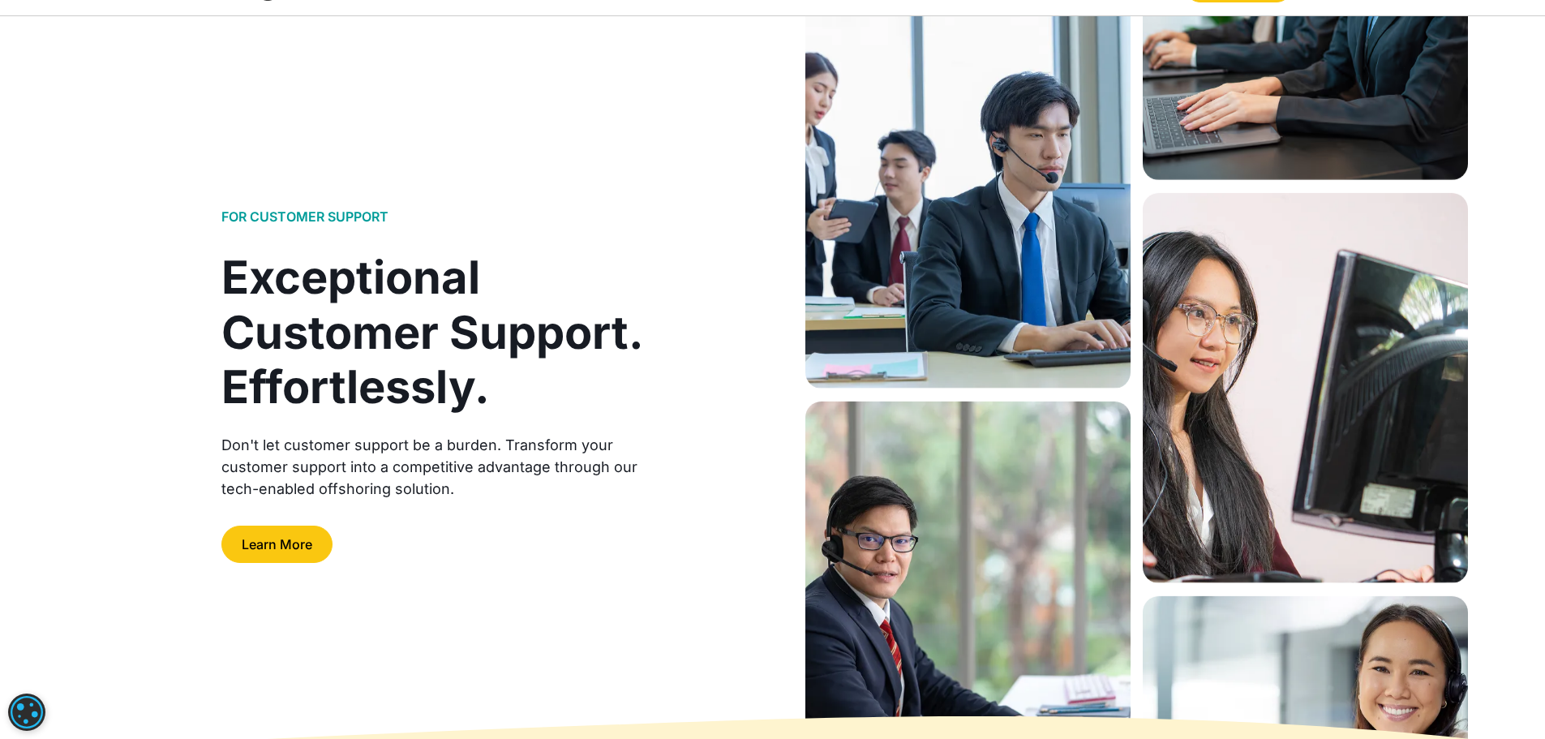
click at [1114, 517] on img at bounding box center [967, 596] width 325 height 390
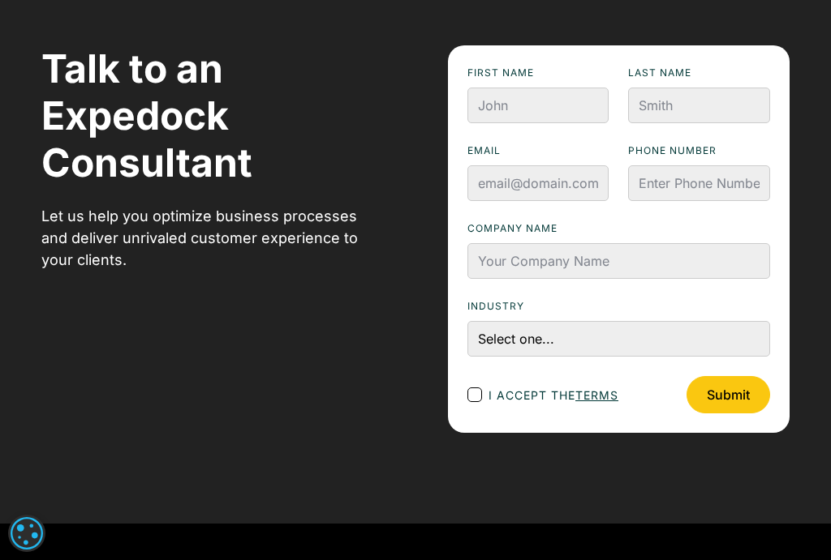
scroll to position [2312, 0]
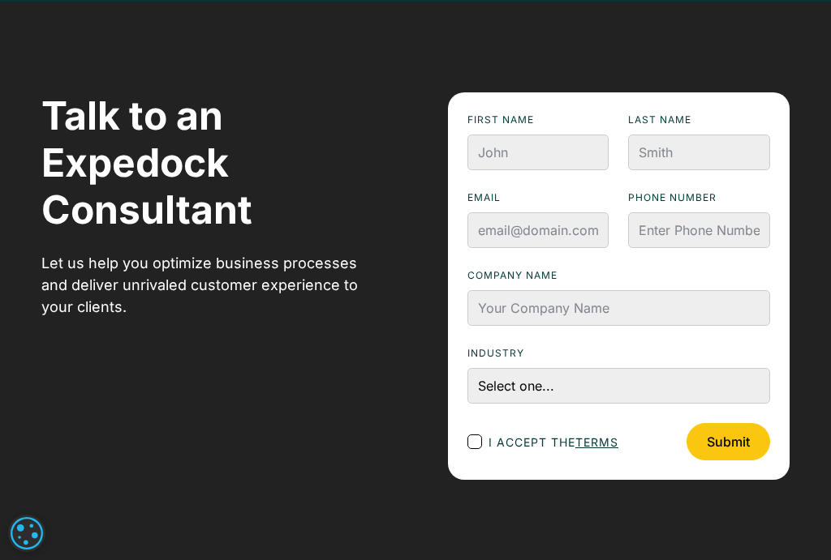
click at [363, 376] on div "Talk to an Expedock Consultant Let us help you optimize business processes and …" at bounding box center [415, 286] width 748 height 388
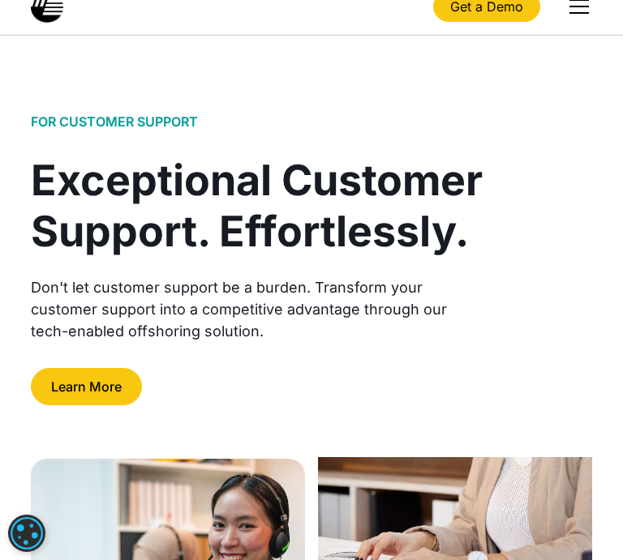
scroll to position [0, 0]
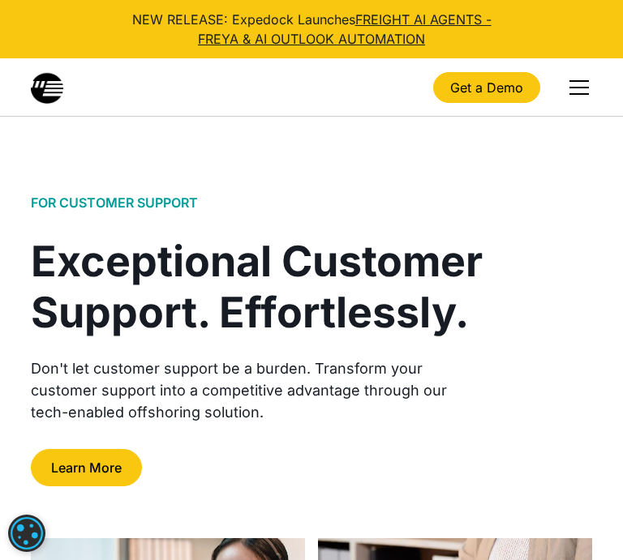
click at [444, 239] on div "Exceptional Customer Support. Effortlessly." at bounding box center [258, 287] width 454 height 101
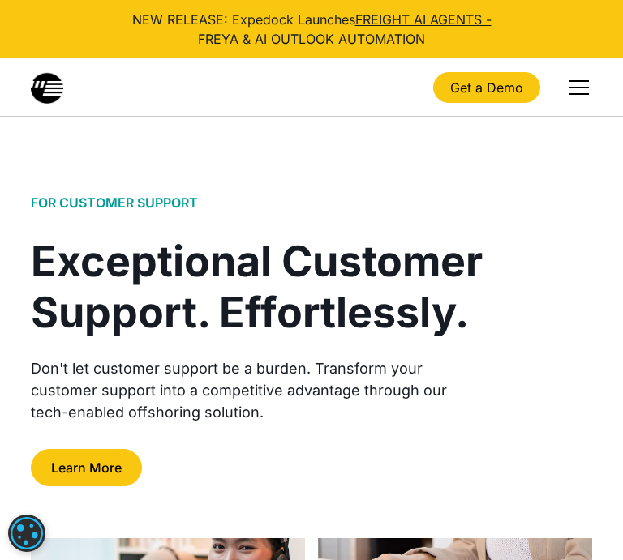
click at [573, 92] on div "menu" at bounding box center [579, 87] width 39 height 39
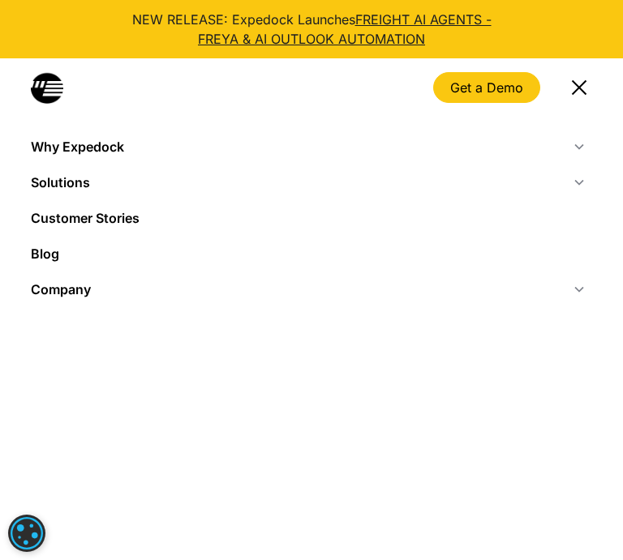
click at [573, 92] on div "menu" at bounding box center [578, 86] width 15 height 15
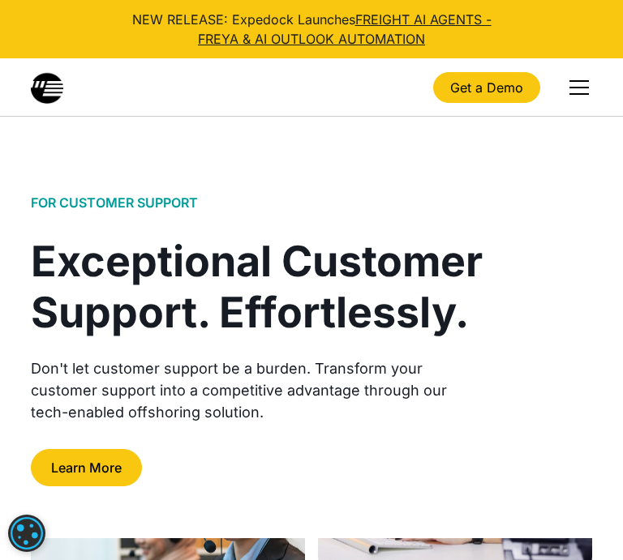
scroll to position [81, 0]
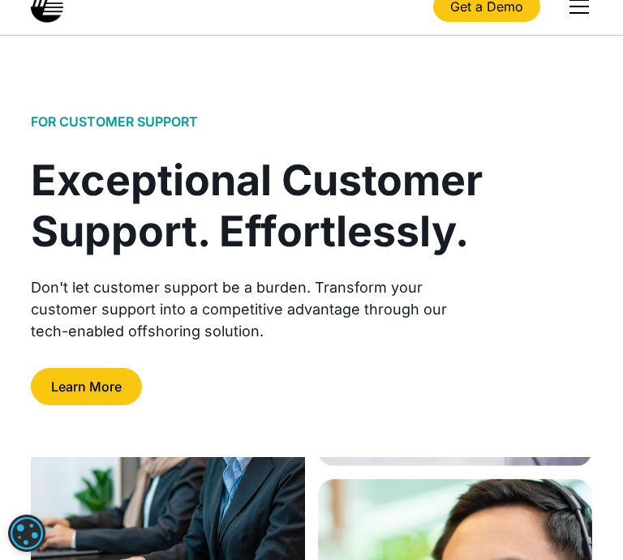
click at [403, 244] on div "Exceptional Customer Support. Effortlessly." at bounding box center [258, 206] width 454 height 101
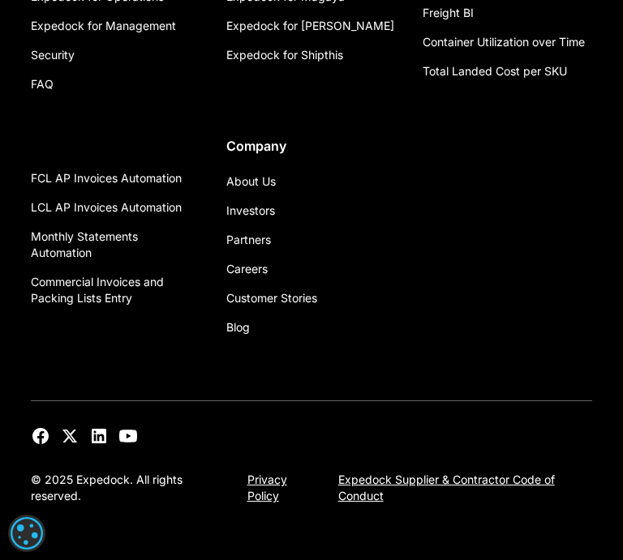
scroll to position [4136, 0]
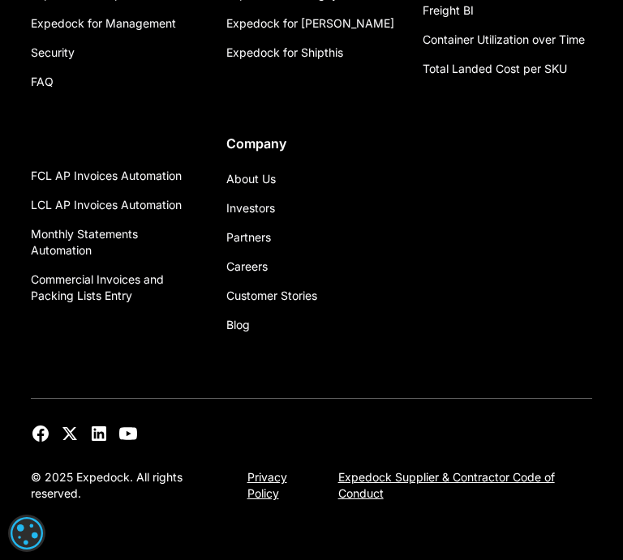
click at [461, 269] on div "Why Expedock Expedock vs. Alternatives Expedock for Accounting Expedock for Ope…" at bounding box center [311, 81] width 560 height 517
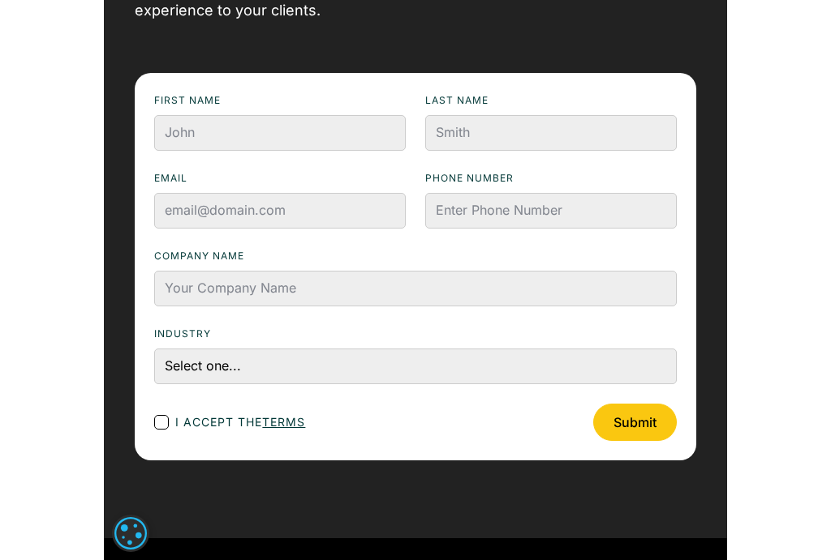
scroll to position [2566, 0]
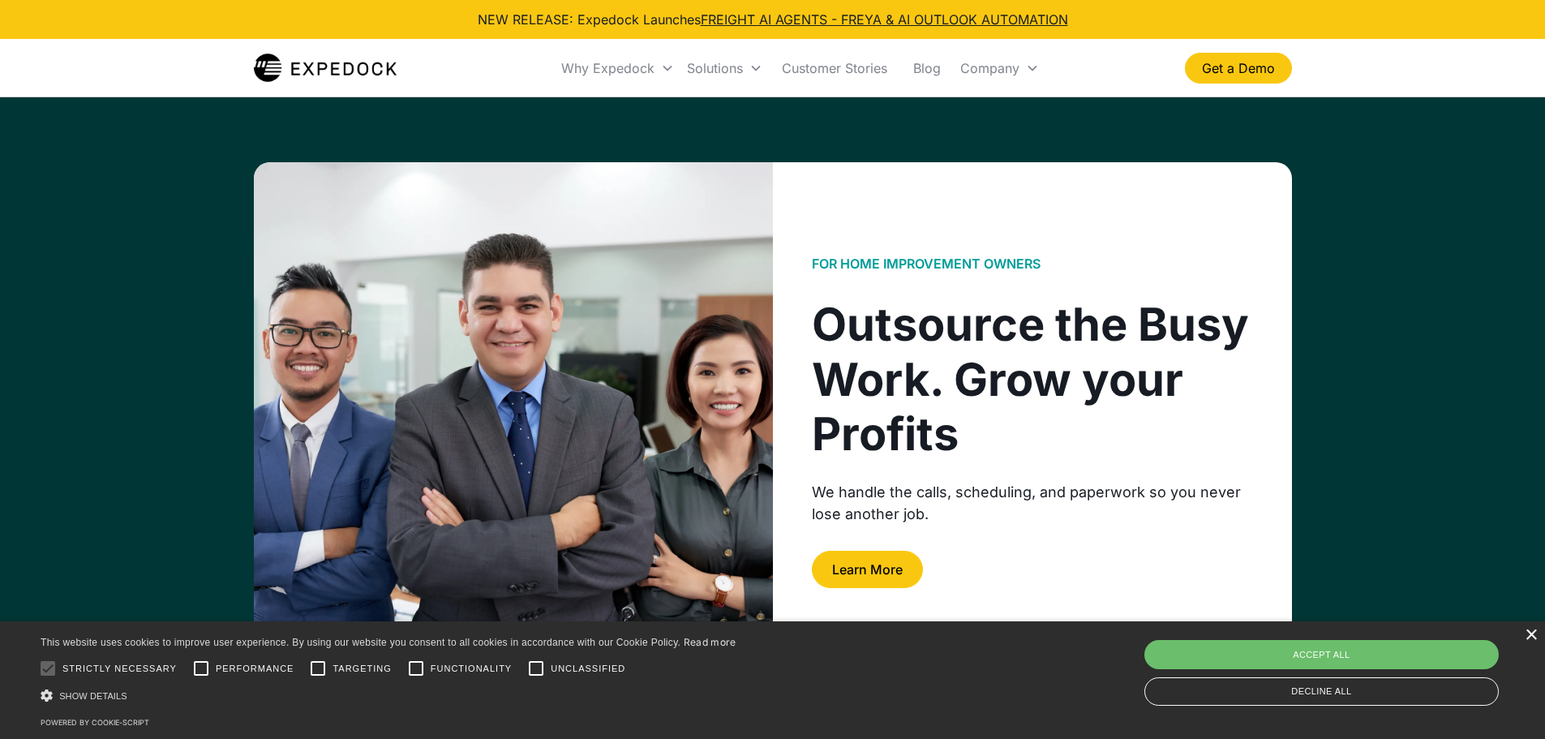
click at [1536, 633] on div "×" at bounding box center [1531, 635] width 12 height 12
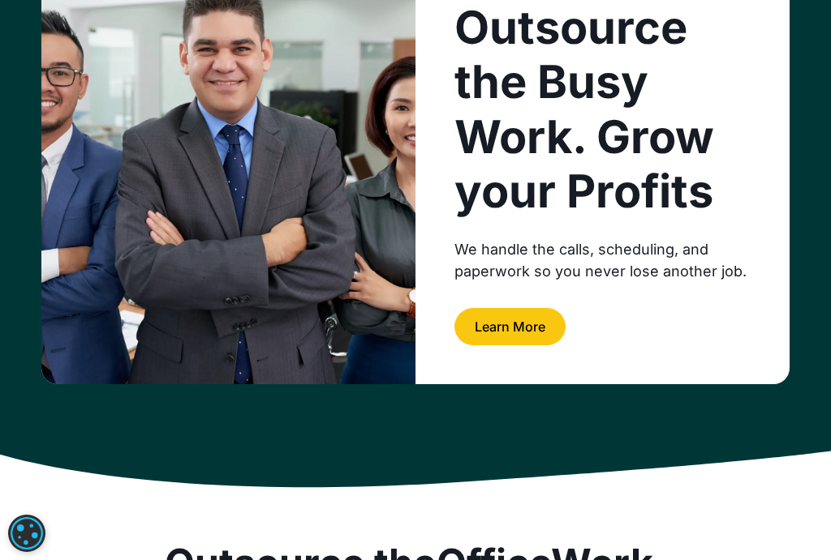
scroll to position [243, 0]
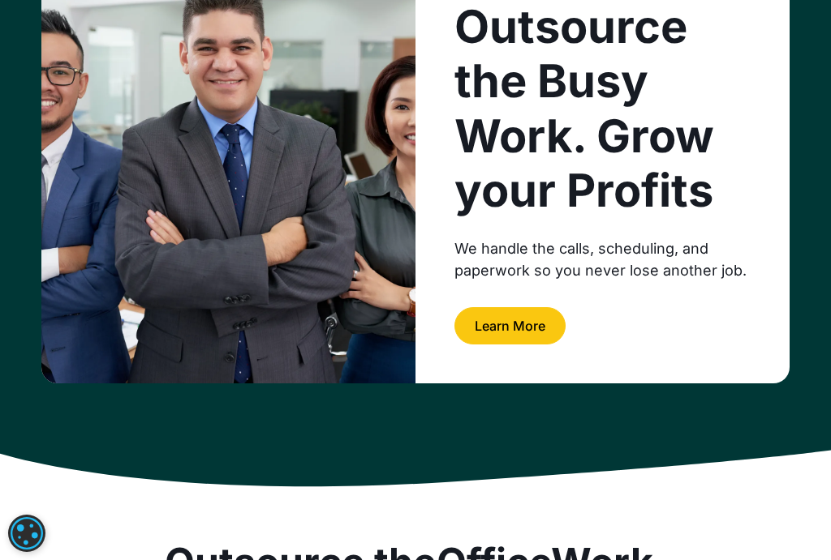
click at [728, 347] on div "FOR Home improvement owners Outsource the Busy Work. Grow your Profits We handl…" at bounding box center [602, 151] width 374 height 465
click at [655, 337] on div "Learn More" at bounding box center [602, 325] width 296 height 37
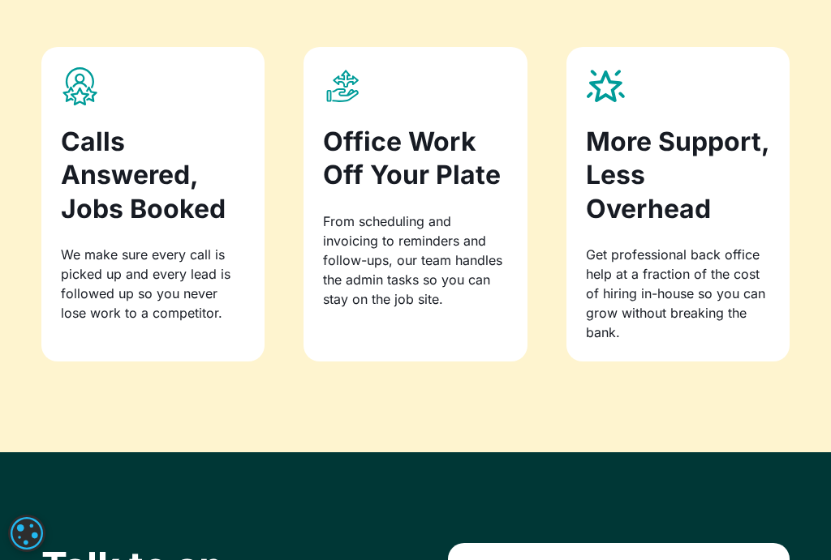
scroll to position [1703, 0]
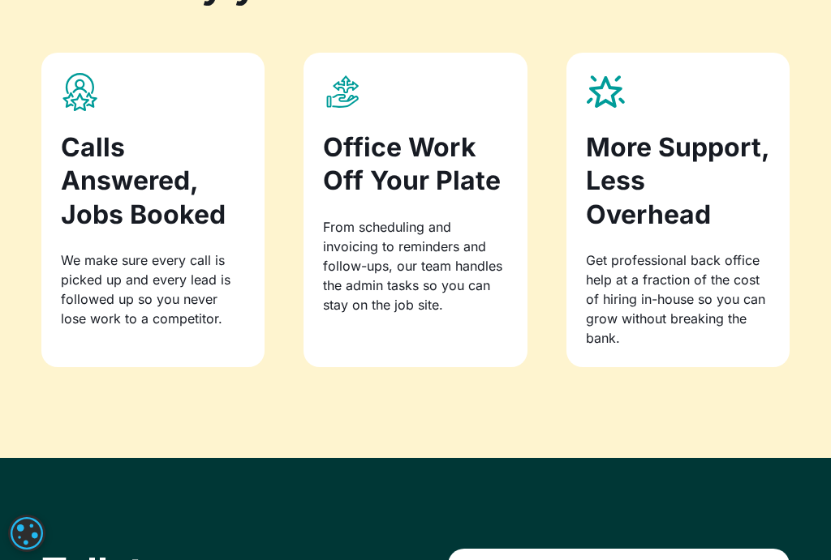
click at [153, 225] on h3 "Calls Answered, Jobs Booked" at bounding box center [153, 181] width 184 height 101
click at [325, 254] on div "From scheduling and invoicing to reminders and follow-ups, our team handles the…" at bounding box center [415, 265] width 184 height 97
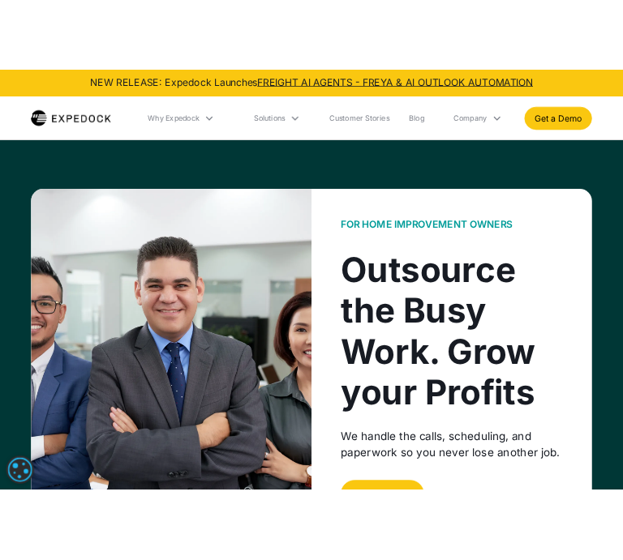
scroll to position [0, 0]
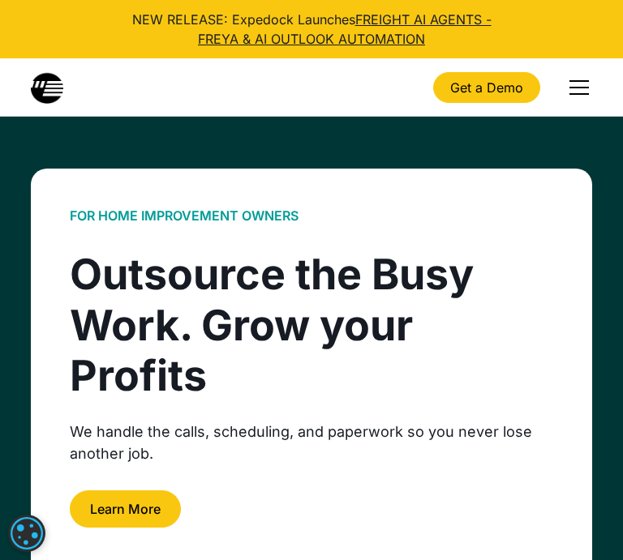
click at [580, 81] on div "menu" at bounding box center [578, 81] width 19 height 2
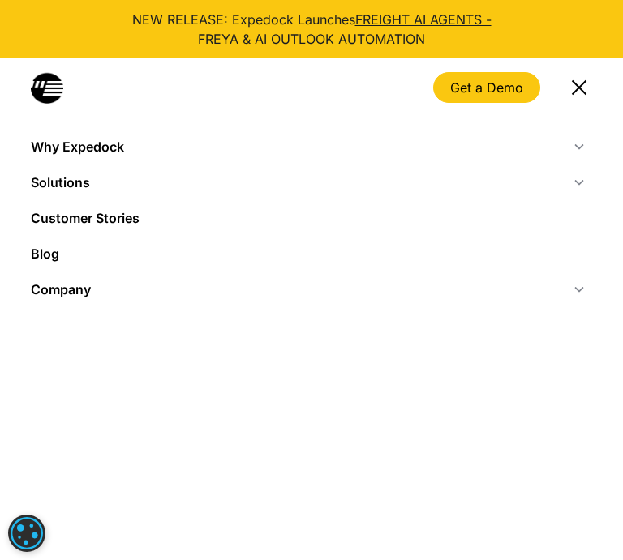
click at [579, 88] on div "menu" at bounding box center [578, 86] width 15 height 15
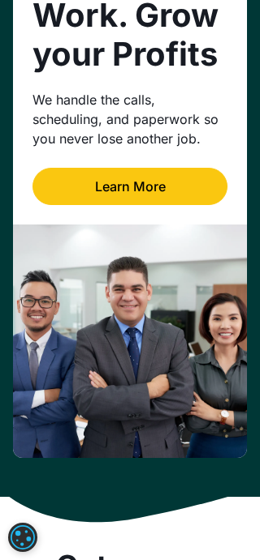
scroll to position [324, 0]
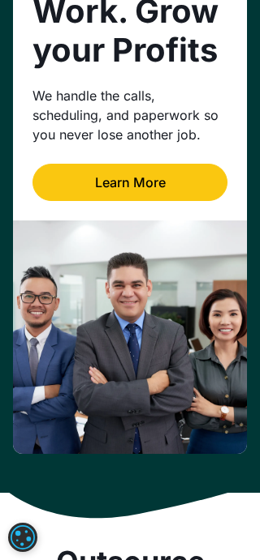
click at [149, 183] on link "Learn More" at bounding box center [129, 182] width 195 height 37
